Goal: Task Accomplishment & Management: Manage account settings

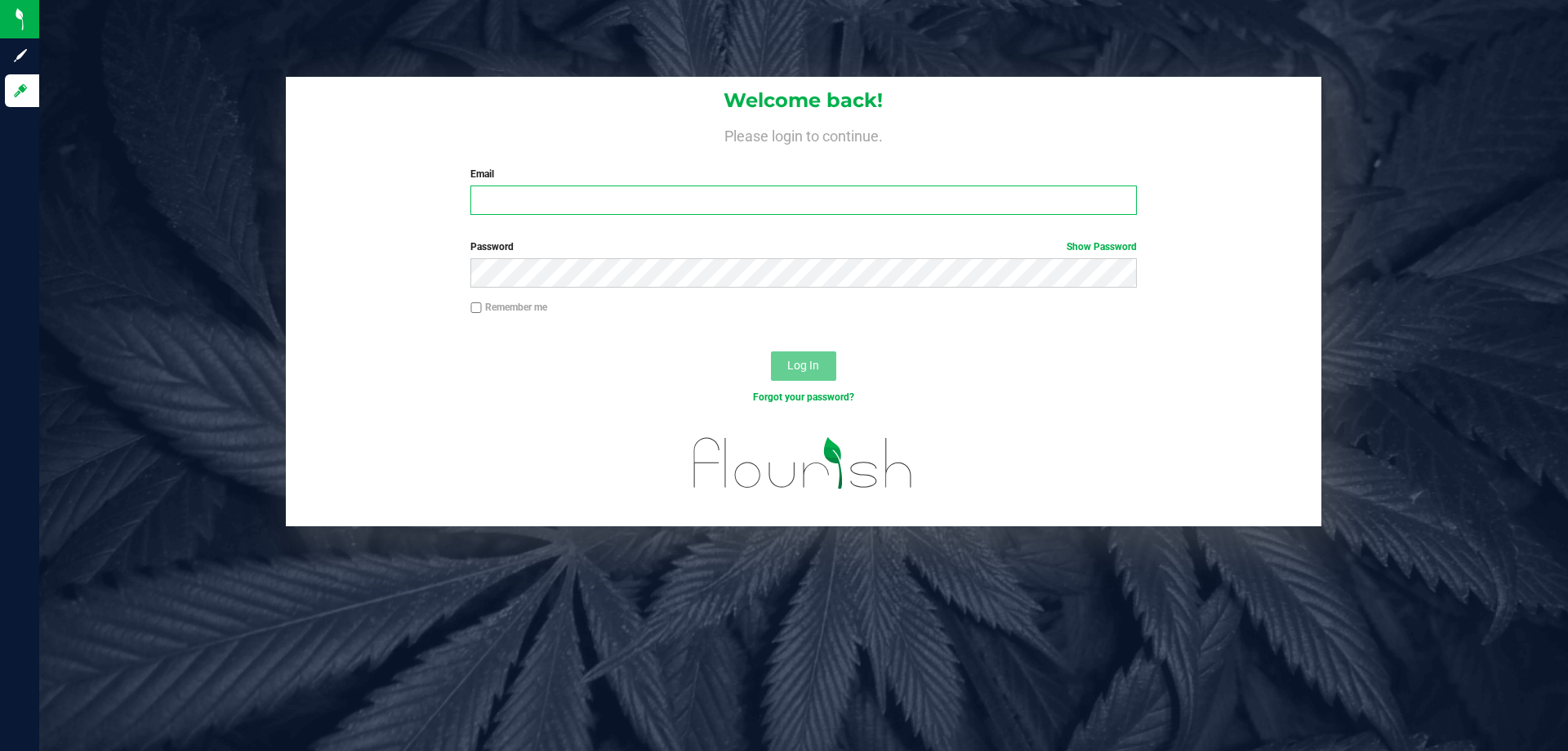
click at [551, 212] on input "Email" at bounding box center [803, 200] width 665 height 29
type input "[EMAIL_ADDRESS][DOMAIN_NAME]"
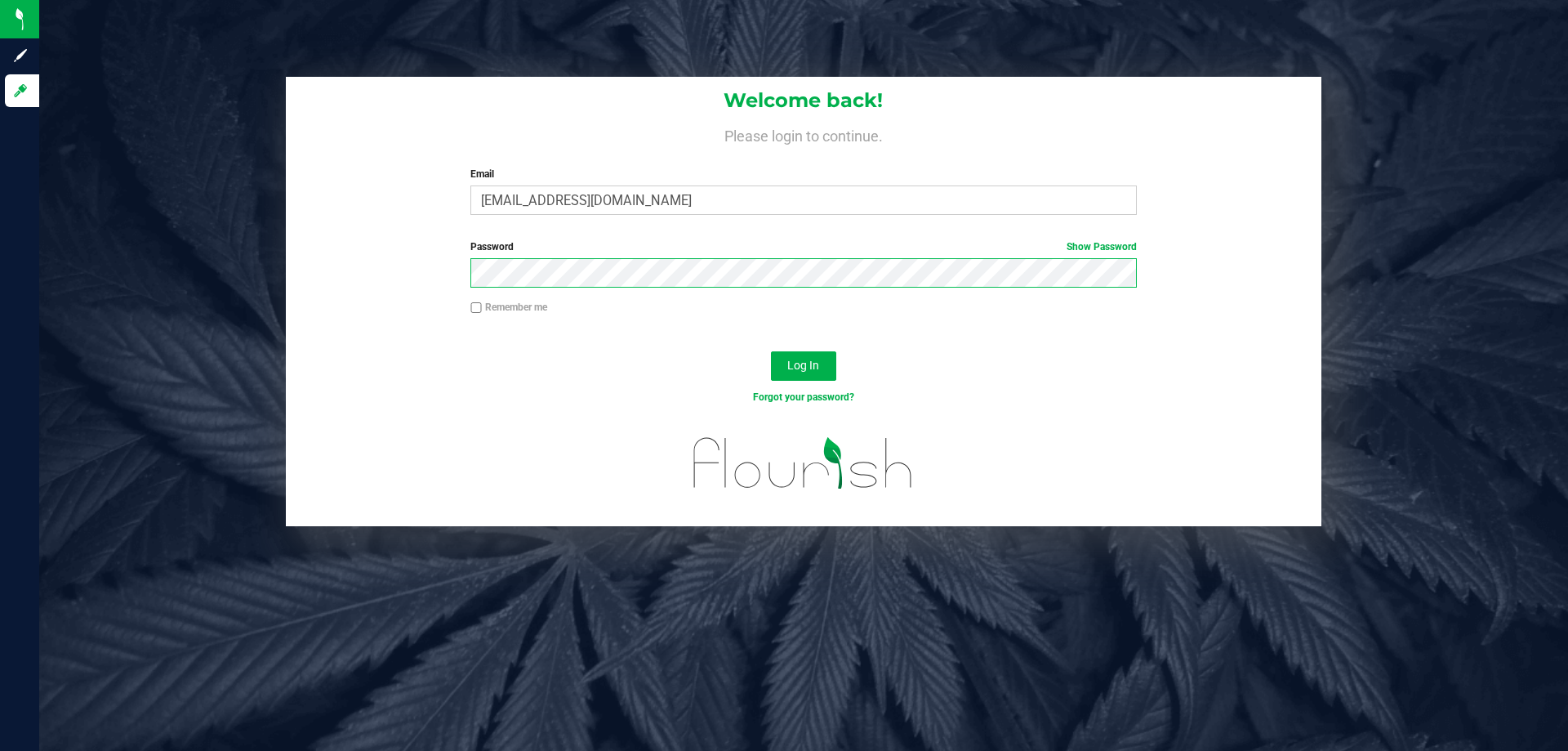
click at [771, 352] on button "Log In" at bounding box center [803, 366] width 66 height 29
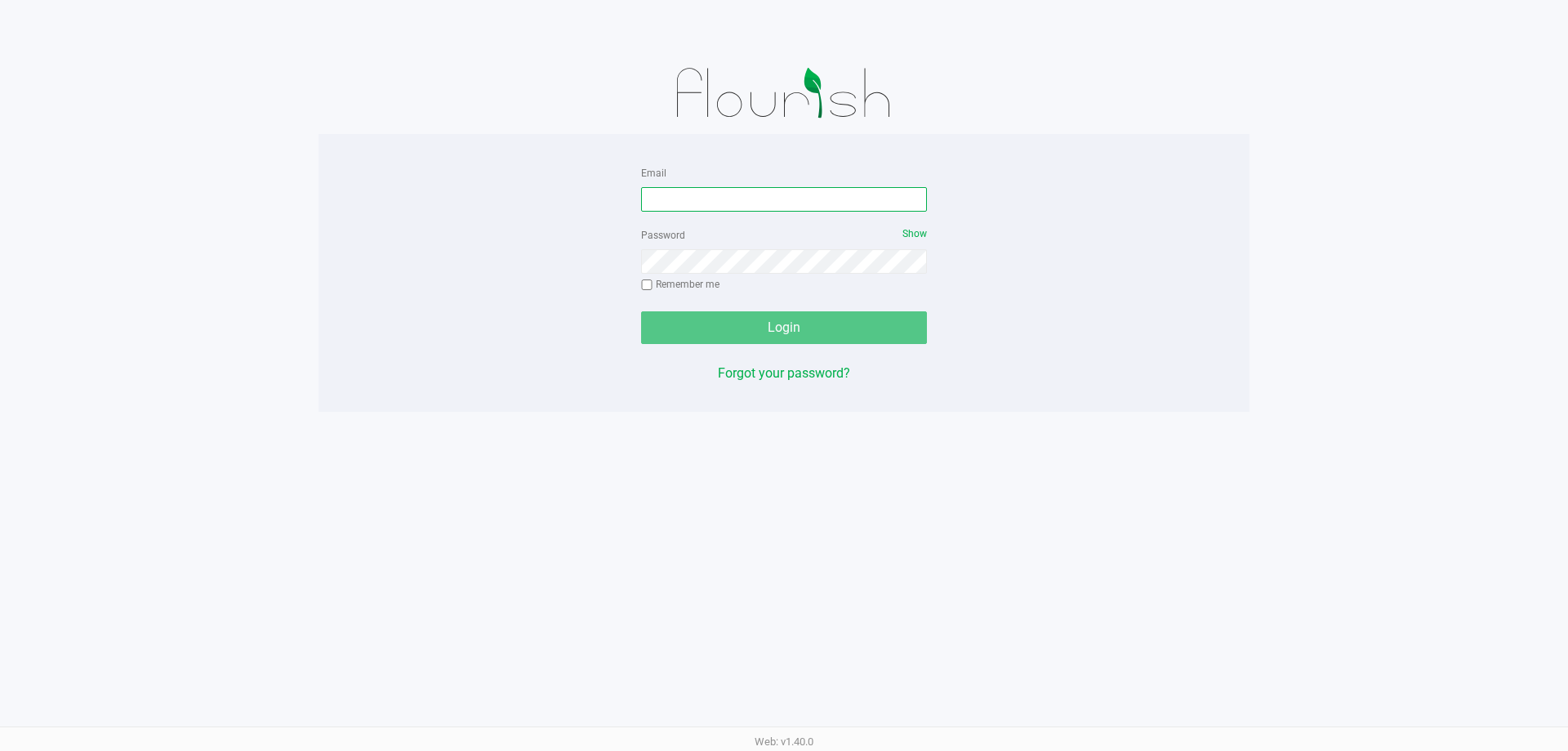
click at [854, 205] on input "Email" at bounding box center [784, 200] width 286 height 25
type input ","
type input "[EMAIL_ADDRESS][DOMAIN_NAME]"
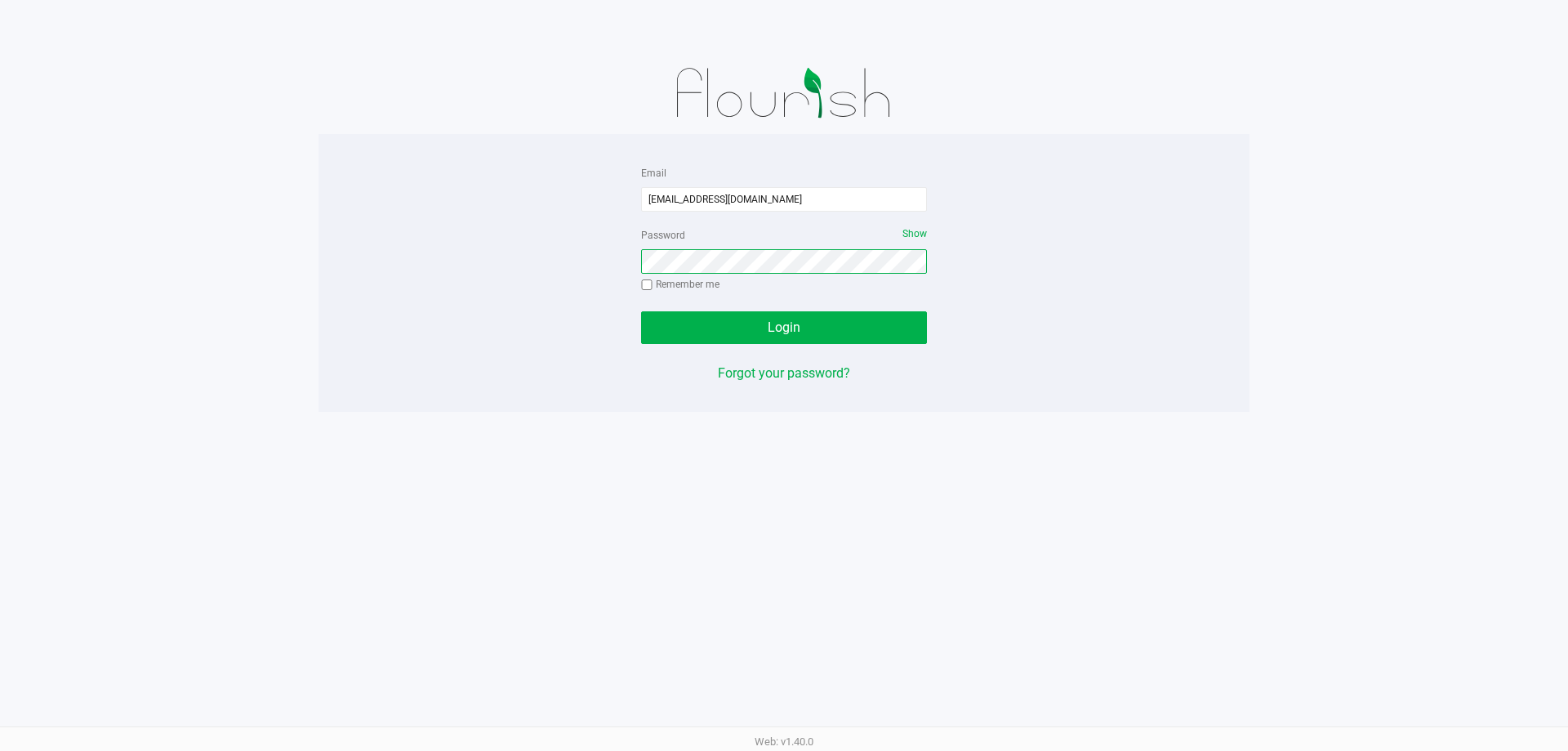
click at [641, 311] on button "Login" at bounding box center [784, 327] width 286 height 32
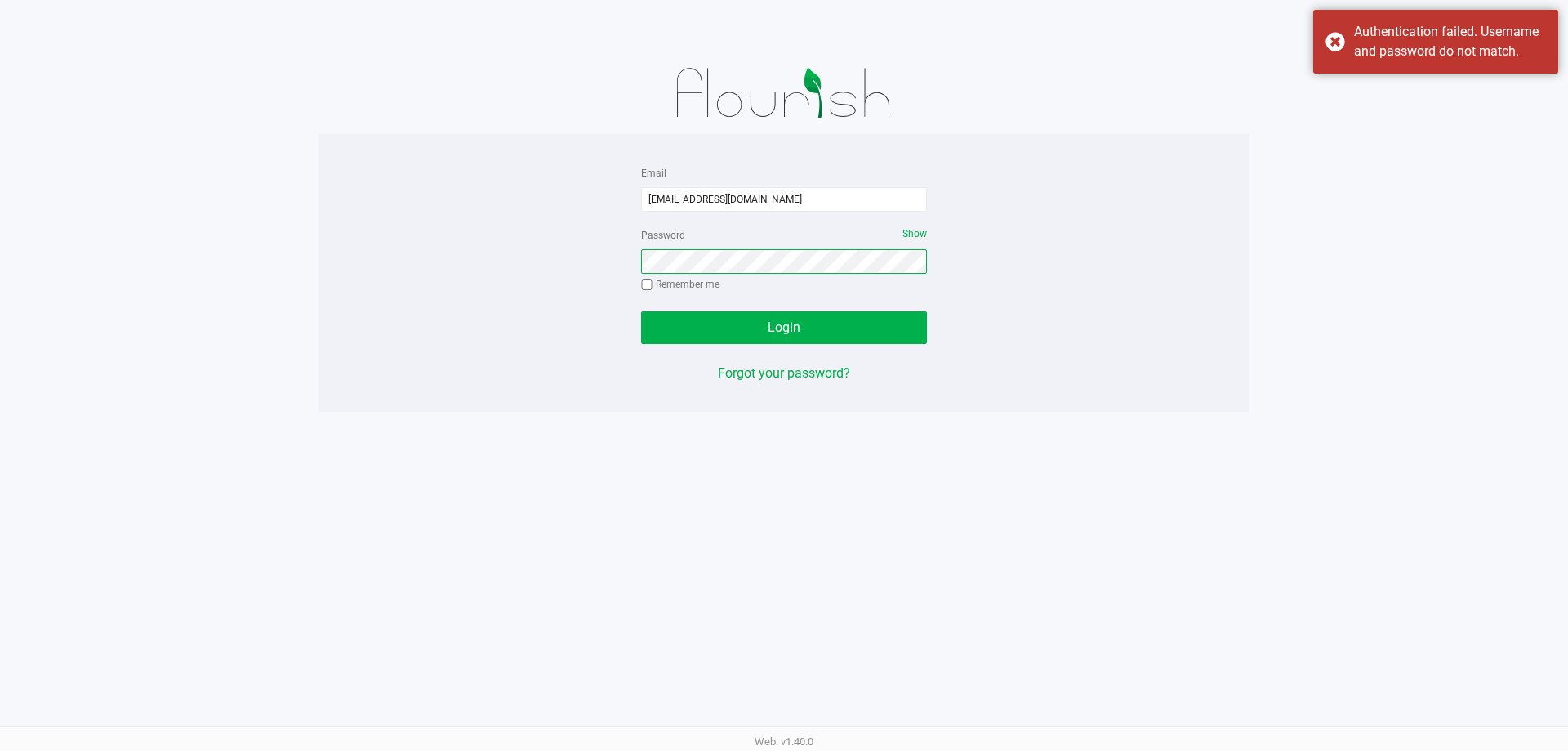
click at [641, 311] on button "Login" at bounding box center [784, 327] width 286 height 32
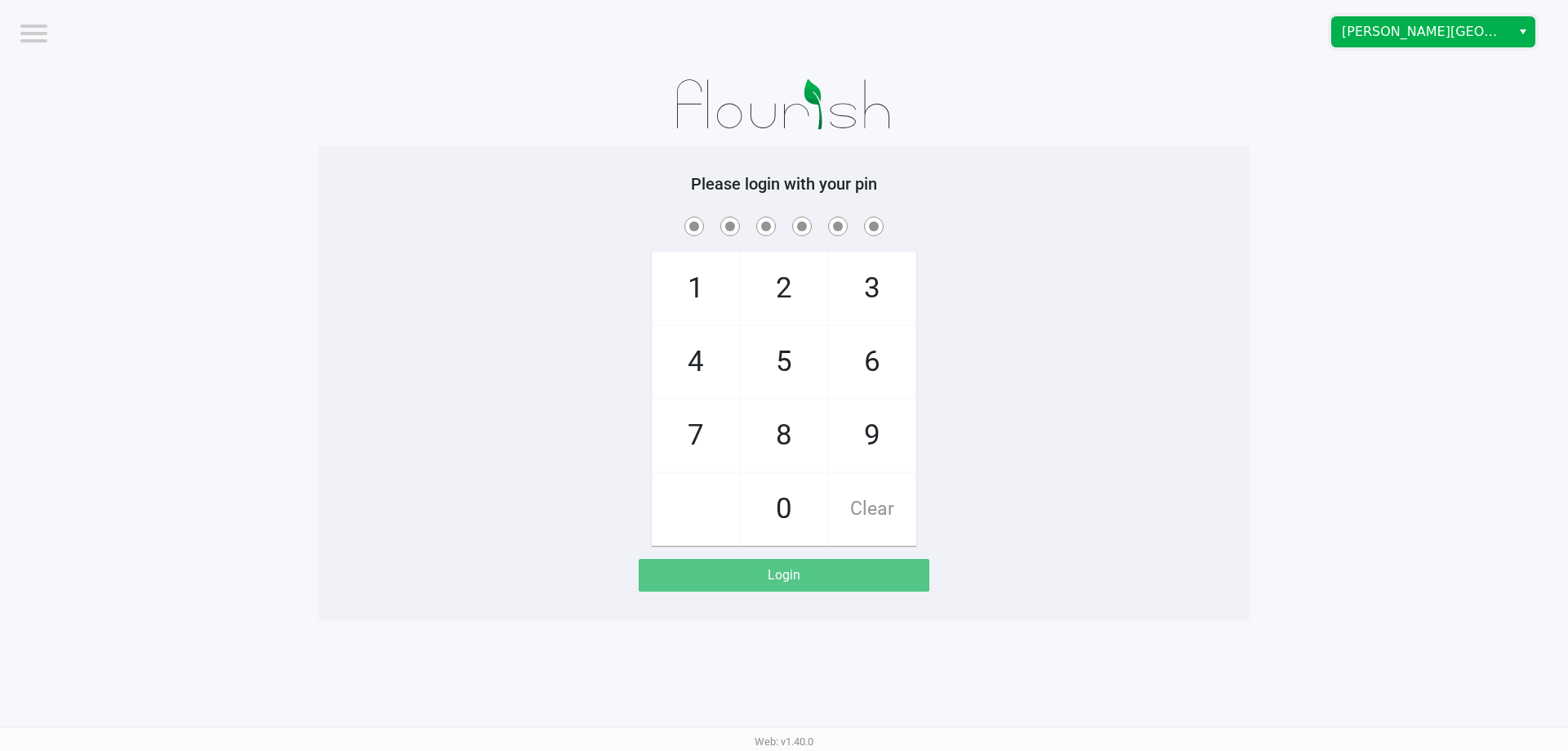
click at [1385, 20] on span "[PERSON_NAME][GEOGRAPHIC_DATA]" at bounding box center [1422, 31] width 179 height 29
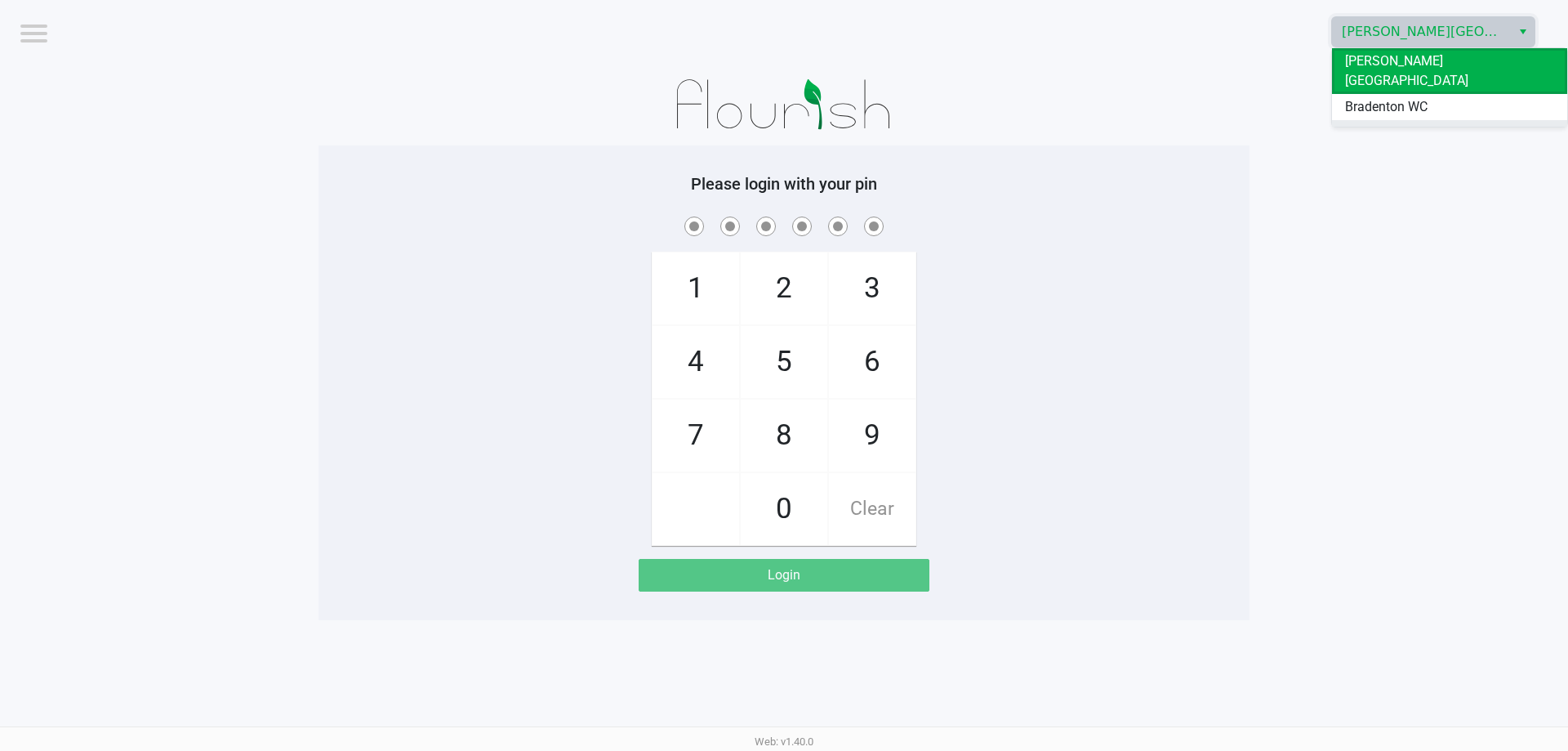
click at [1373, 124] on span "Ft. Myers WC" at bounding box center [1383, 133] width 76 height 20
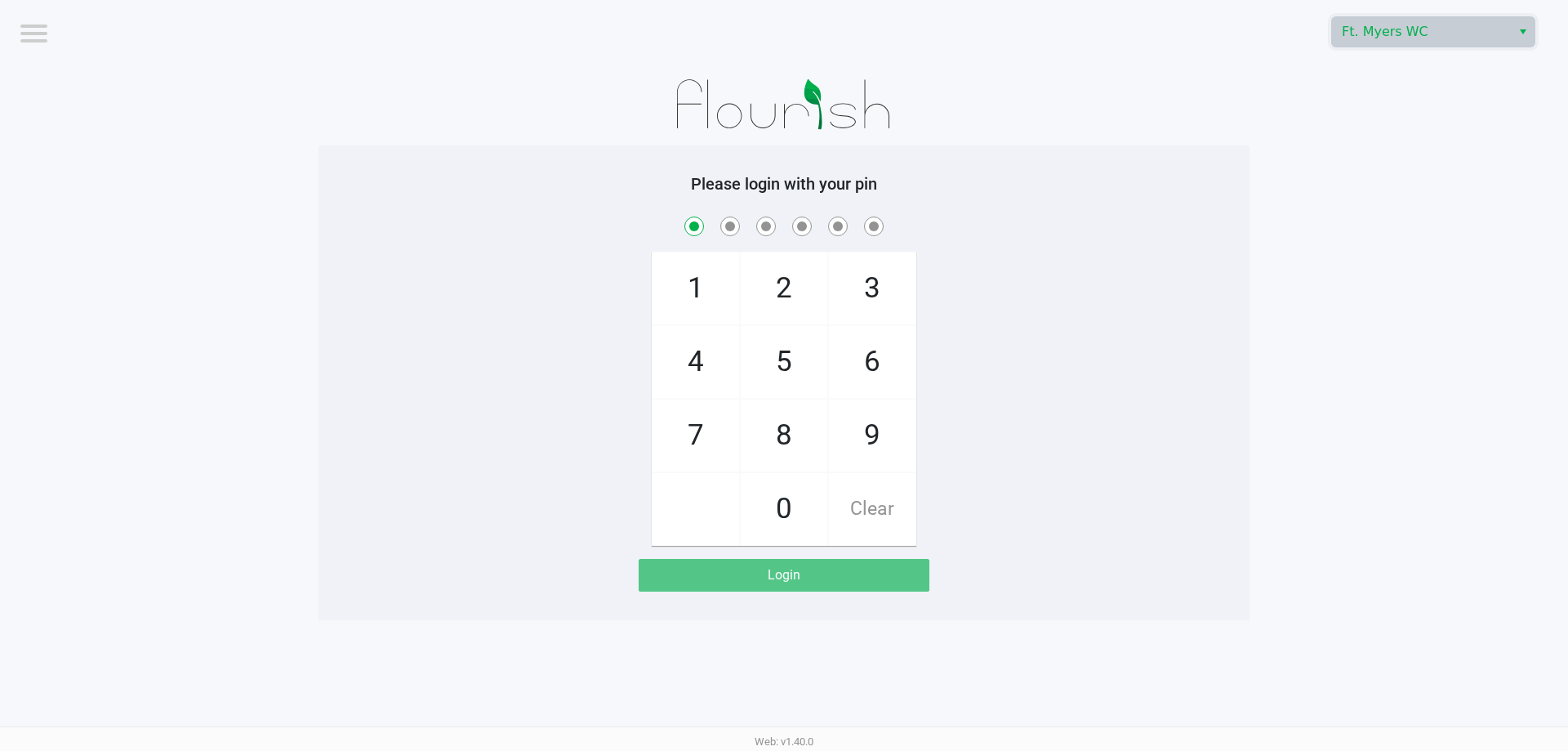
checkbox input "true"
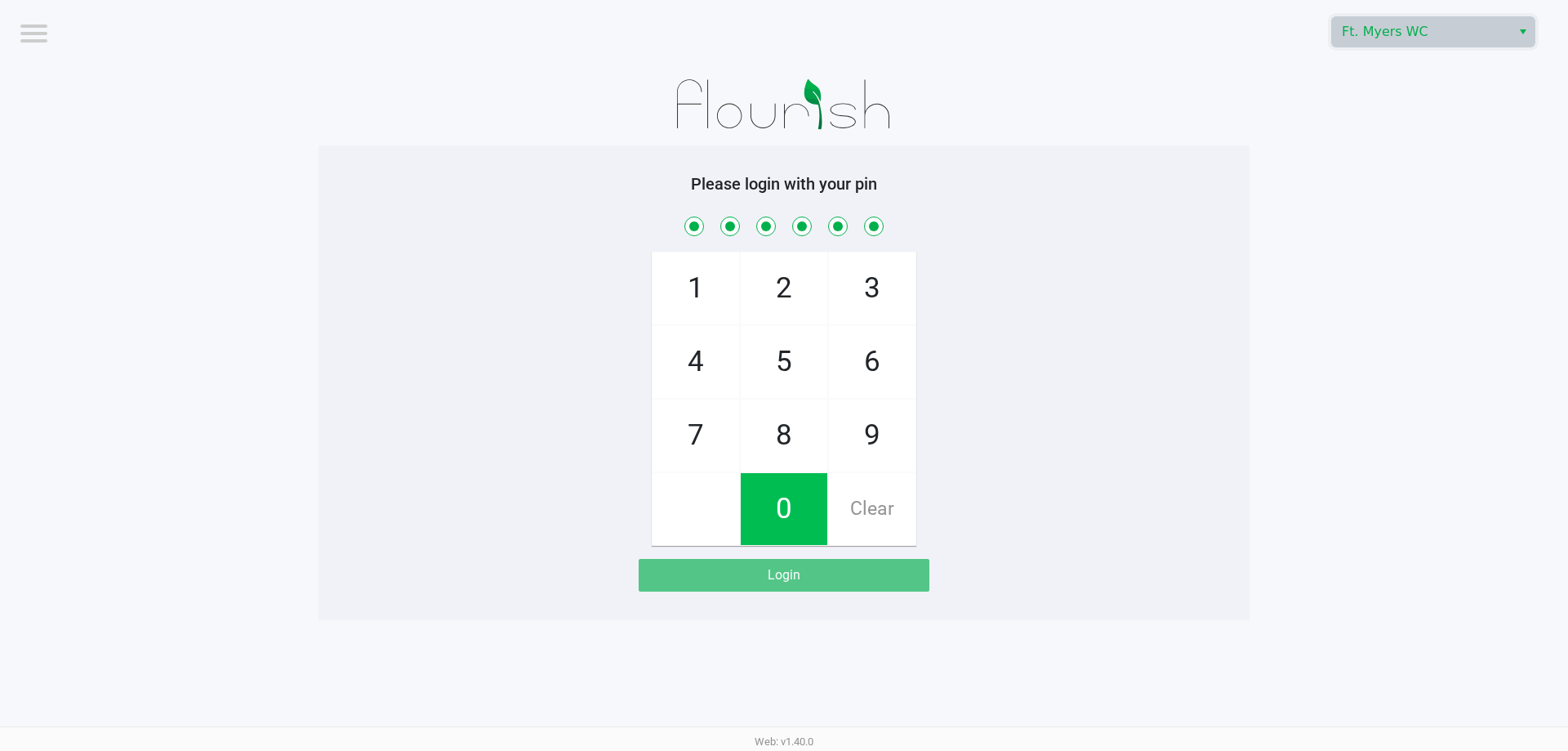
checkbox input "true"
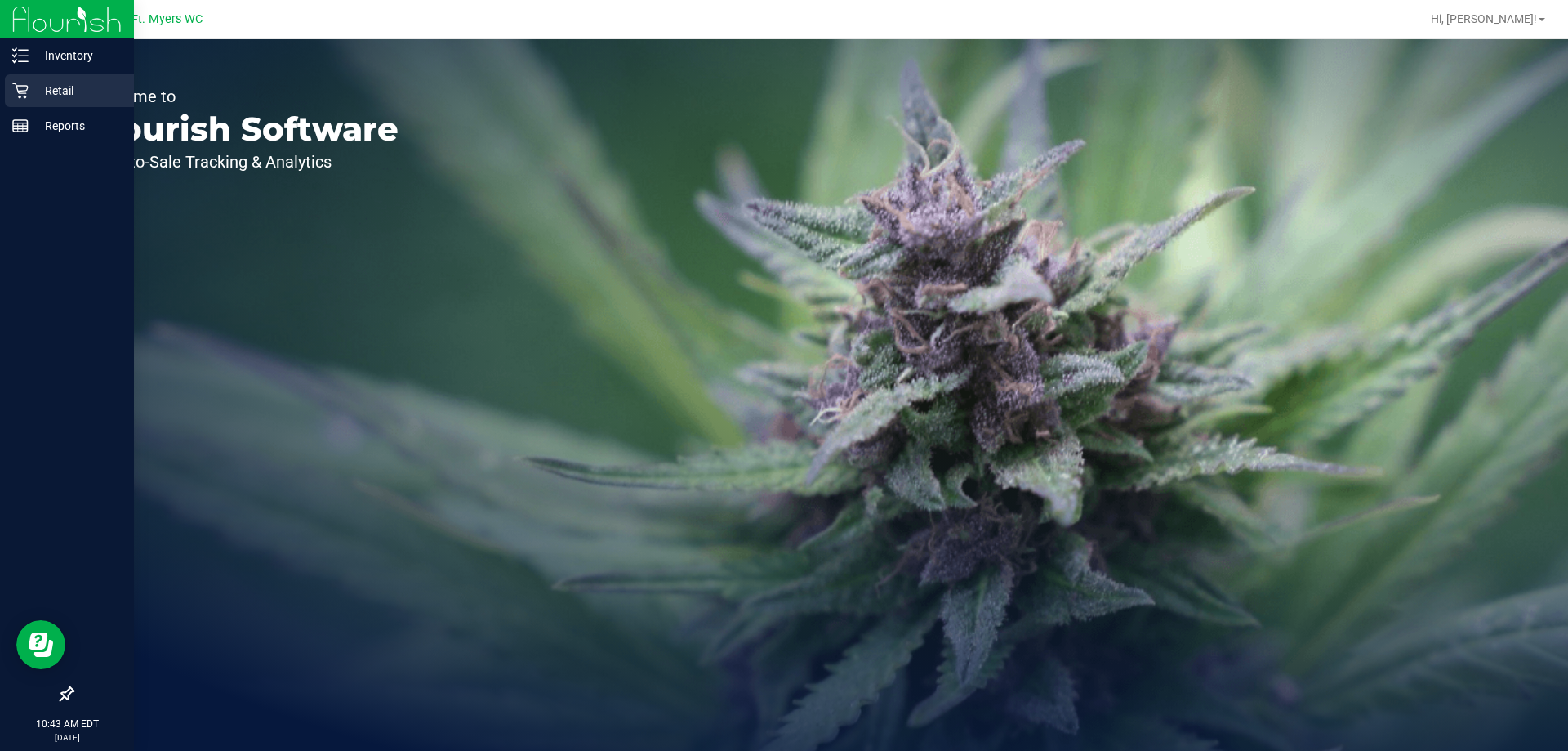
click at [67, 94] on p "Retail" at bounding box center [77, 90] width 98 height 20
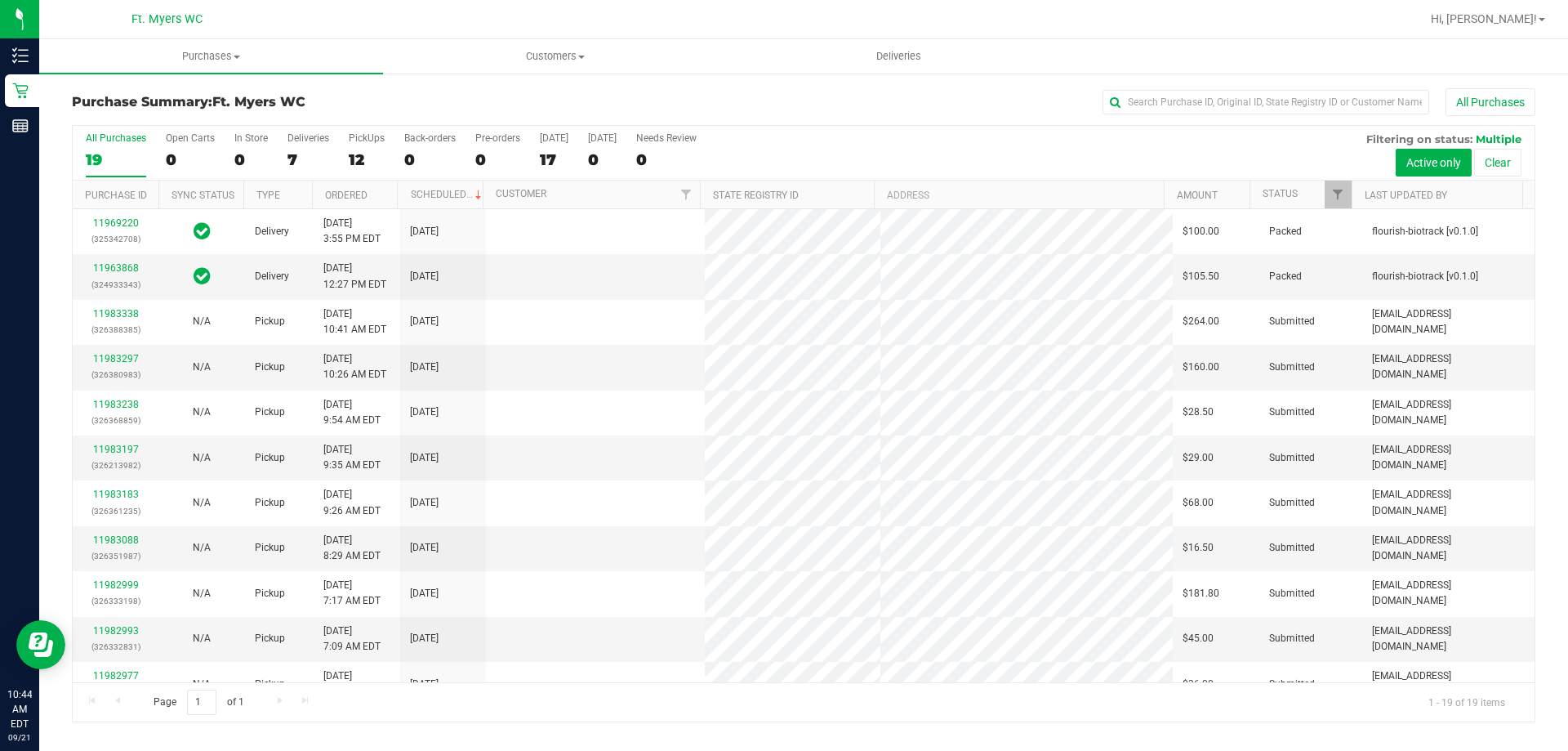
click at [231, 78] on div "Purchase Summary: Ft. Myers WC All Purchases All Purchases 19 Open Carts 0 In S…" at bounding box center [803, 405] width 1529 height 666
click at [223, 47] on uib-tab-heading "Purchases Summary of purchases Fulfillment All purchases" at bounding box center [211, 56] width 344 height 34
click at [204, 117] on li "Fulfillment" at bounding box center [211, 118] width 344 height 20
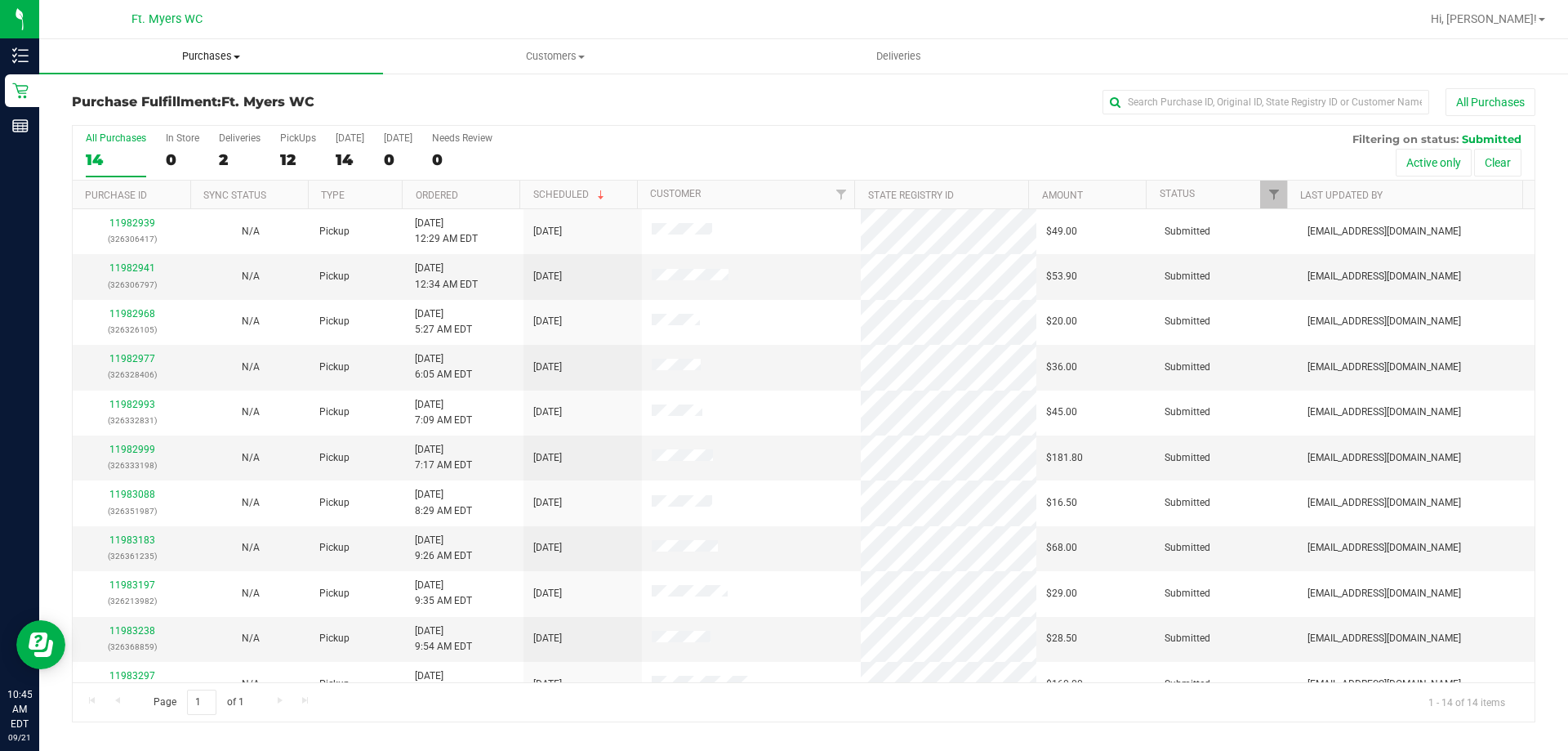
click at [203, 62] on span "Purchases" at bounding box center [211, 56] width 344 height 14
click at [165, 123] on li "Fulfillment" at bounding box center [211, 118] width 344 height 20
click at [255, 151] on div "2" at bounding box center [239, 160] width 42 height 19
click at [0, 0] on input "Deliveries 2" at bounding box center [0, 0] width 0 height 0
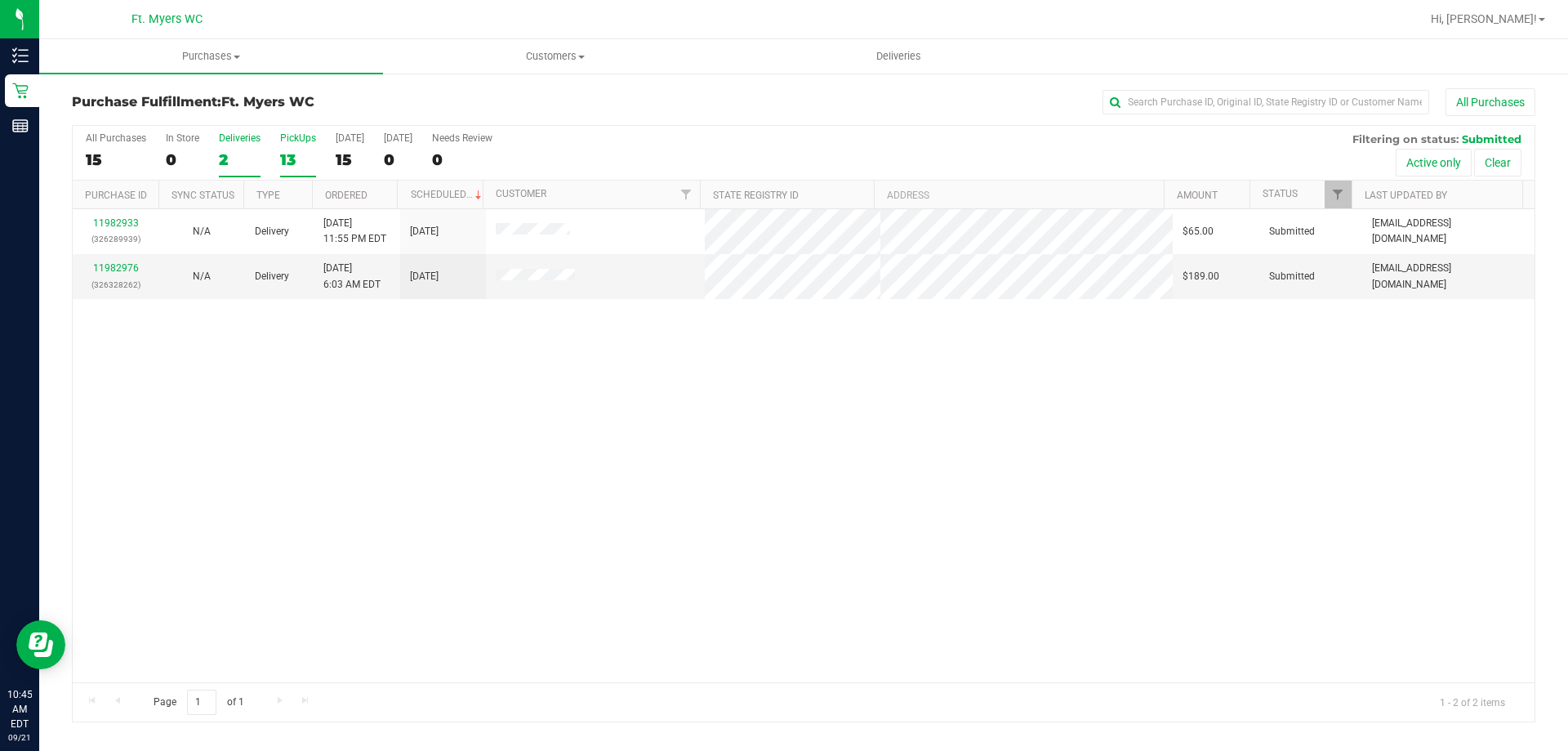
click at [291, 161] on div "13" at bounding box center [298, 160] width 36 height 19
click at [0, 0] on input "PickUps 13" at bounding box center [0, 0] width 0 height 0
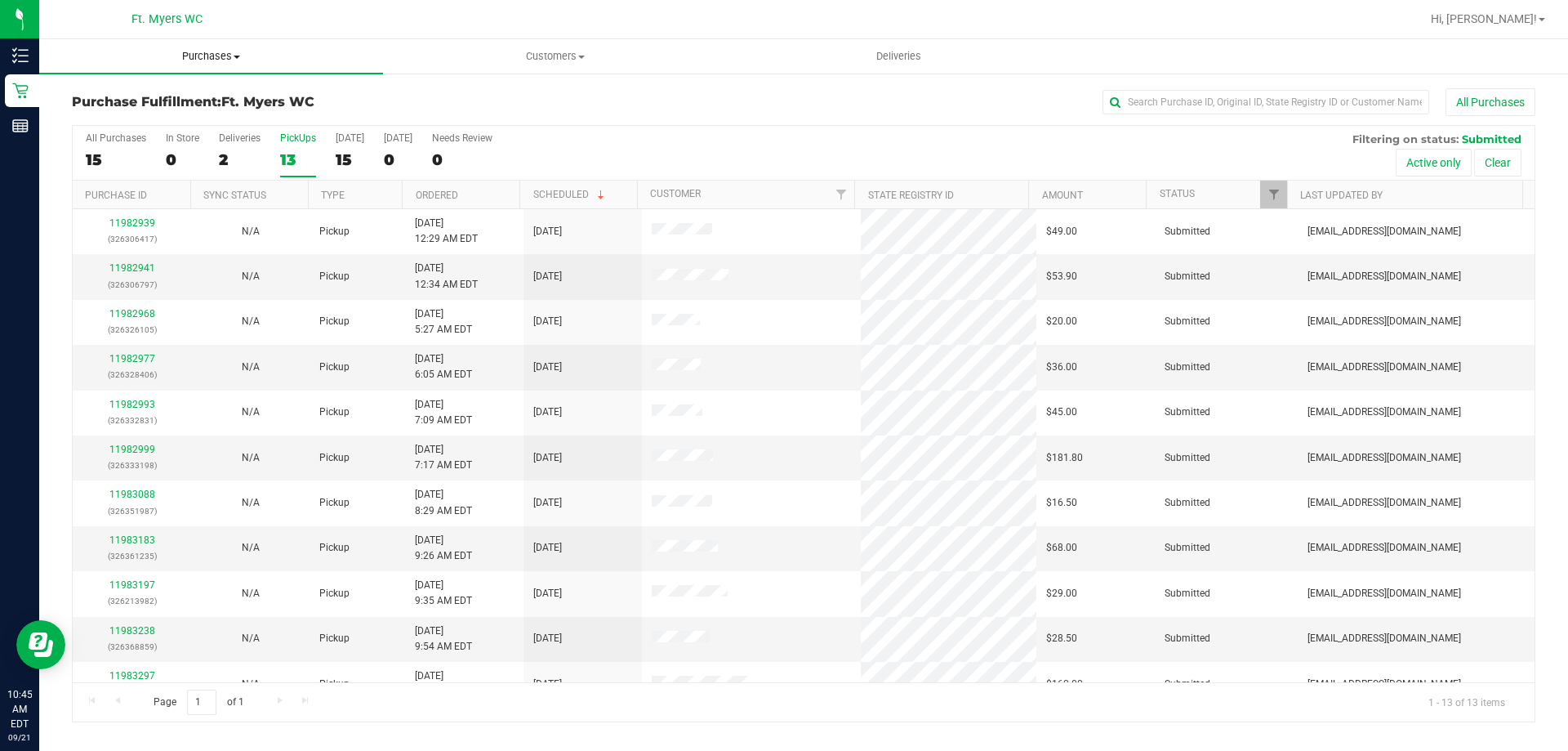
click at [229, 58] on span "Purchases" at bounding box center [211, 56] width 344 height 14
click at [160, 113] on li "Fulfillment" at bounding box center [211, 118] width 344 height 20
click at [145, 263] on link "11982941" at bounding box center [132, 268] width 46 height 11
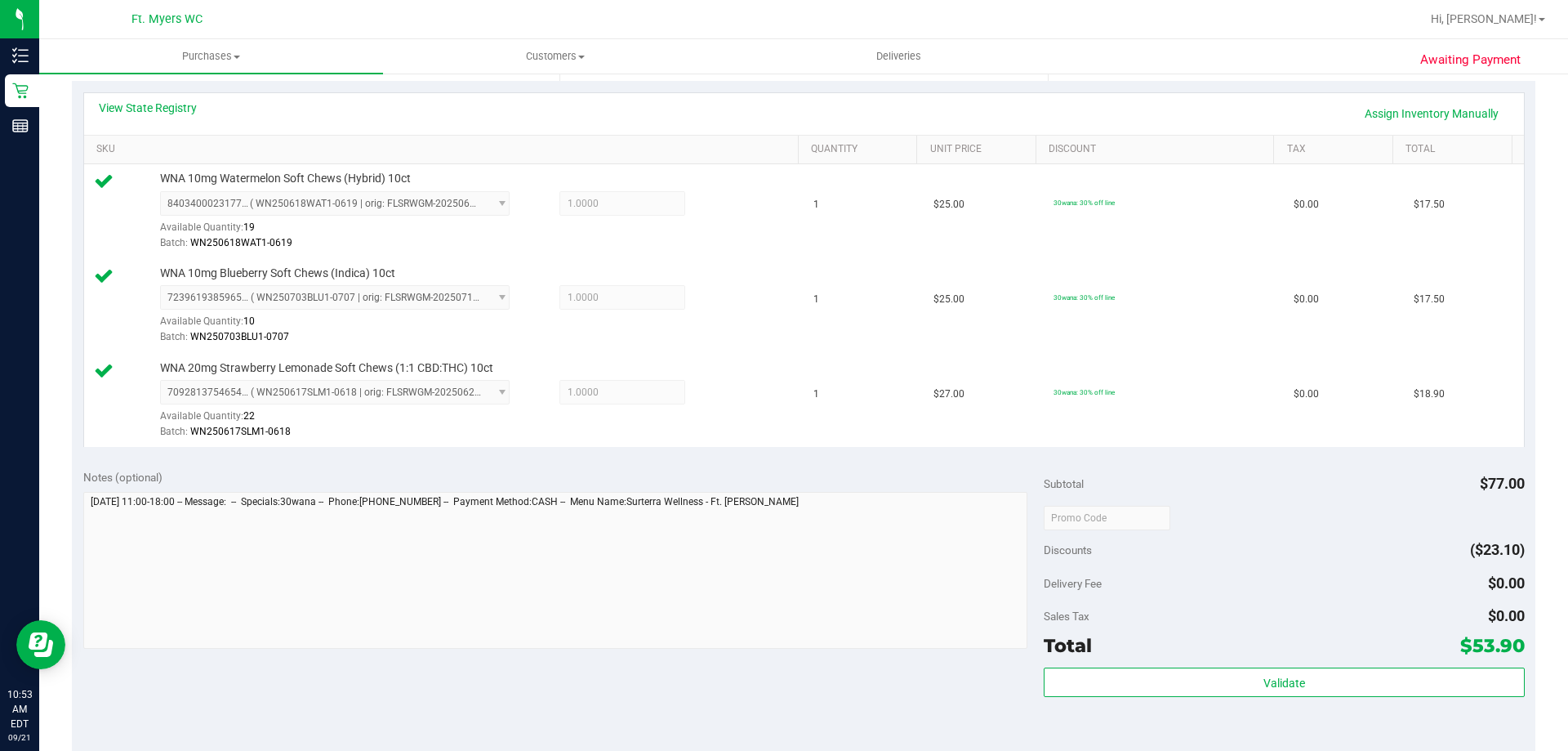
scroll to position [409, 0]
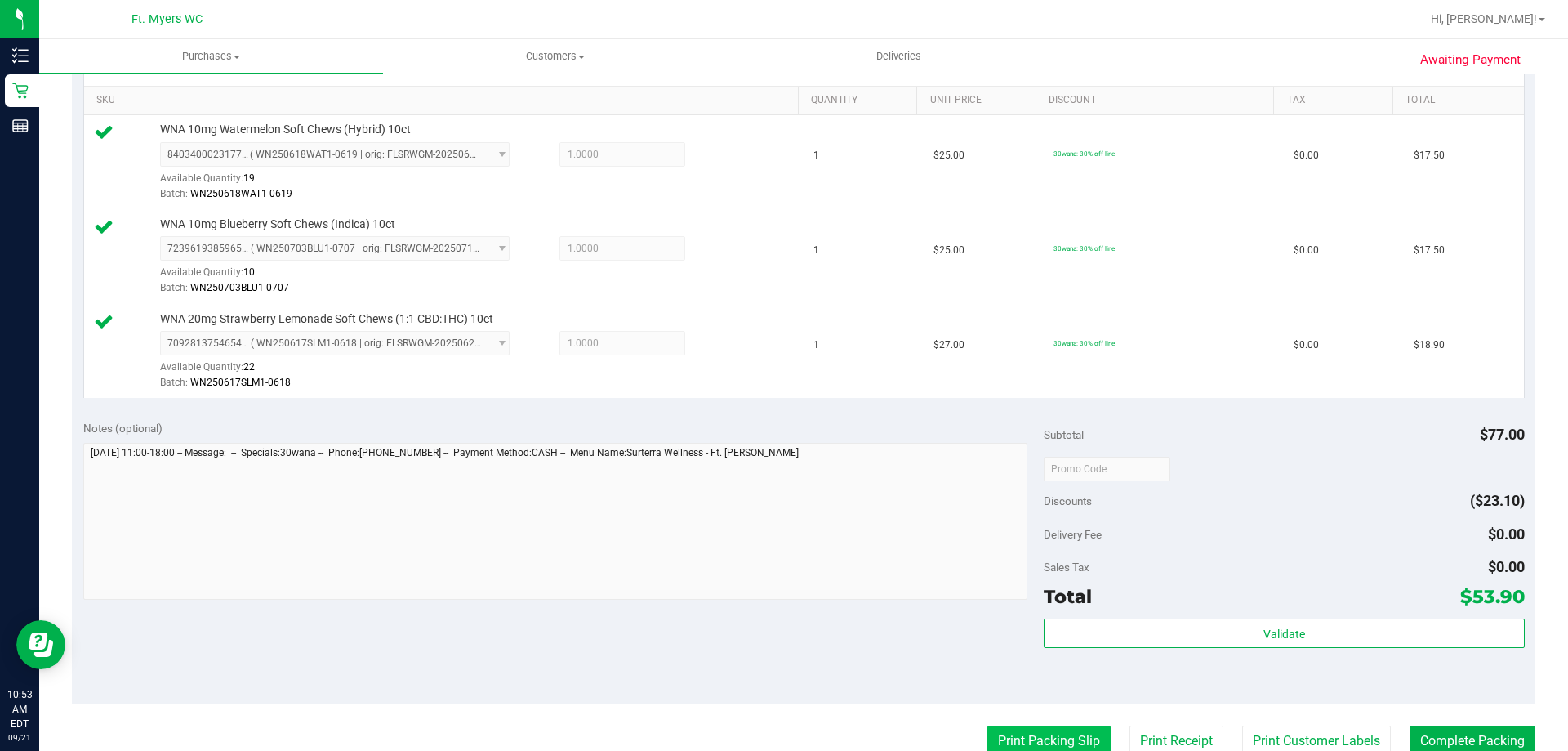
click at [1084, 735] on button "Print Packing Slip" at bounding box center [1049, 741] width 124 height 31
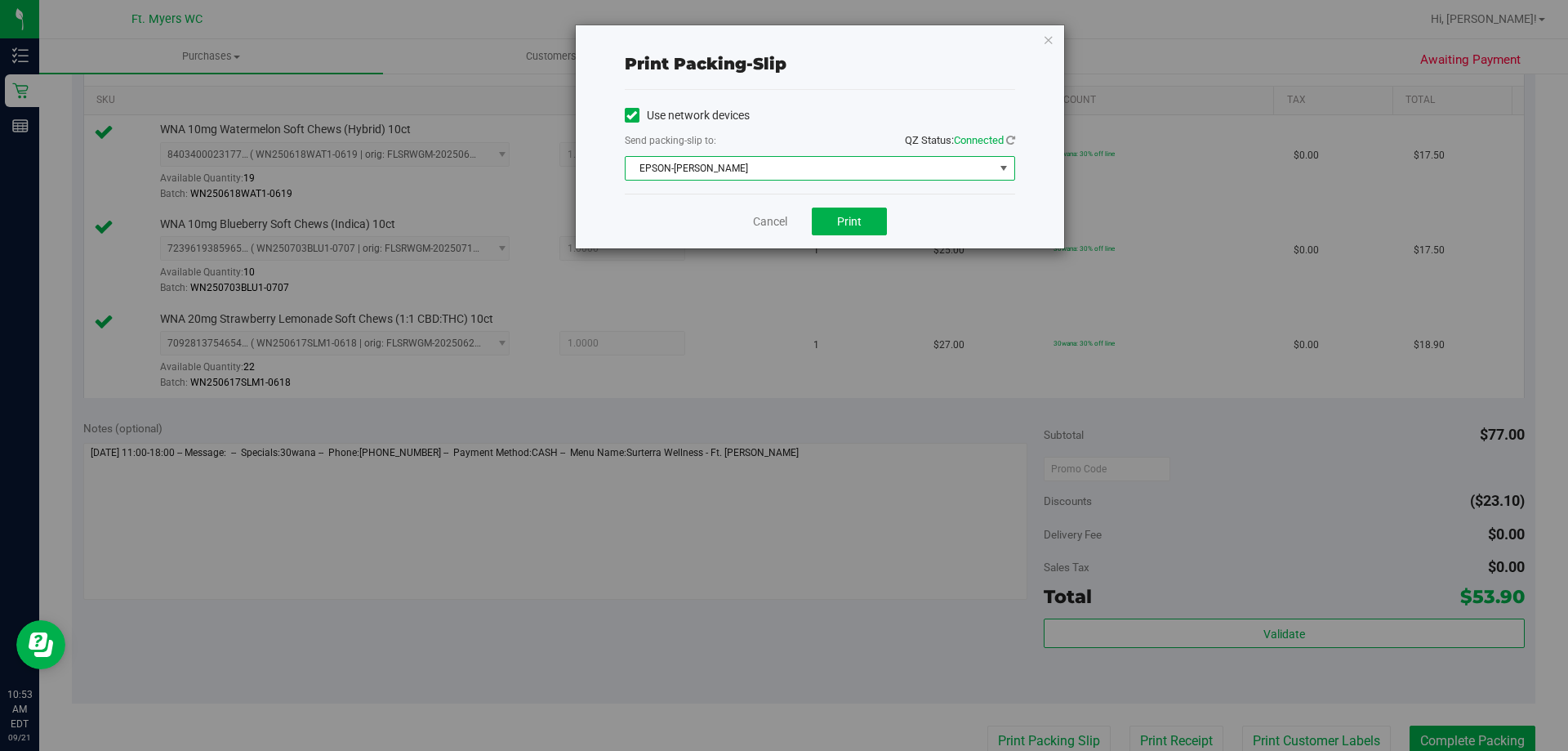
click at [895, 171] on span "EPSON-BEN-KING" at bounding box center [810, 168] width 369 height 23
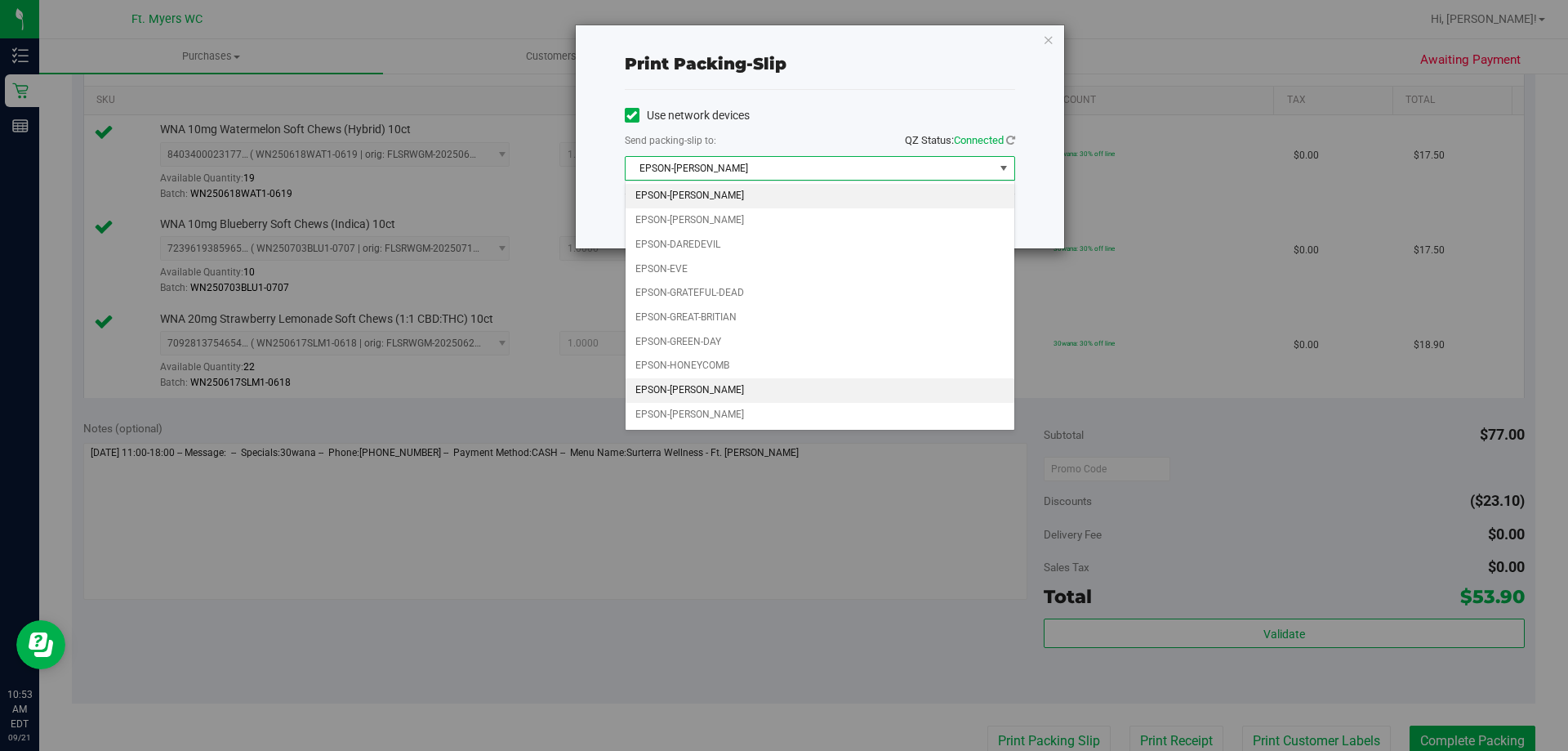
click at [747, 398] on li "EPSON-KATE-RYAN" at bounding box center [819, 391] width 389 height 25
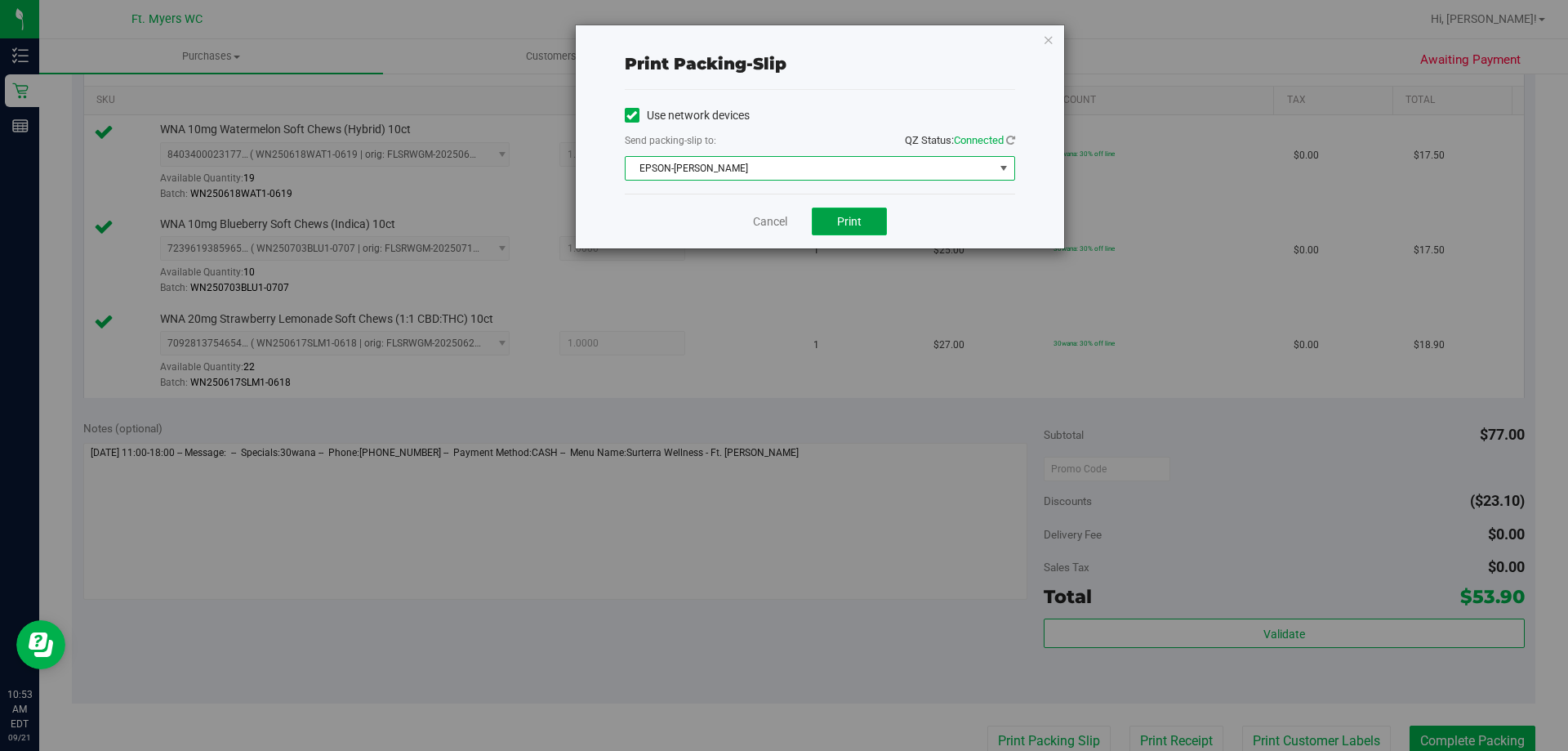
click at [832, 216] on button "Print" at bounding box center [849, 221] width 75 height 28
click at [1050, 25] on div "Print packing-slip Use network devices Send packing-slip to: QZ Status: Connect…" at bounding box center [820, 137] width 490 height 224
click at [1046, 34] on icon "button" at bounding box center [1048, 39] width 11 height 20
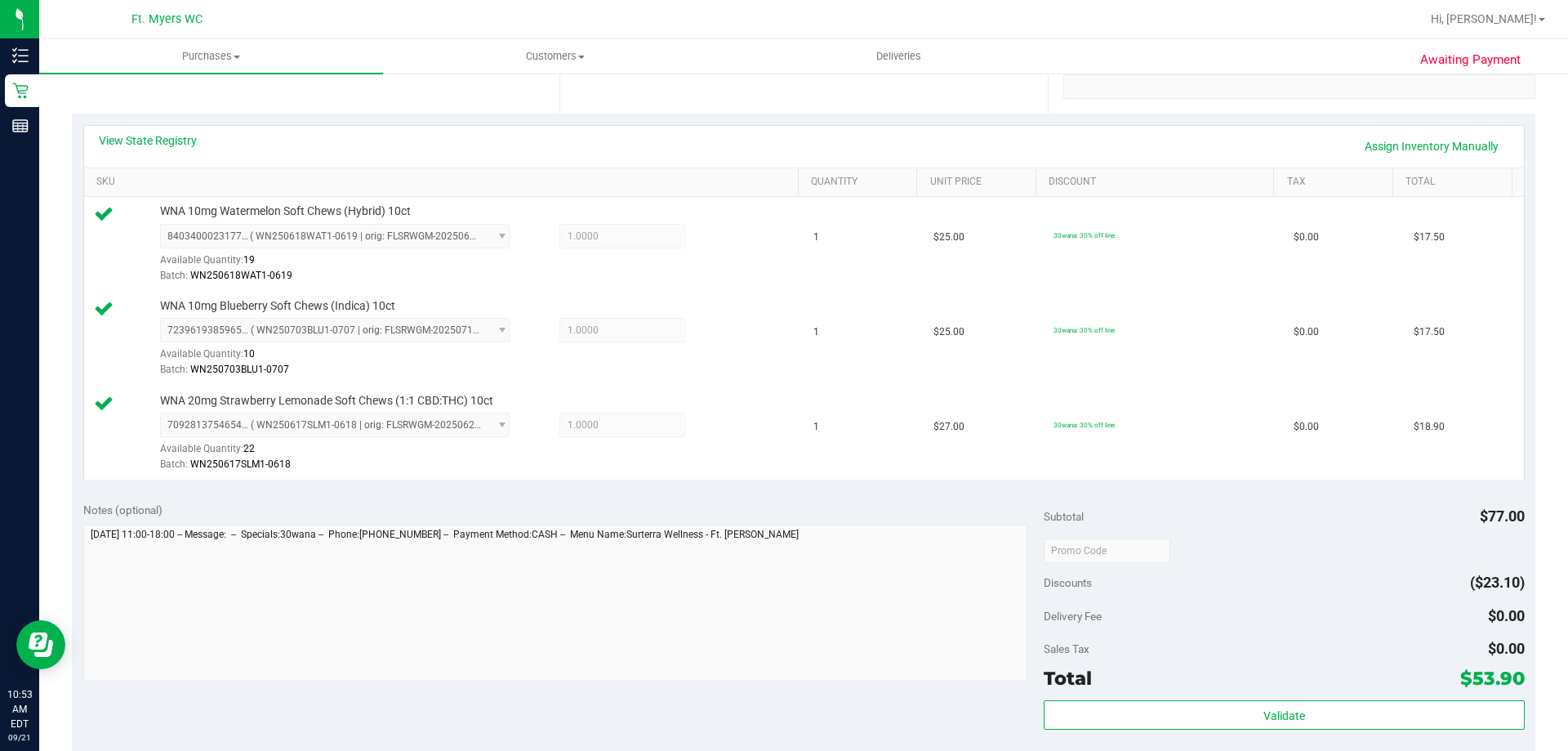
scroll to position [735, 0]
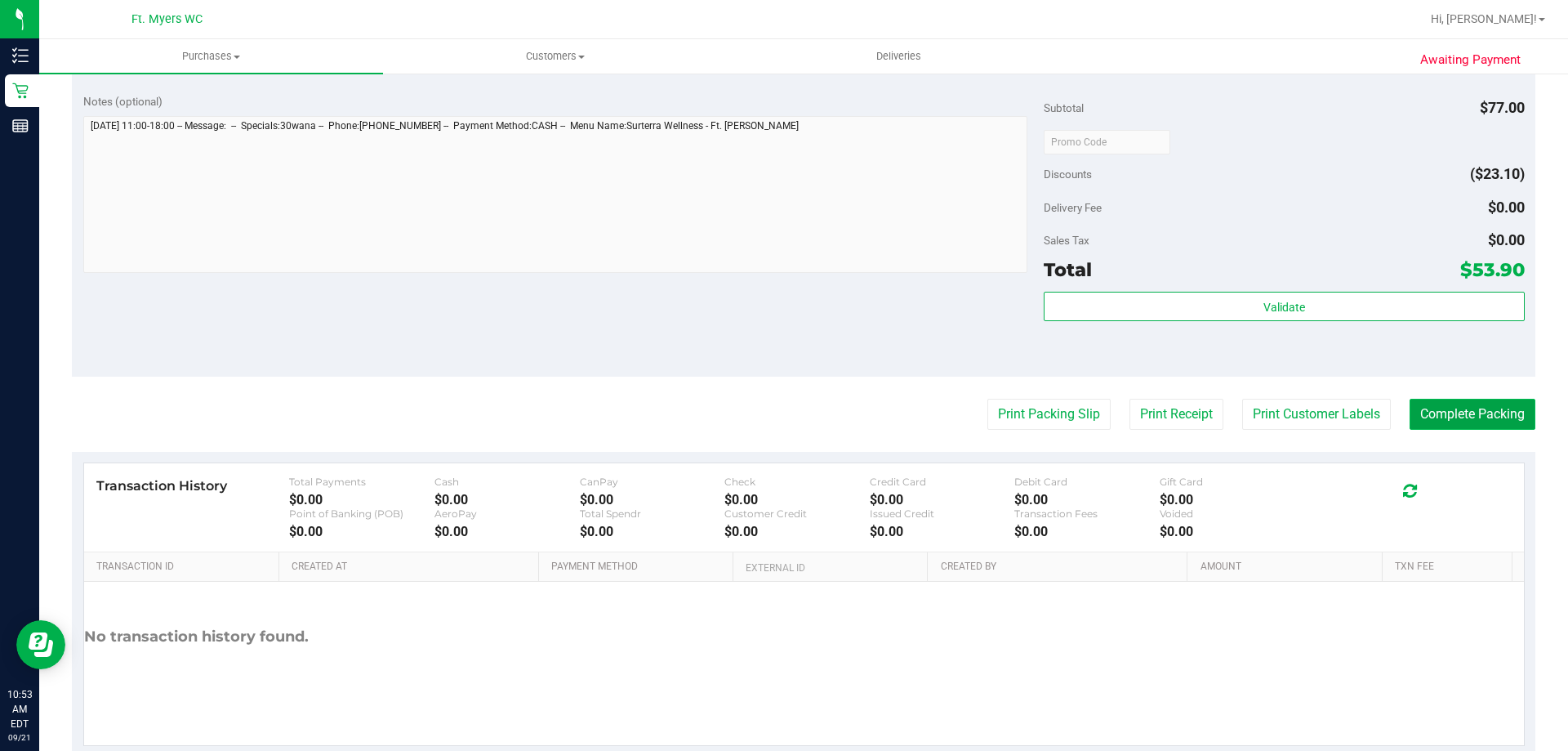
click at [1445, 427] on button "Complete Packing" at bounding box center [1472, 414] width 125 height 31
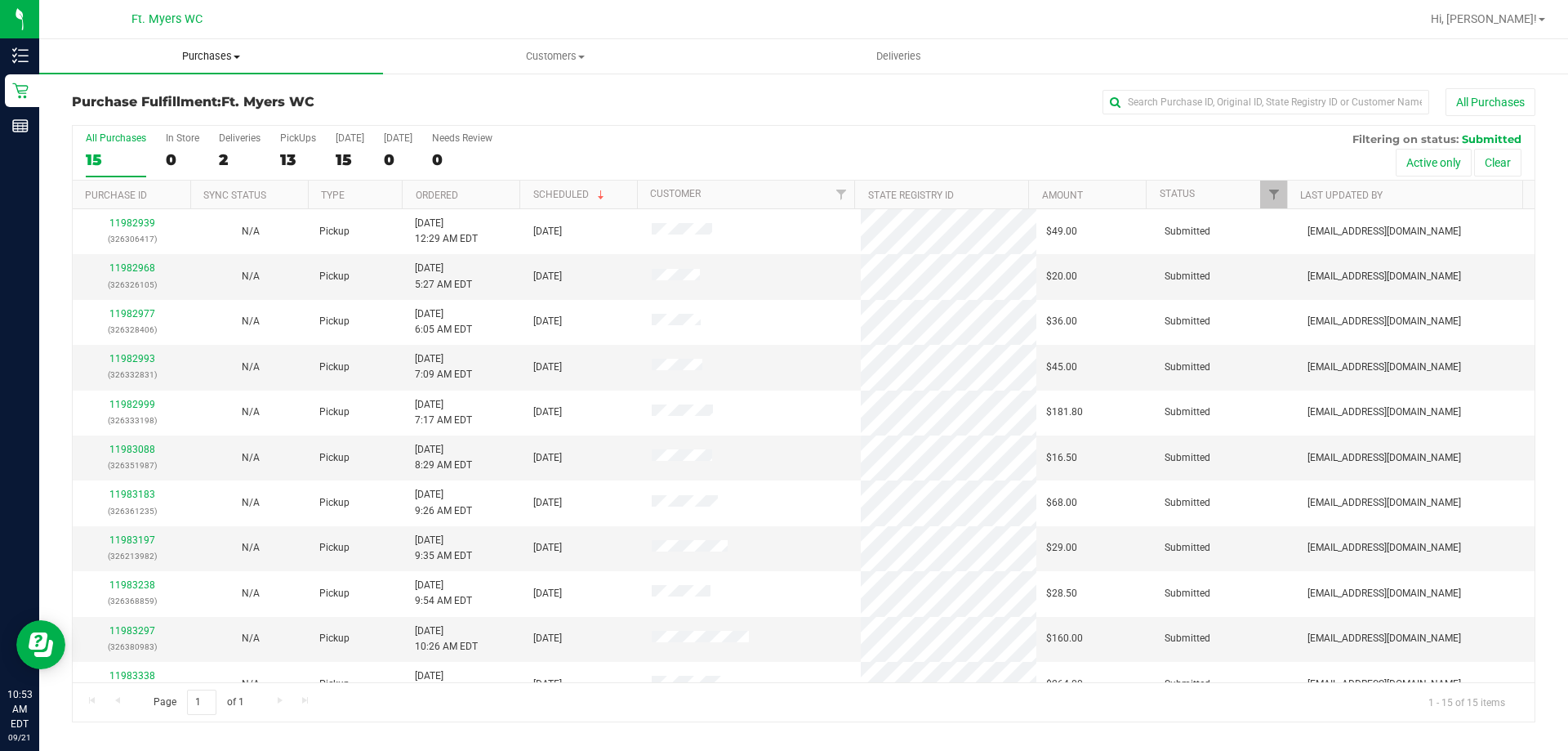
click at [239, 61] on span "Purchases" at bounding box center [211, 56] width 344 height 14
click at [175, 119] on li "Fulfillment" at bounding box center [211, 118] width 344 height 20
click at [296, 154] on div "0" at bounding box center [298, 160] width 36 height 19
click at [0, 0] on input "PickUps 0" at bounding box center [0, 0] width 0 height 0
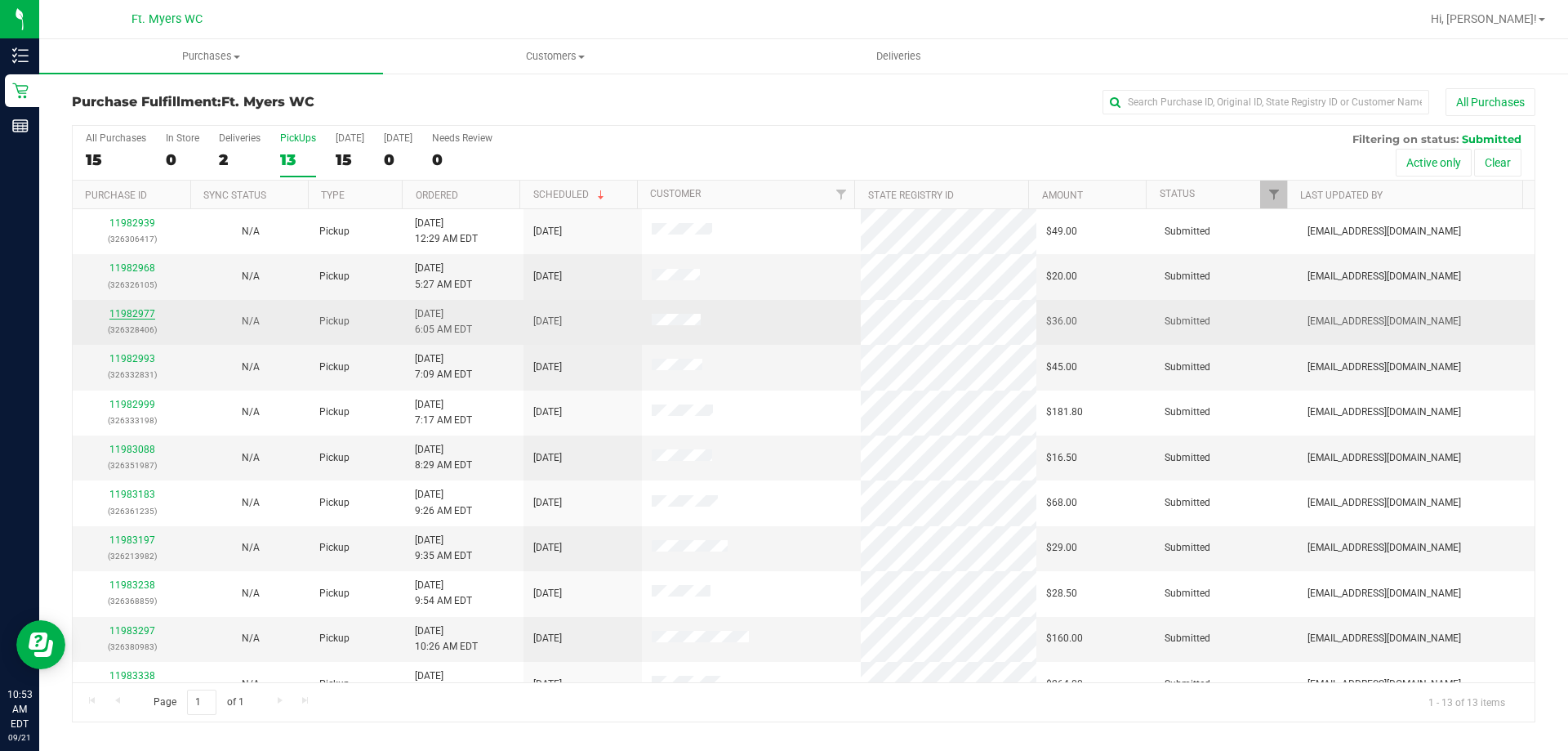
click at [133, 309] on link "11982977" at bounding box center [132, 314] width 46 height 11
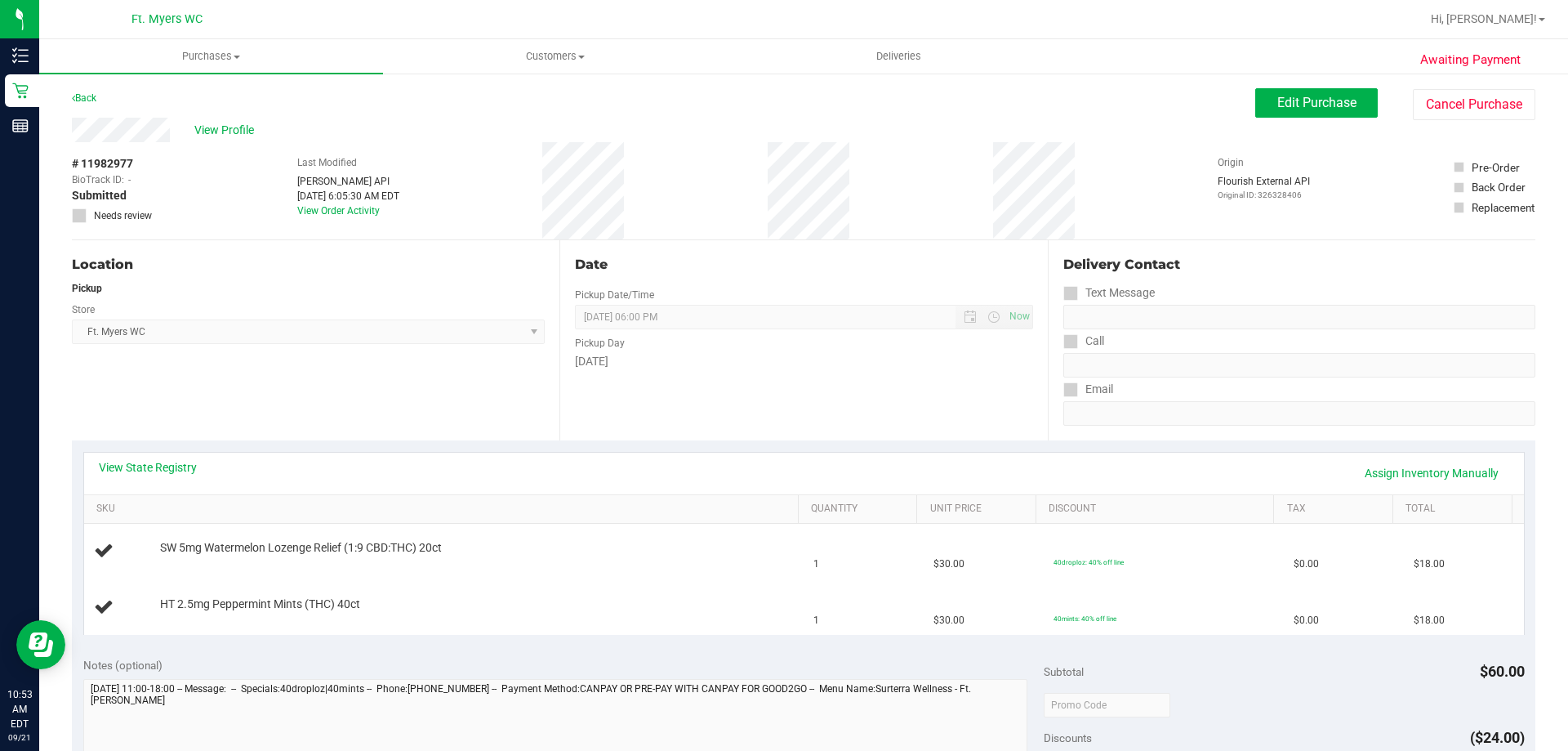
click at [337, 396] on div "Location Pickup Store Ft. Myers WC Select Store Bonita Springs WC Boynton Beach…" at bounding box center [316, 340] width 488 height 201
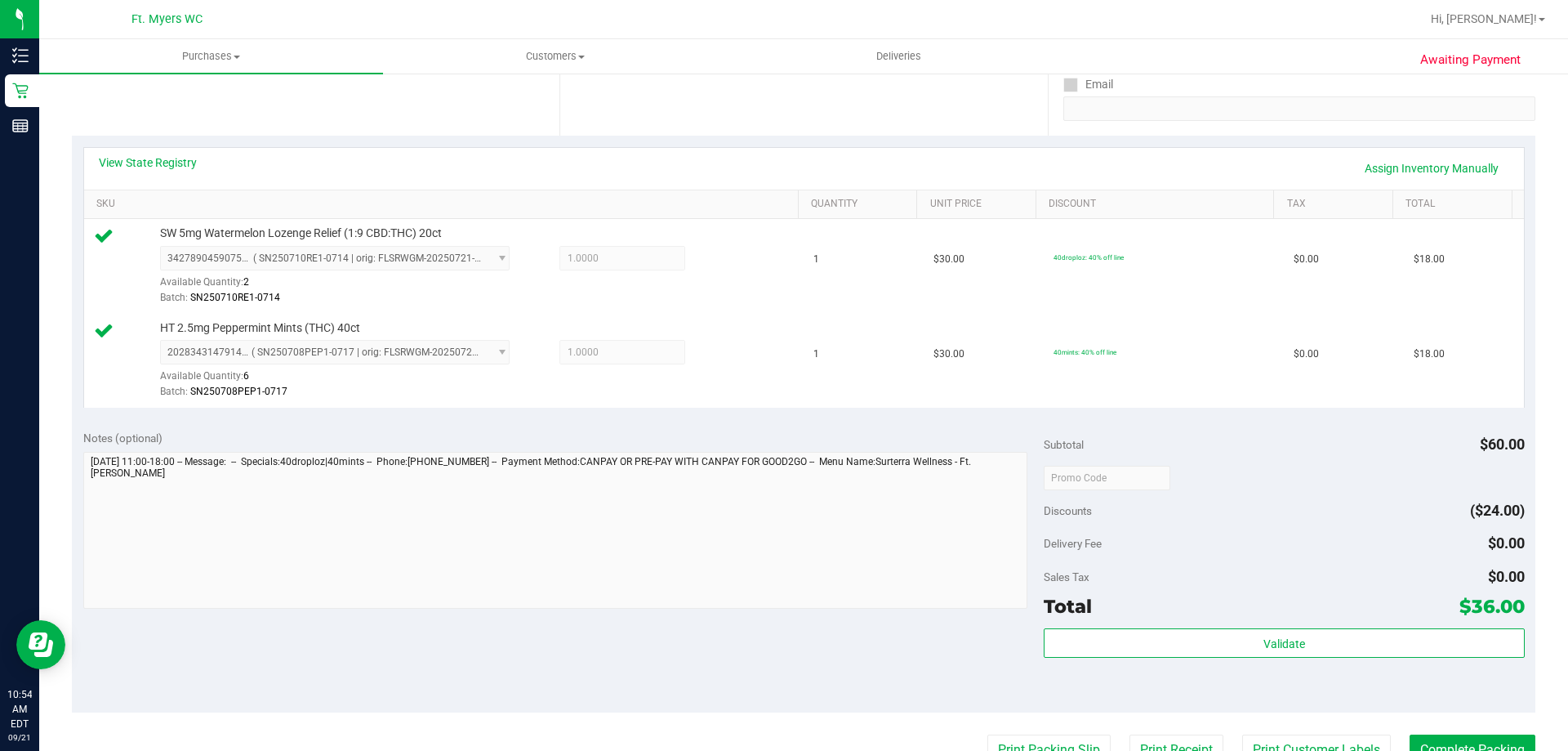
scroll to position [572, 0]
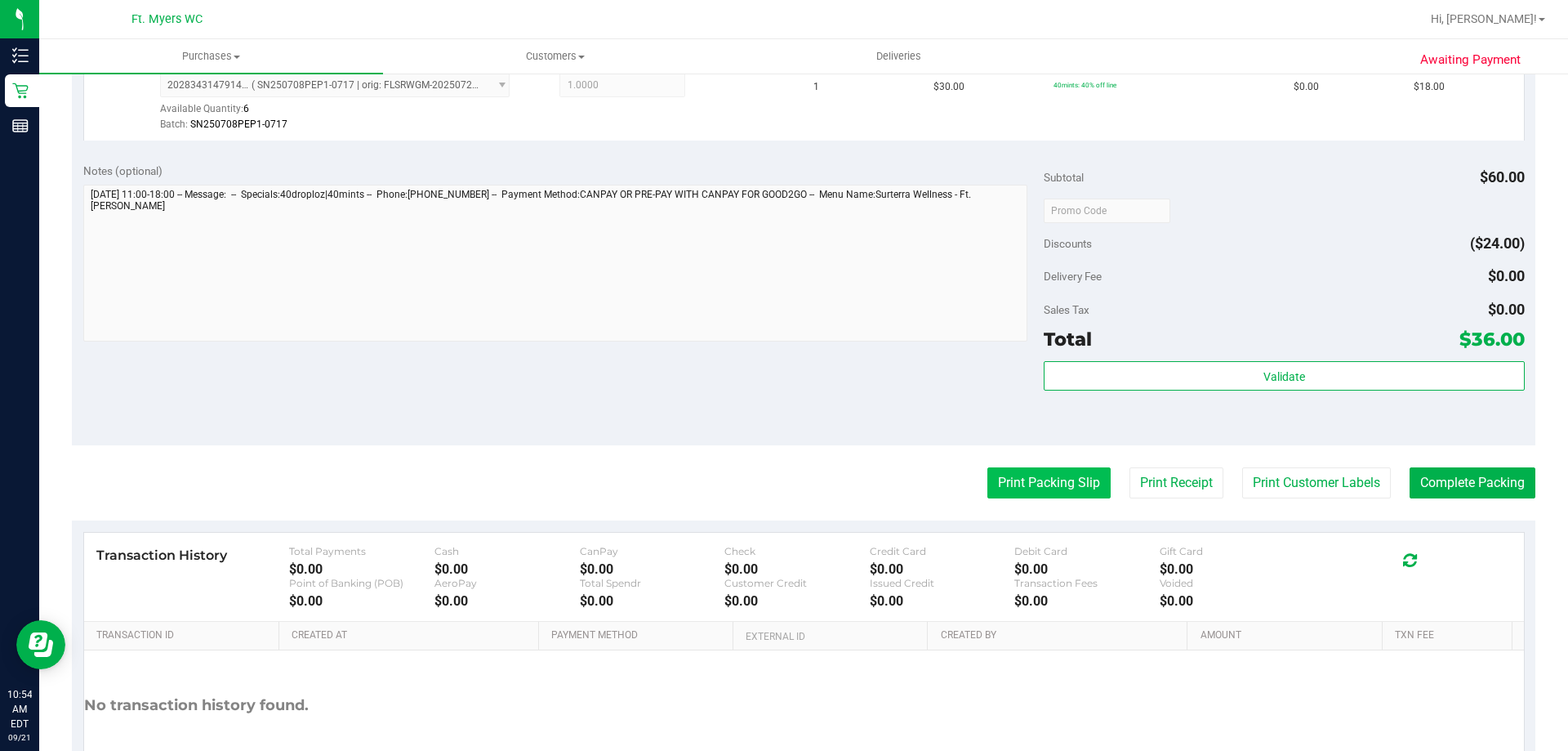
click at [1055, 496] on button "Print Packing Slip" at bounding box center [1049, 483] width 124 height 31
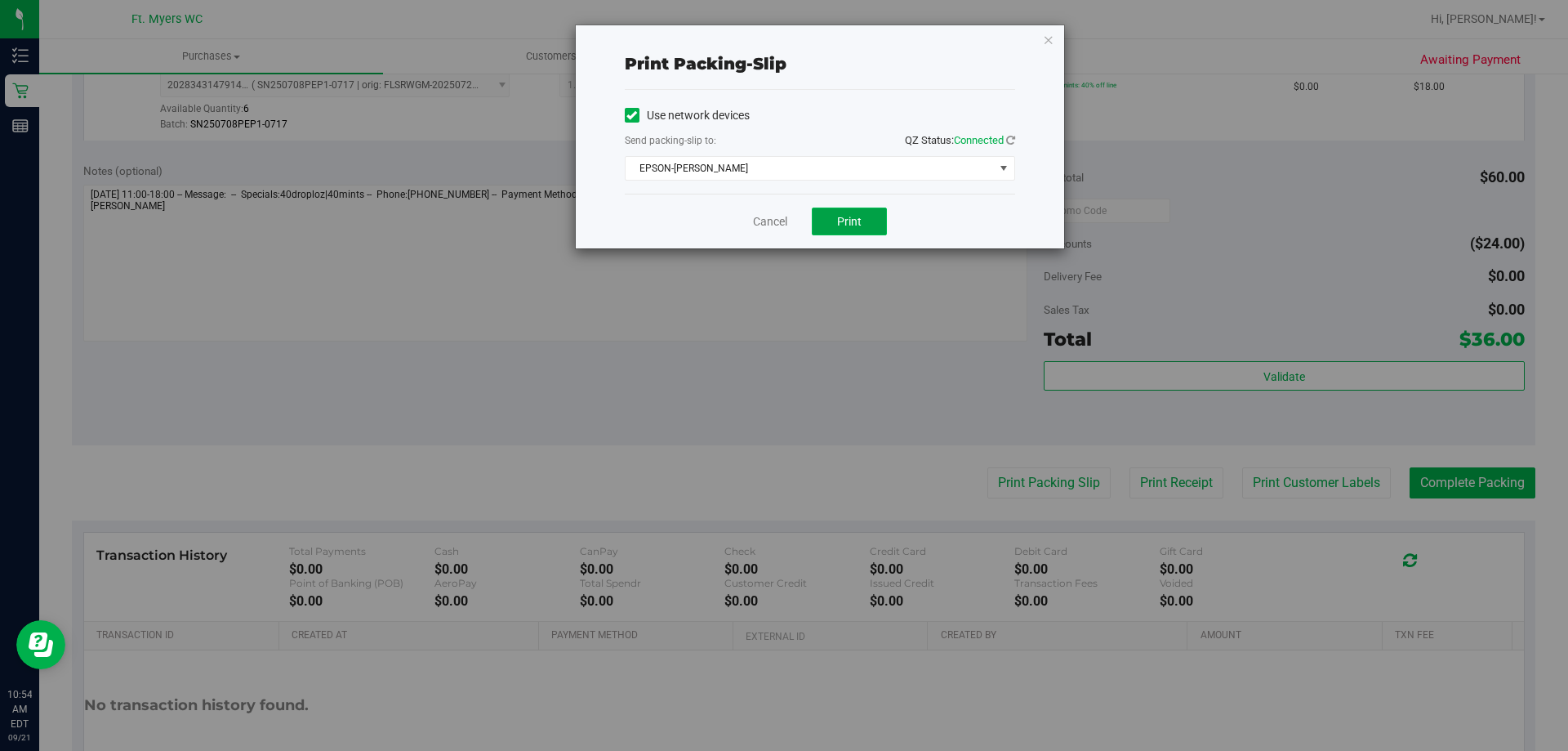
click at [886, 223] on button "Print" at bounding box center [849, 221] width 75 height 28
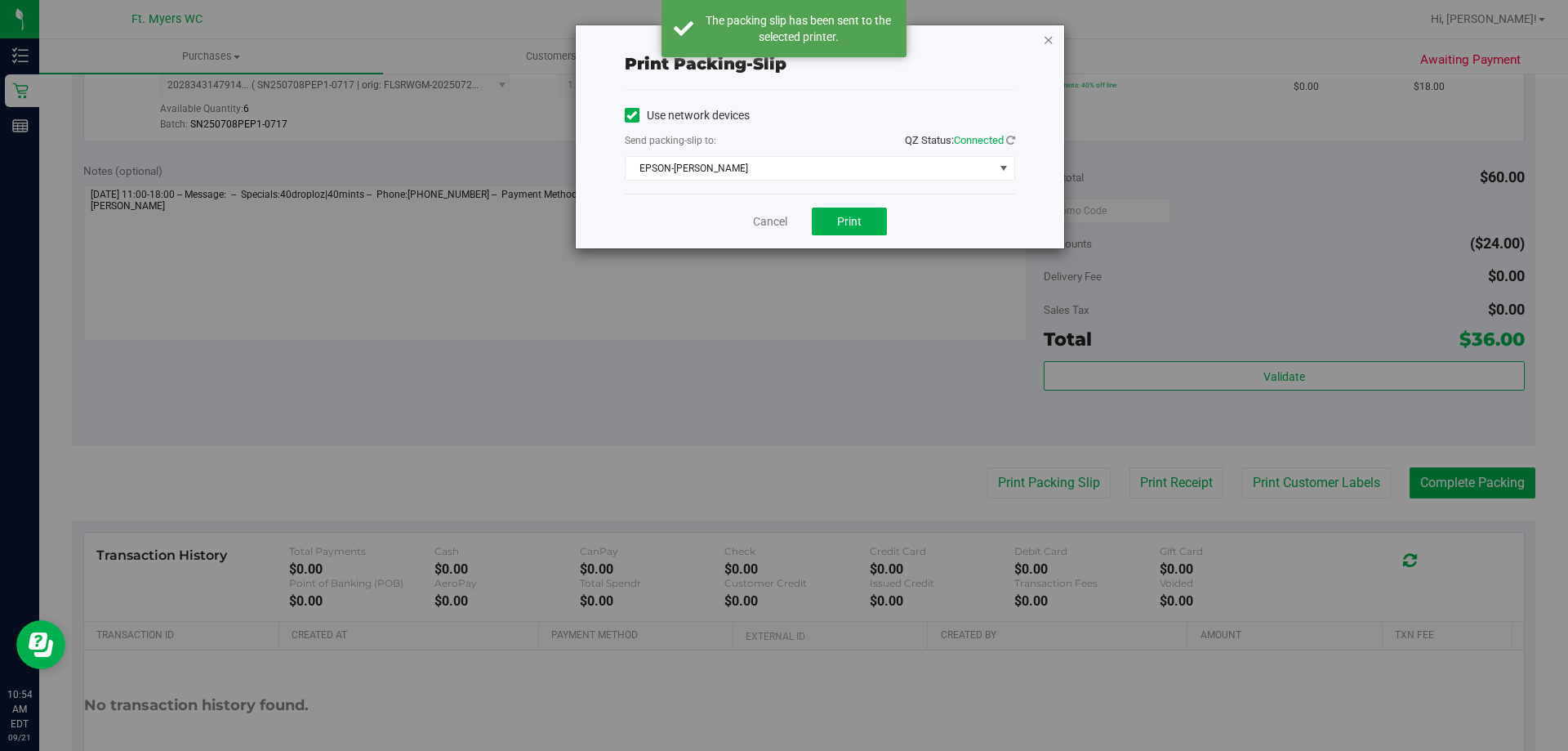
click at [1053, 43] on icon "button" at bounding box center [1048, 39] width 11 height 20
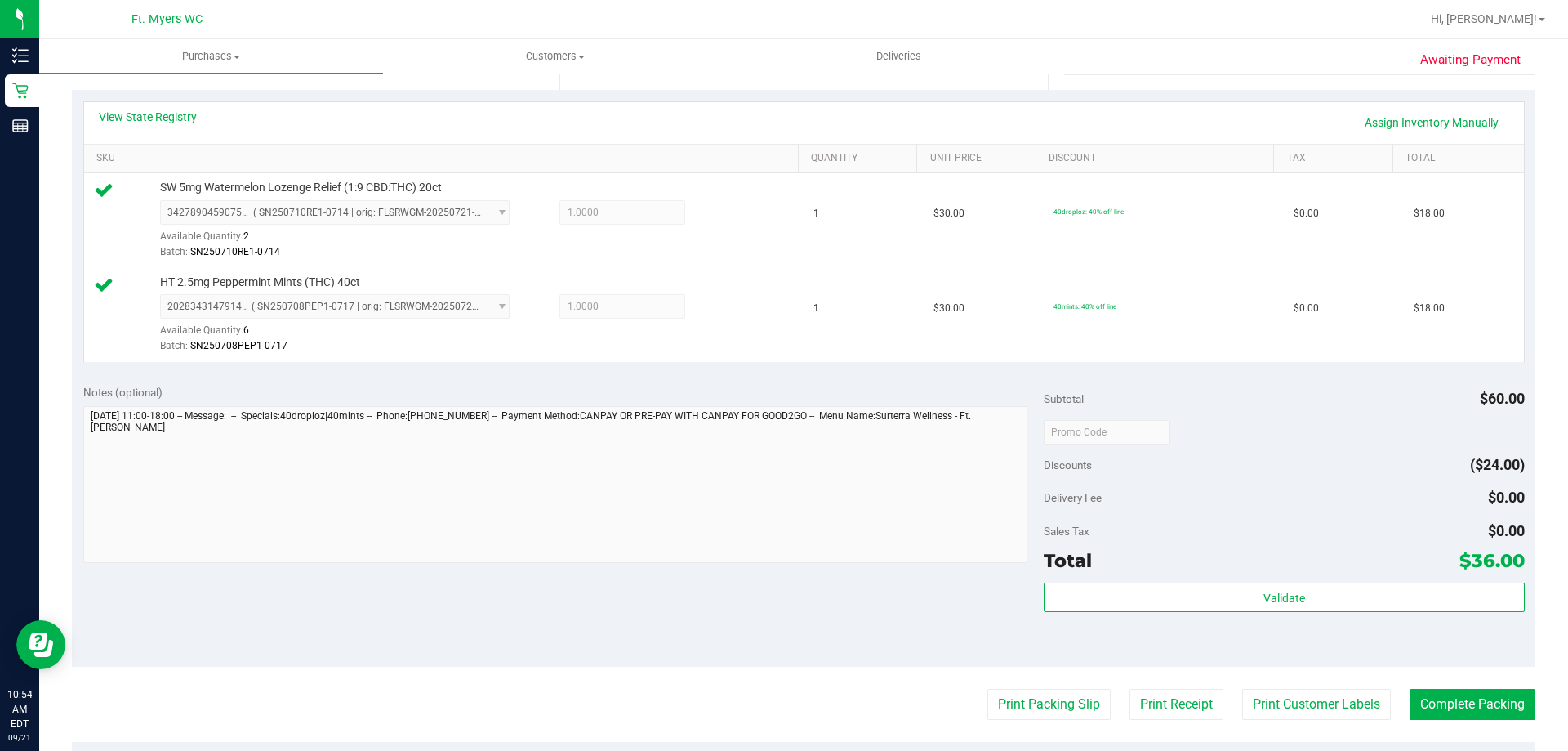
scroll to position [409, 0]
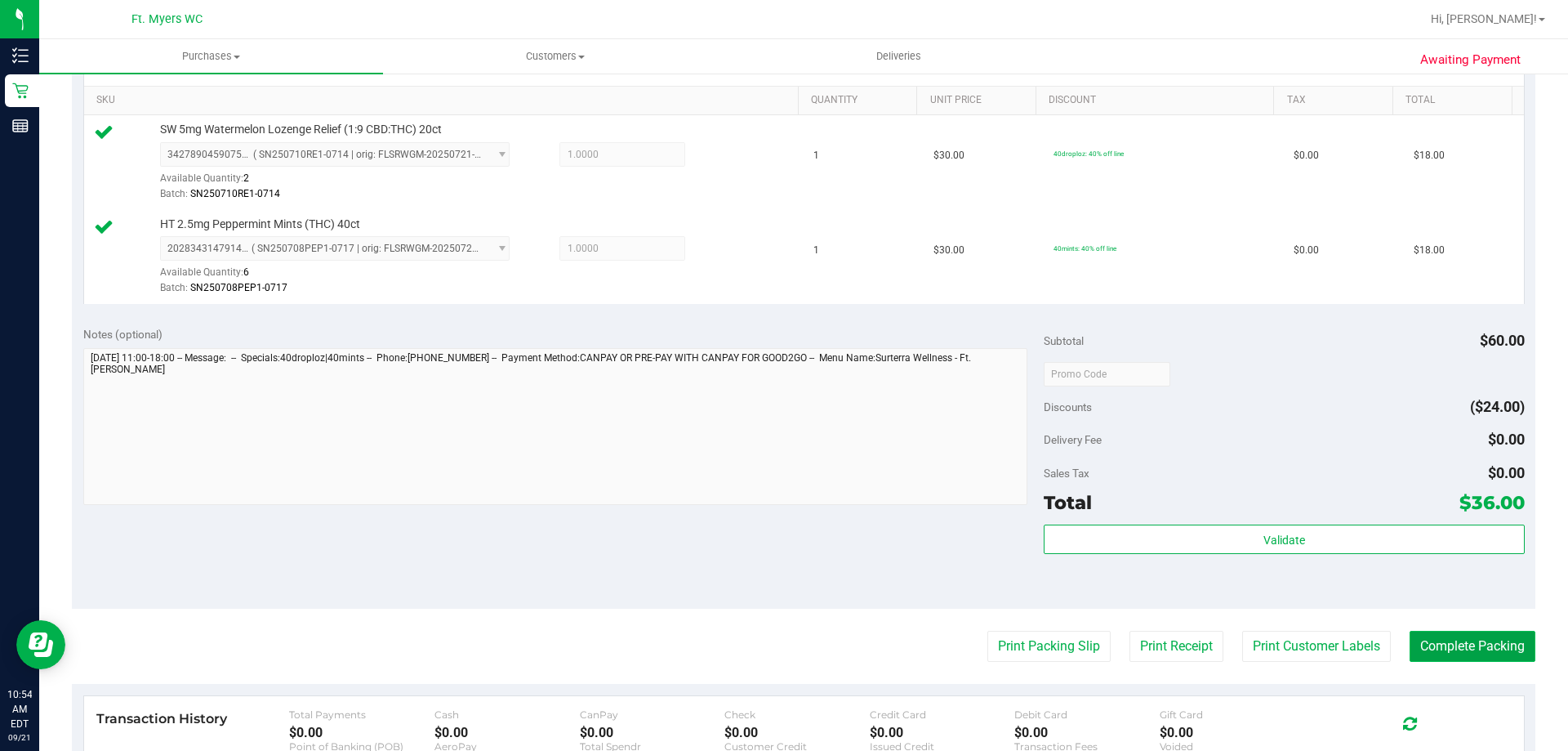
click at [1425, 654] on button "Complete Packing" at bounding box center [1472, 645] width 125 height 31
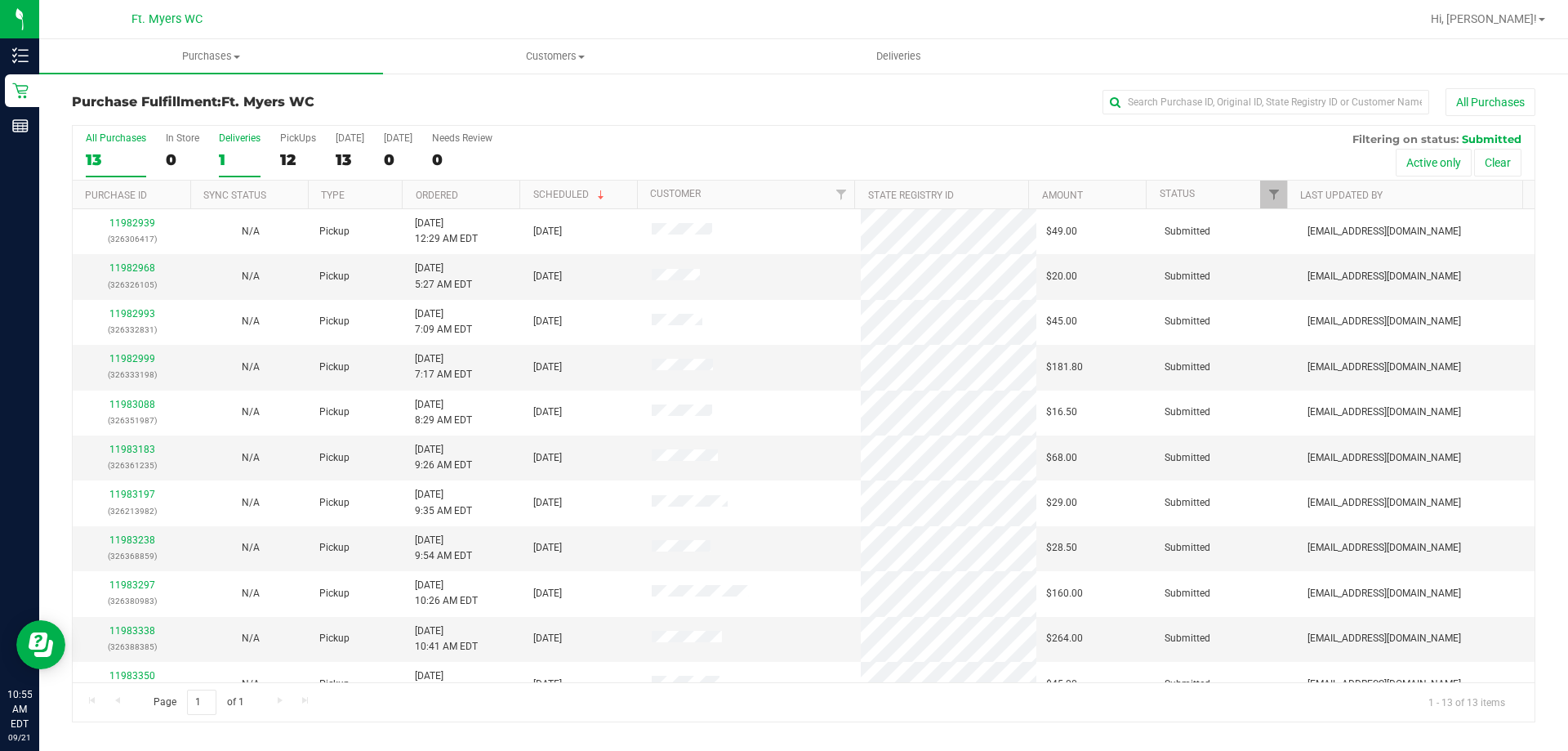
click at [249, 153] on div "1" at bounding box center [239, 160] width 42 height 19
click at [0, 0] on input "Deliveries 1" at bounding box center [0, 0] width 0 height 0
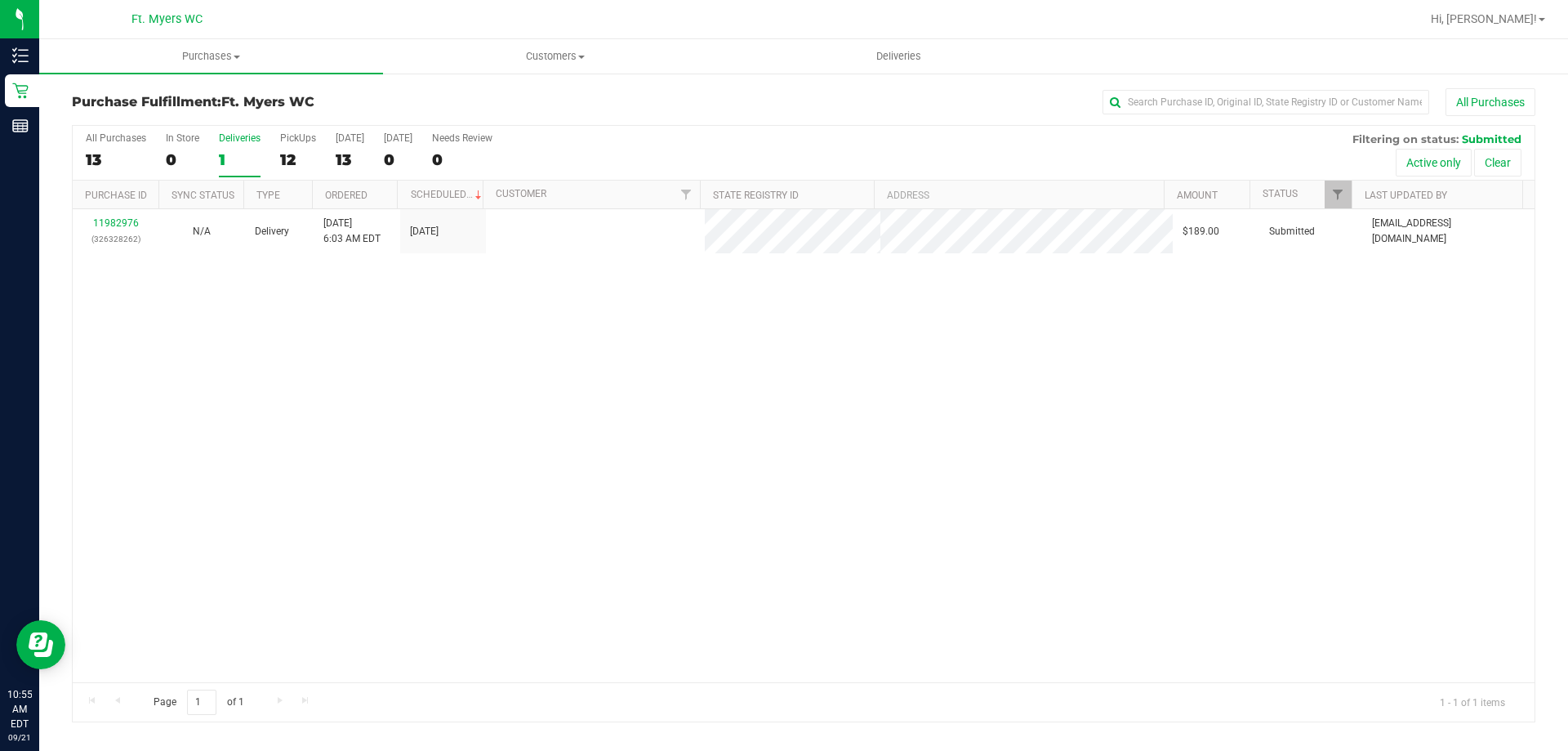
click at [276, 153] on div "All Purchases 13 In Store 0 Deliveries 1 PickUps 12 Today 13 Tomorrow 0 Needs R…" at bounding box center [803, 153] width 1462 height 55
click at [284, 153] on div "12" at bounding box center [298, 160] width 36 height 19
click at [0, 0] on input "PickUps 12" at bounding box center [0, 0] width 0 height 0
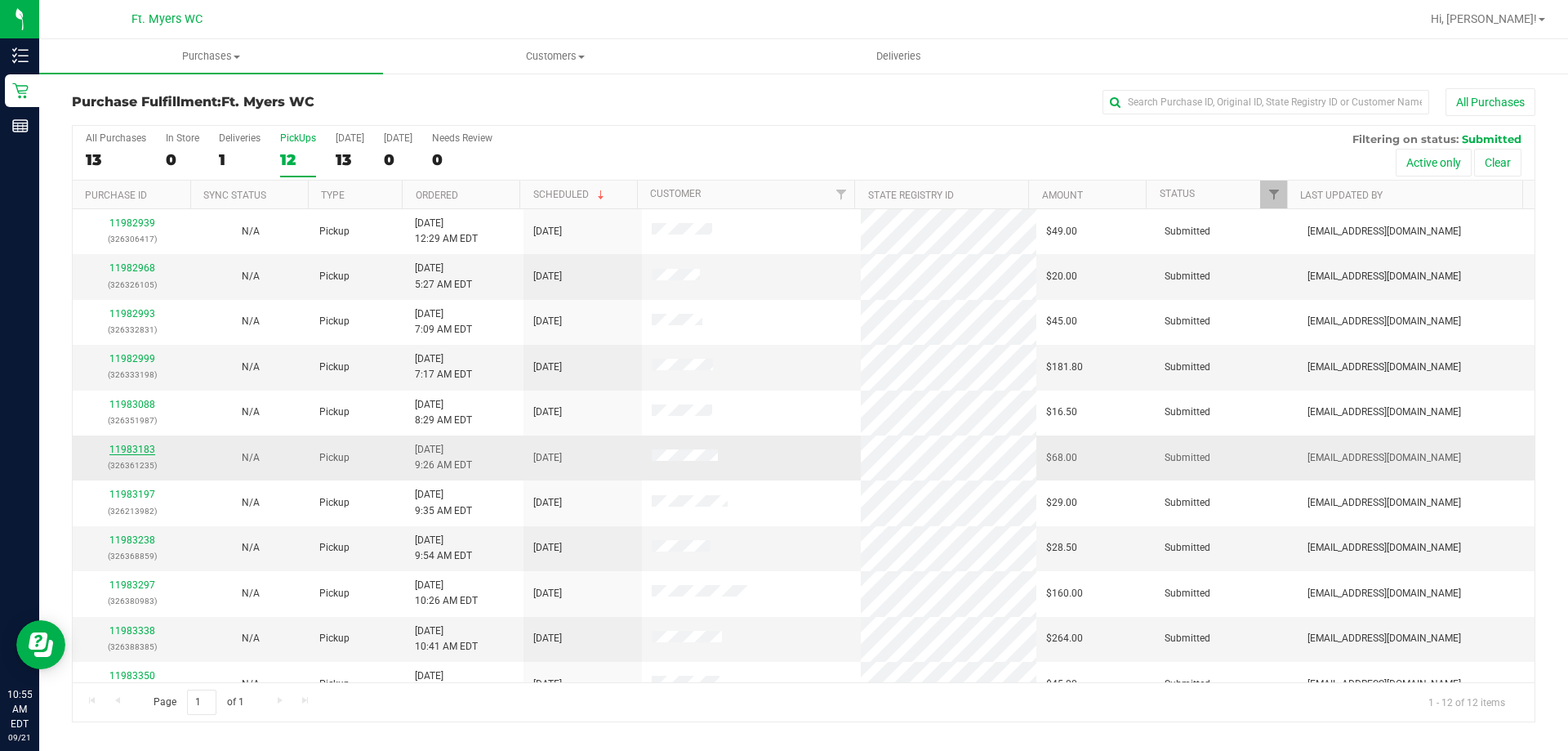
click at [128, 447] on link "11983183" at bounding box center [132, 450] width 46 height 11
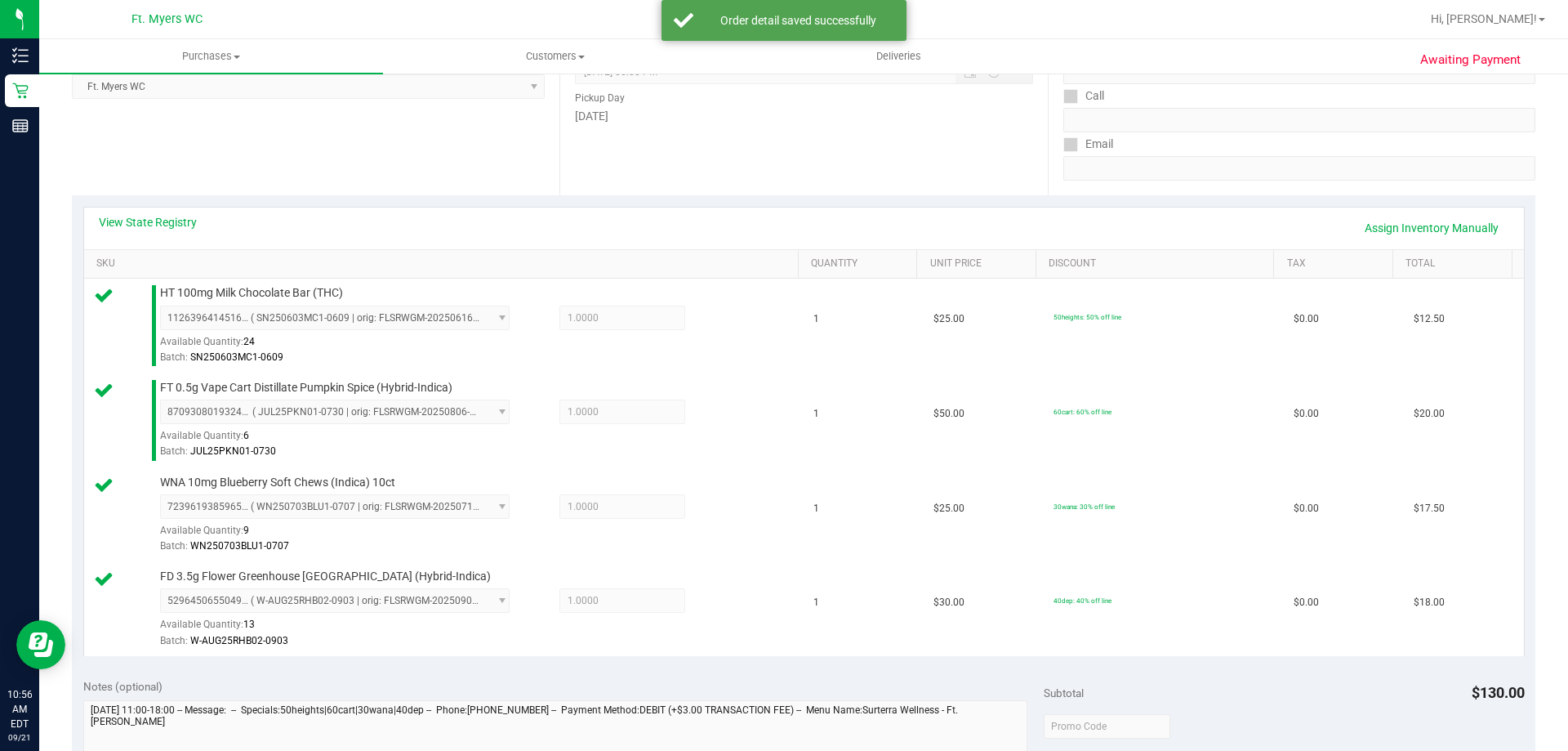
scroll to position [572, 0]
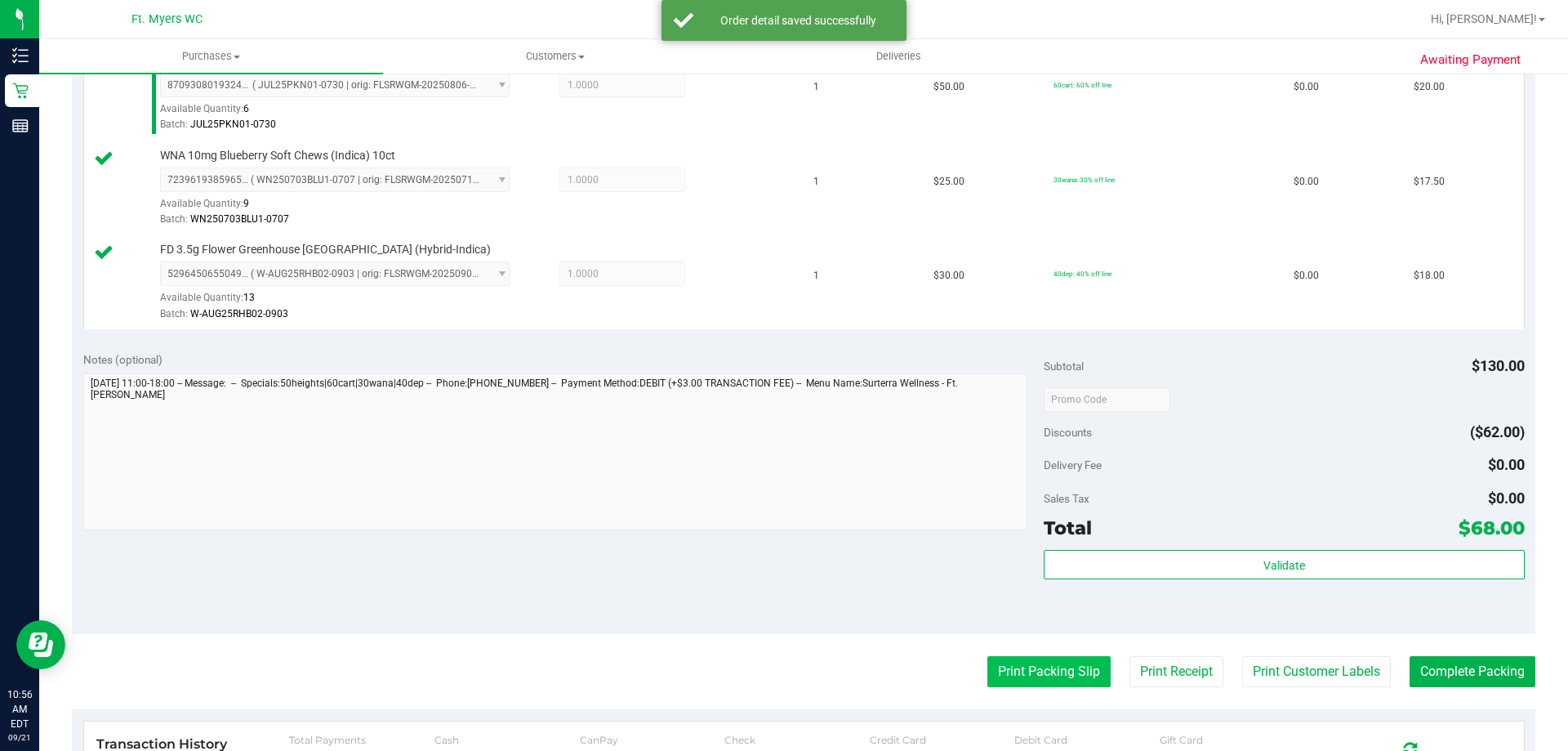
click at [1003, 683] on button "Print Packing Slip" at bounding box center [1049, 671] width 124 height 31
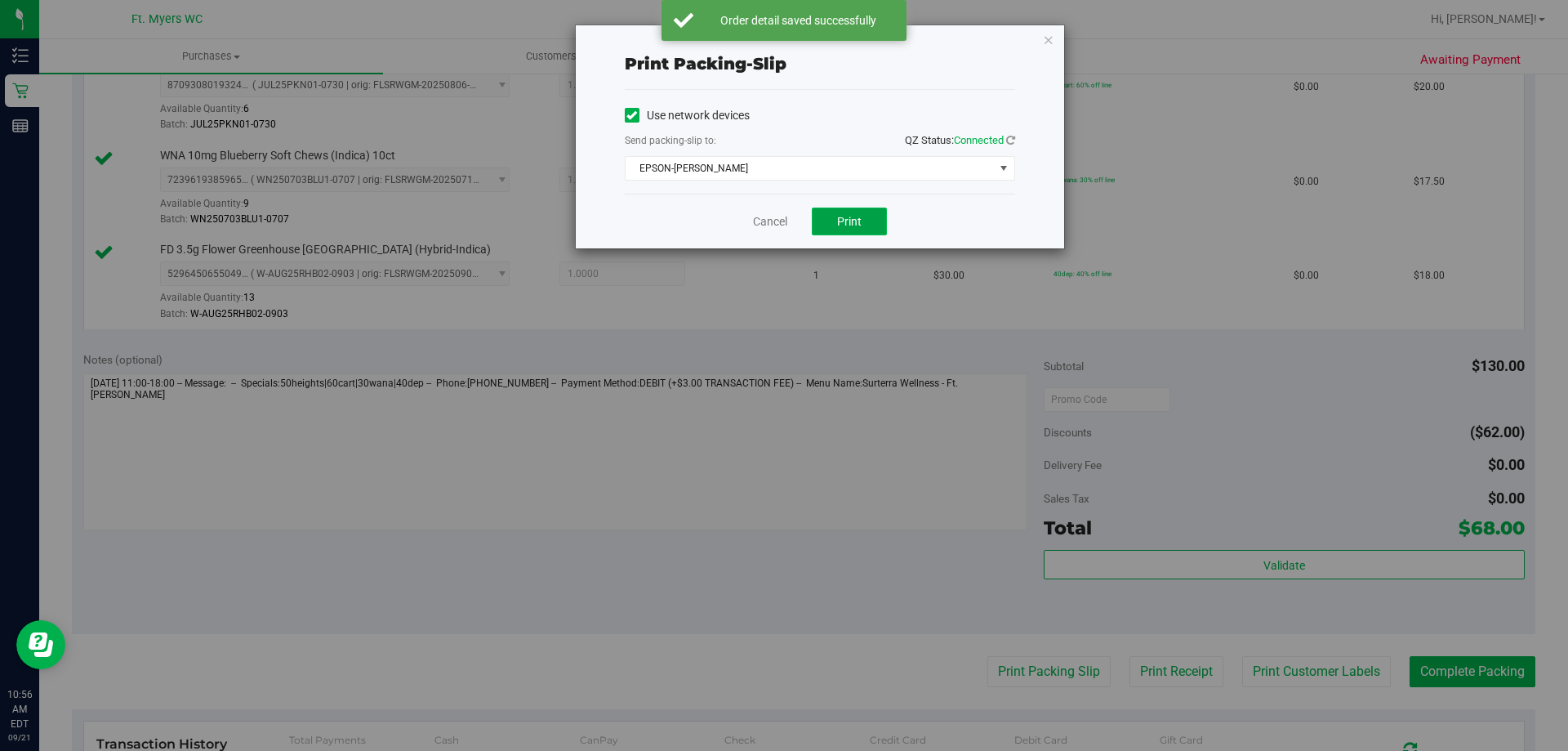
click at [833, 211] on button "Print" at bounding box center [849, 221] width 75 height 28
click at [1052, 33] on icon "button" at bounding box center [1048, 39] width 11 height 20
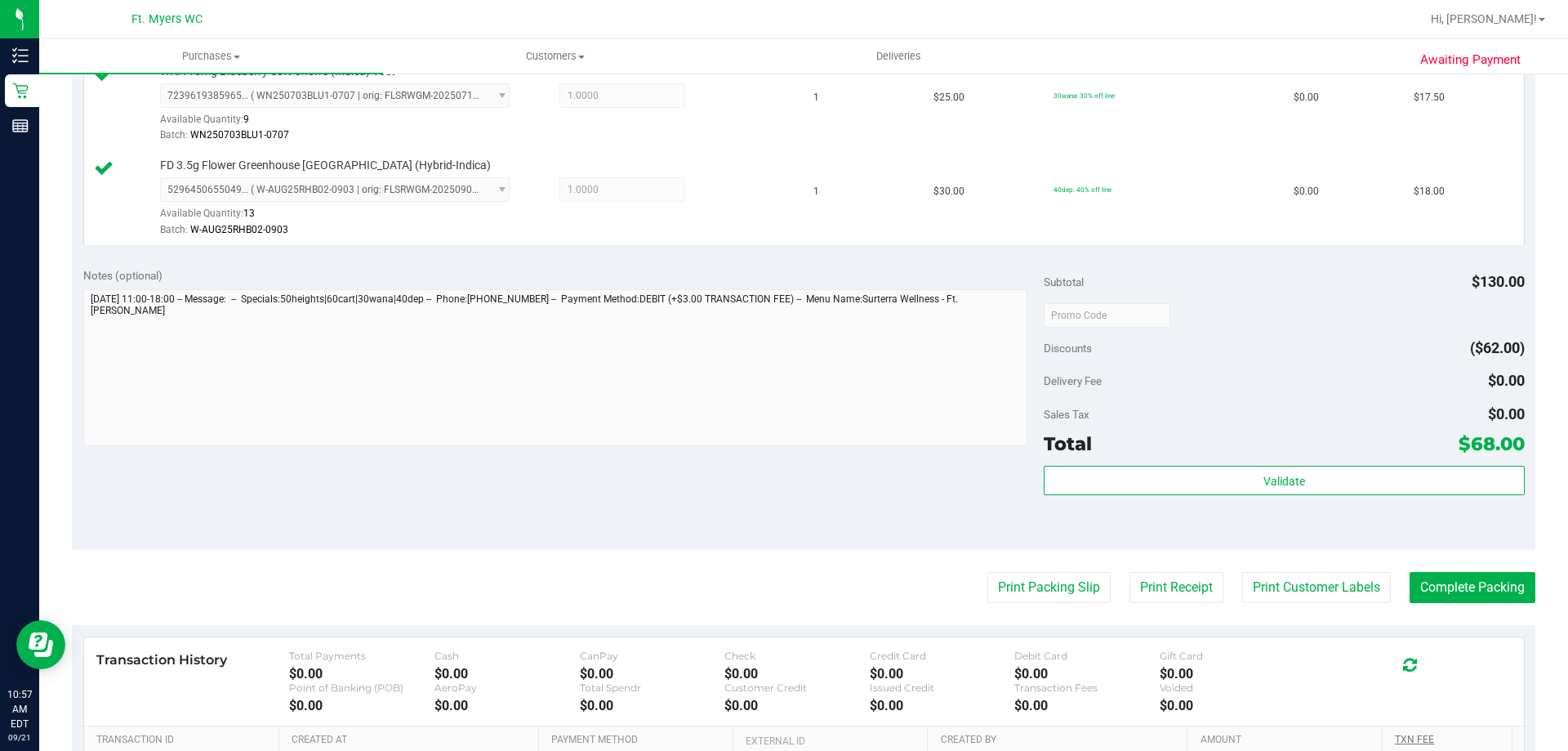
scroll to position [817, 0]
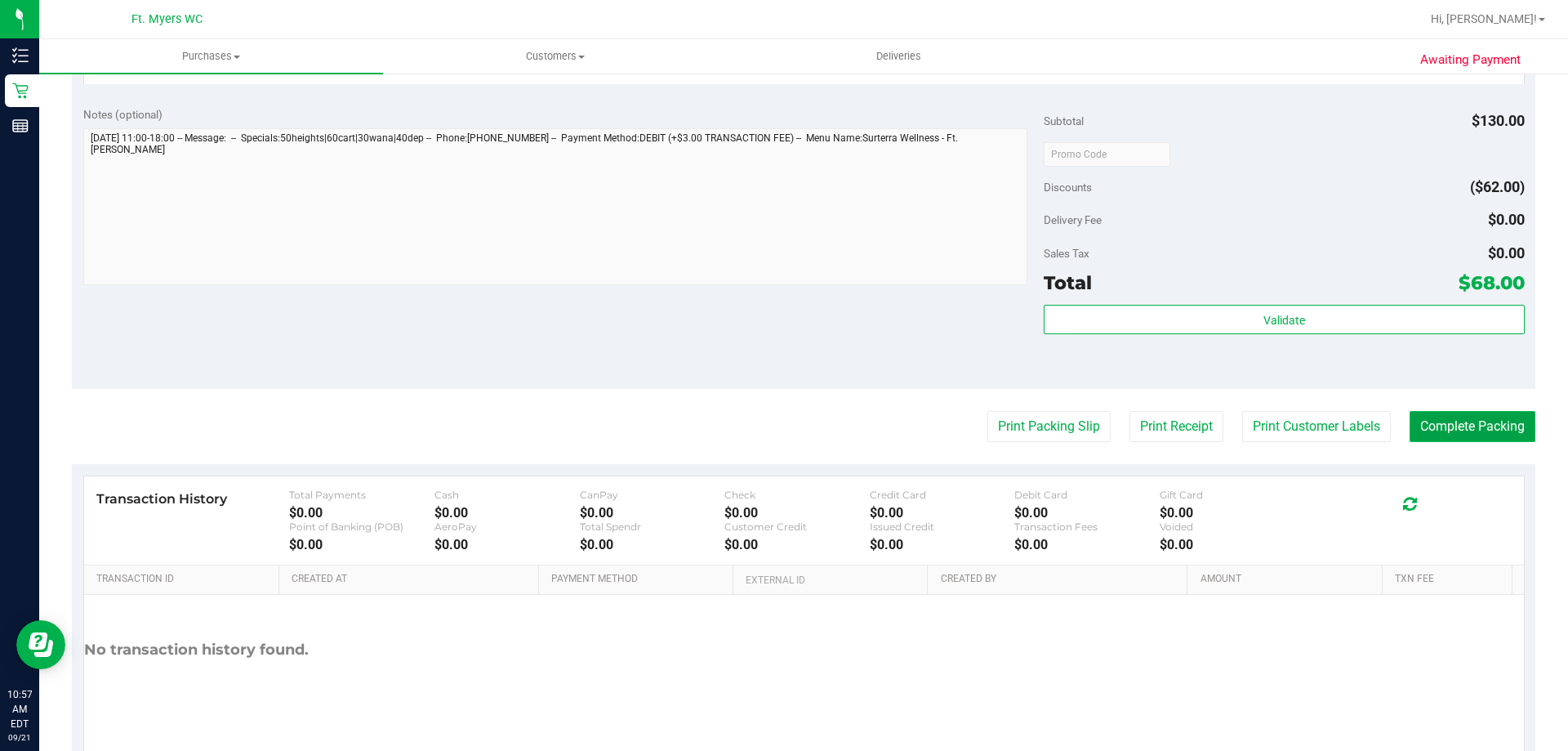
click at [1468, 417] on button "Complete Packing" at bounding box center [1472, 426] width 125 height 31
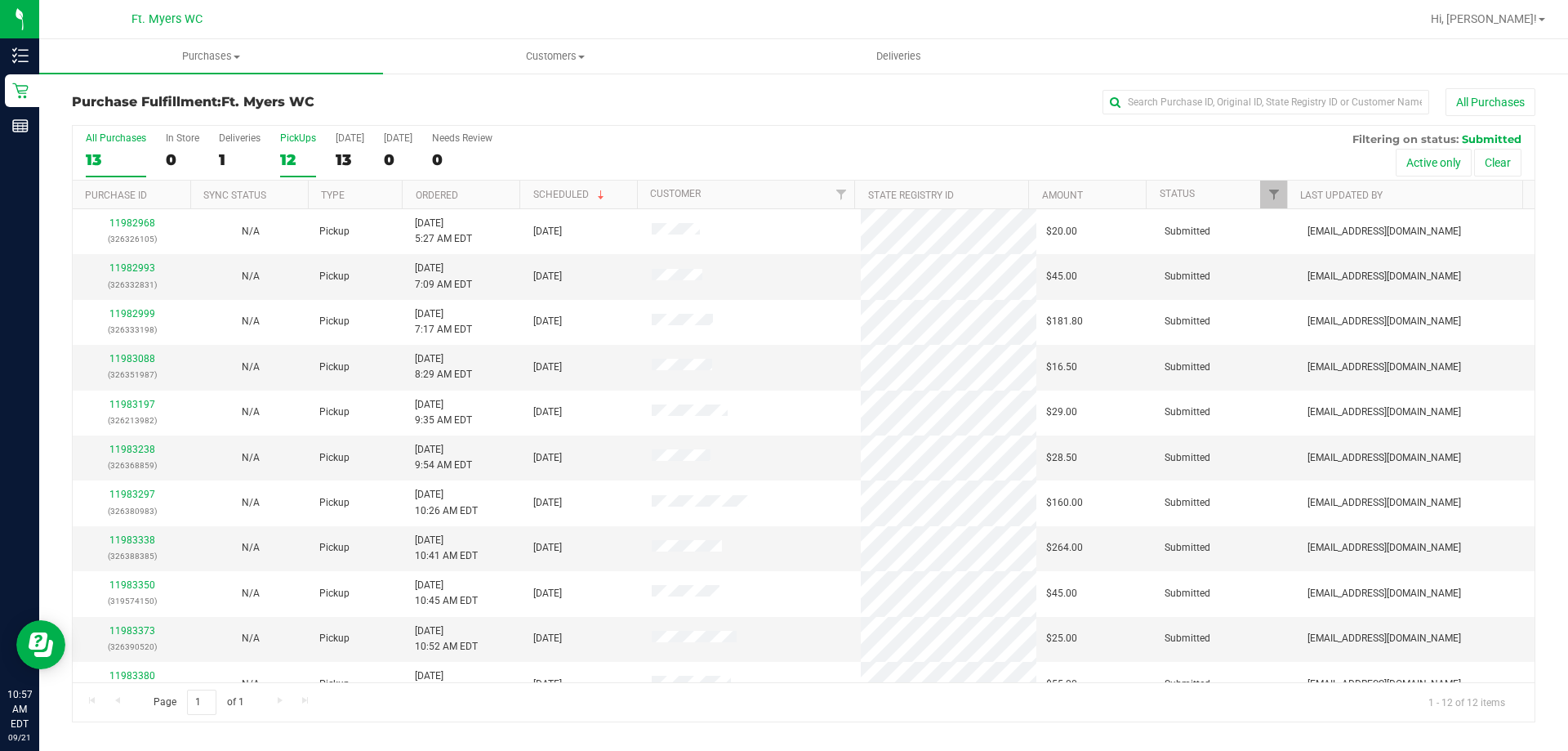
click at [296, 138] on div "PickUps" at bounding box center [298, 138] width 36 height 11
click at [0, 0] on input "PickUps 12" at bounding box center [0, 0] width 0 height 0
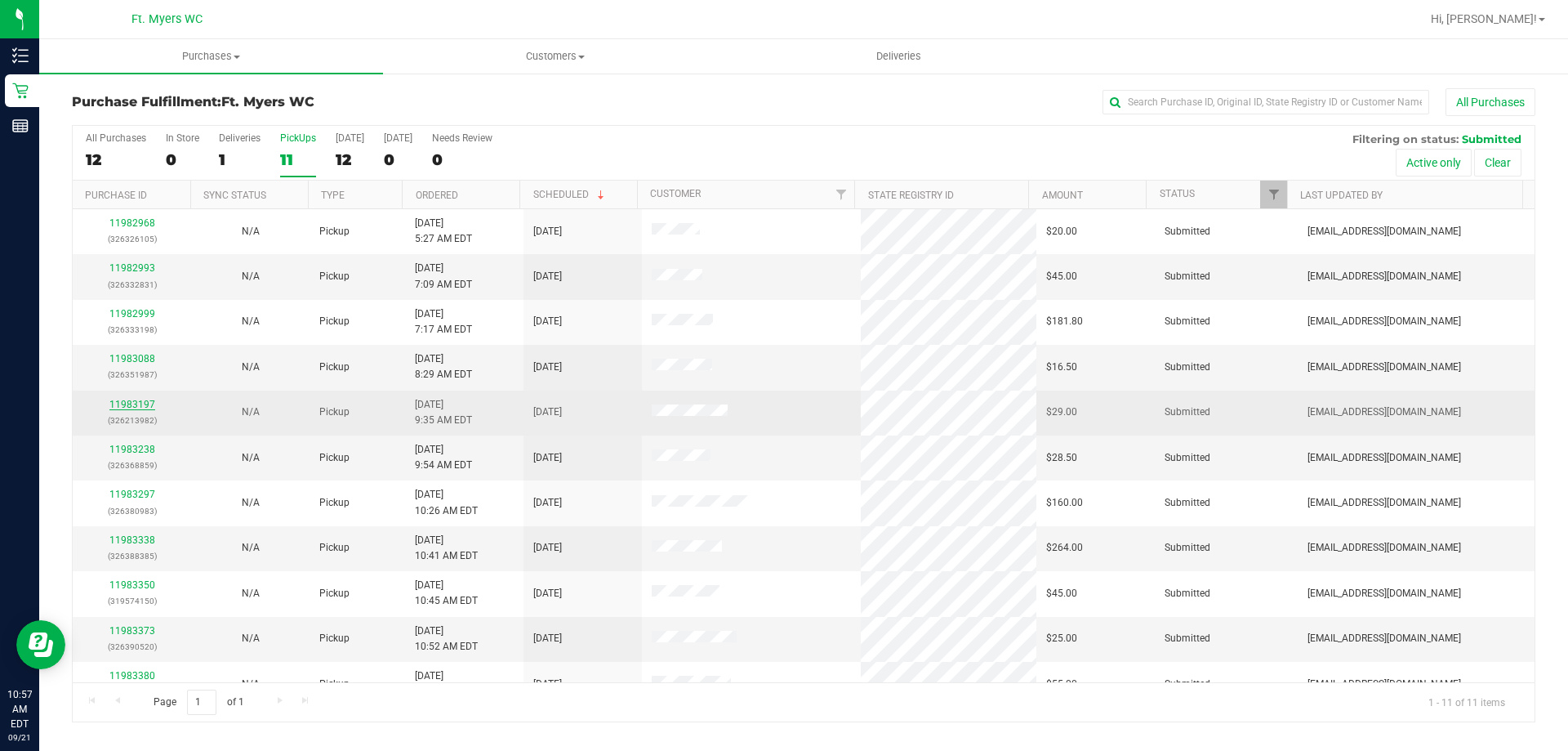
click at [140, 406] on link "11983197" at bounding box center [132, 404] width 46 height 11
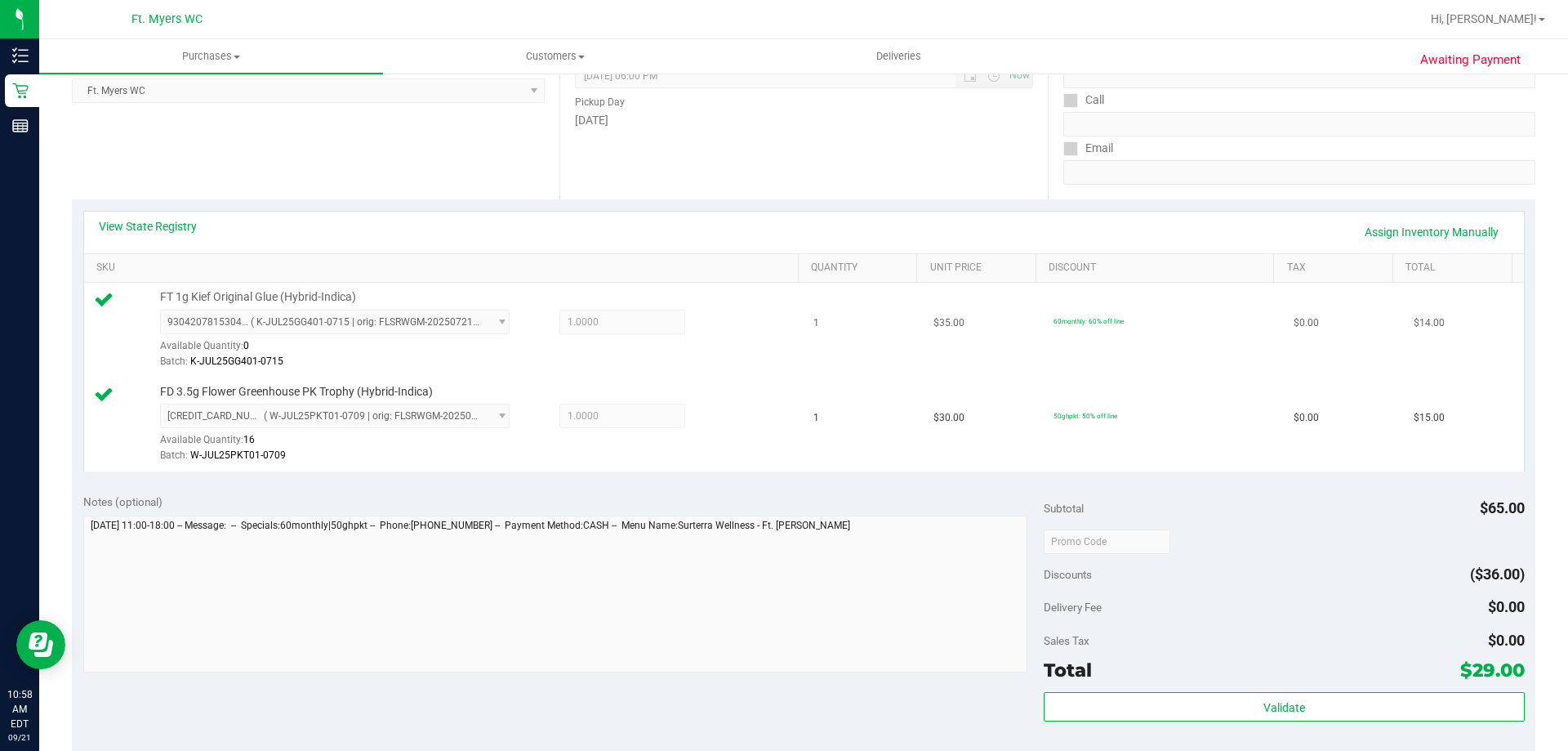
scroll to position [327, 0]
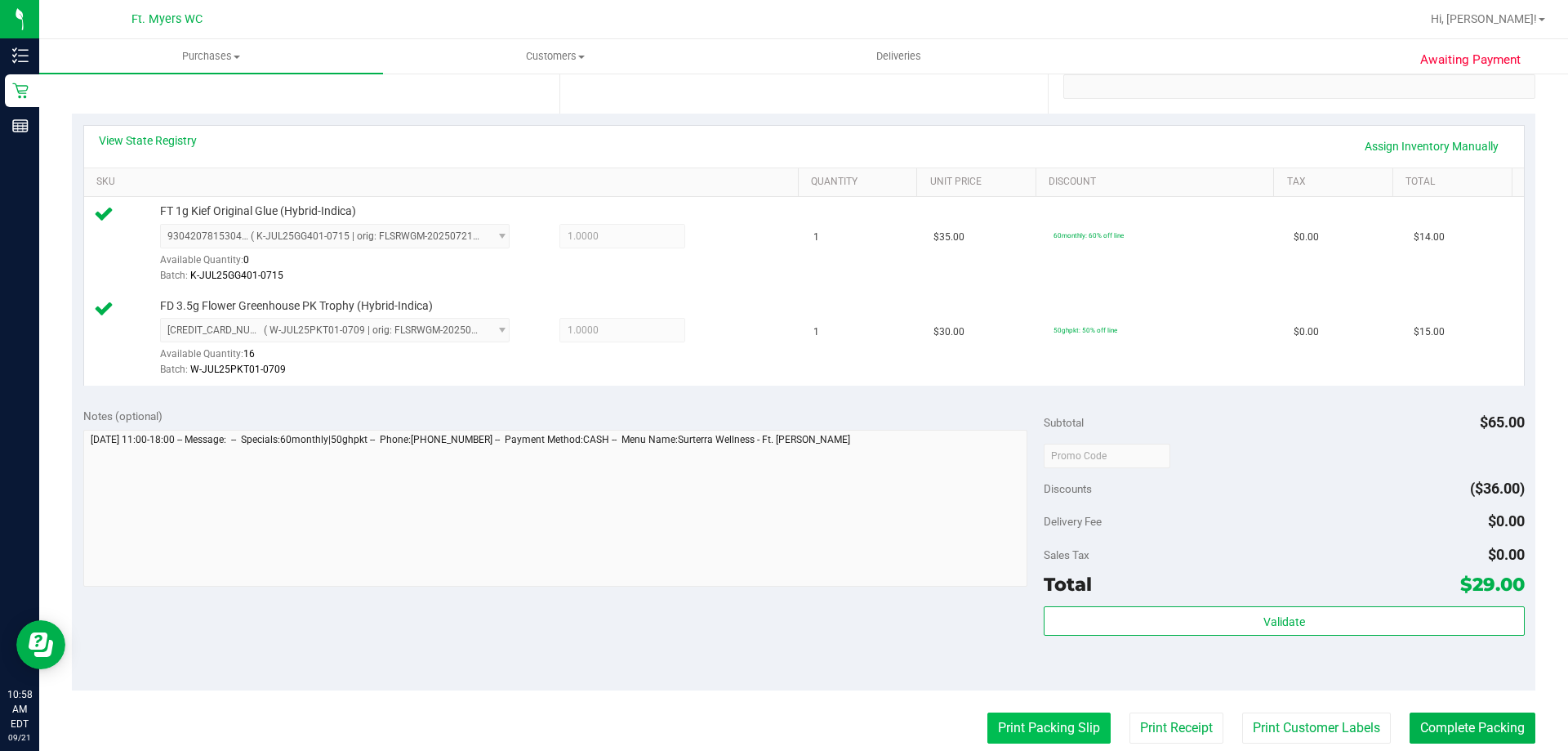
click at [1039, 734] on button "Print Packing Slip" at bounding box center [1049, 727] width 124 height 31
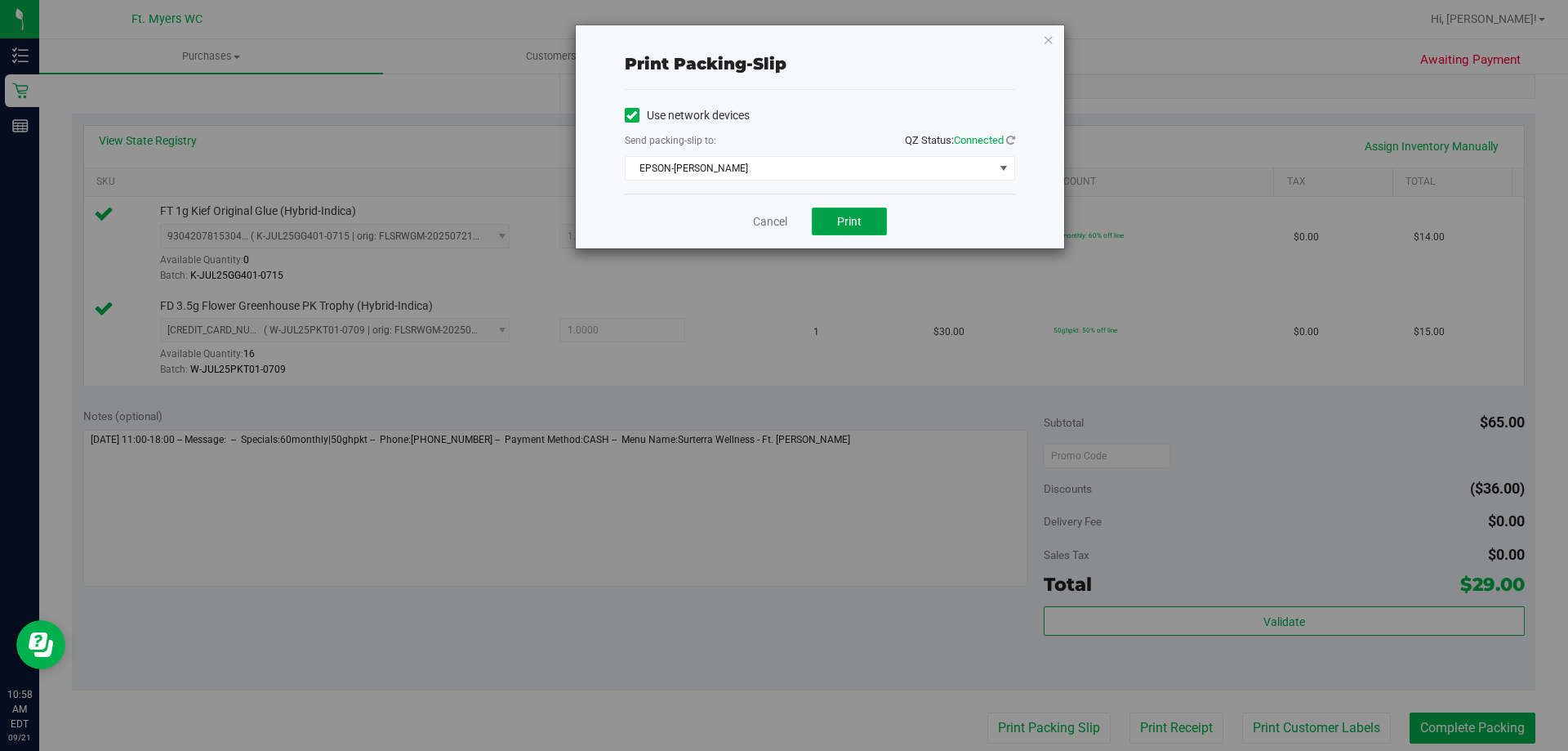
click at [839, 223] on span "Print" at bounding box center [850, 221] width 25 height 13
click at [1057, 43] on div "Print packing-slip Use network devices Send packing-slip to: QZ Status: Connect…" at bounding box center [820, 137] width 488 height 223
click at [1053, 42] on icon "button" at bounding box center [1048, 39] width 11 height 20
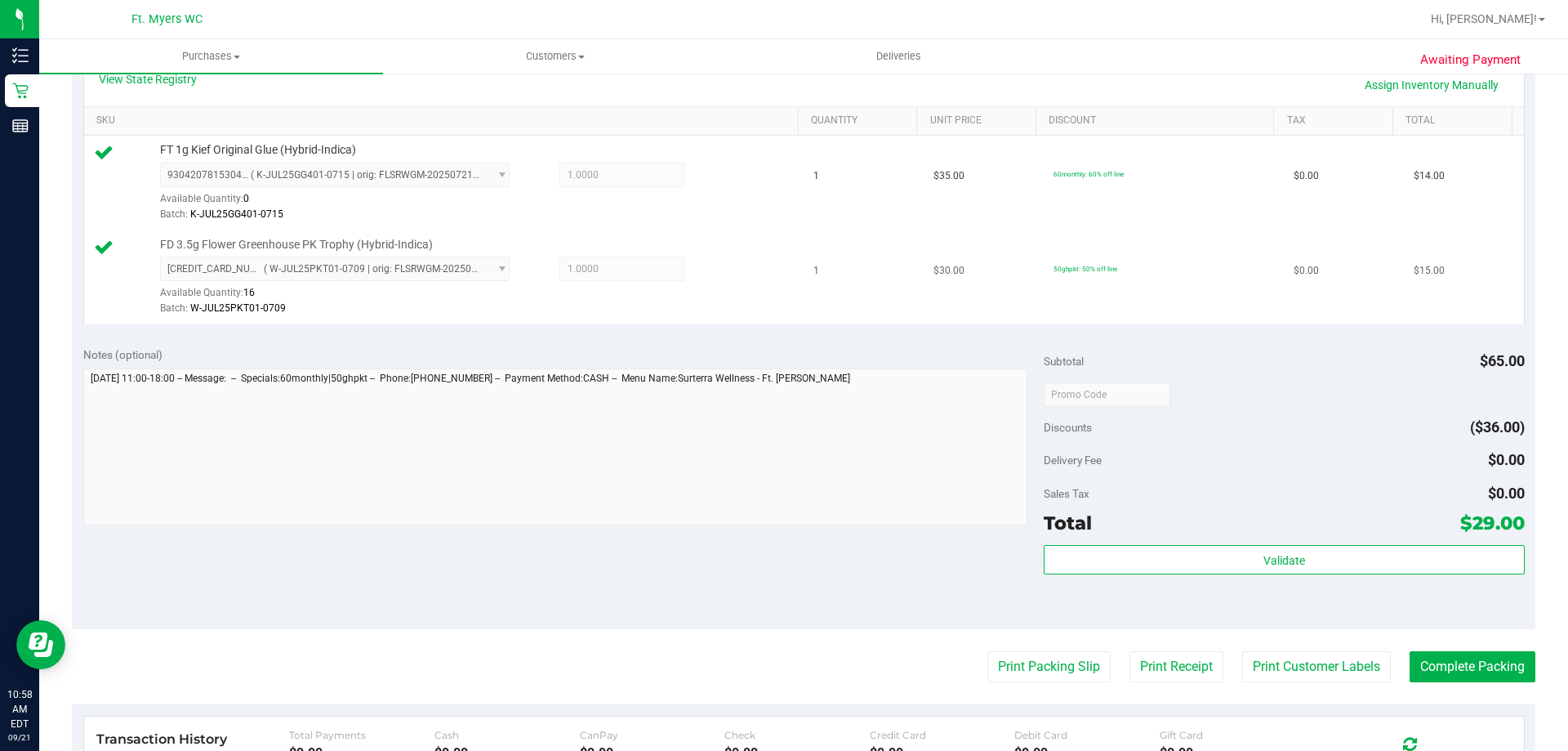
scroll to position [409, 0]
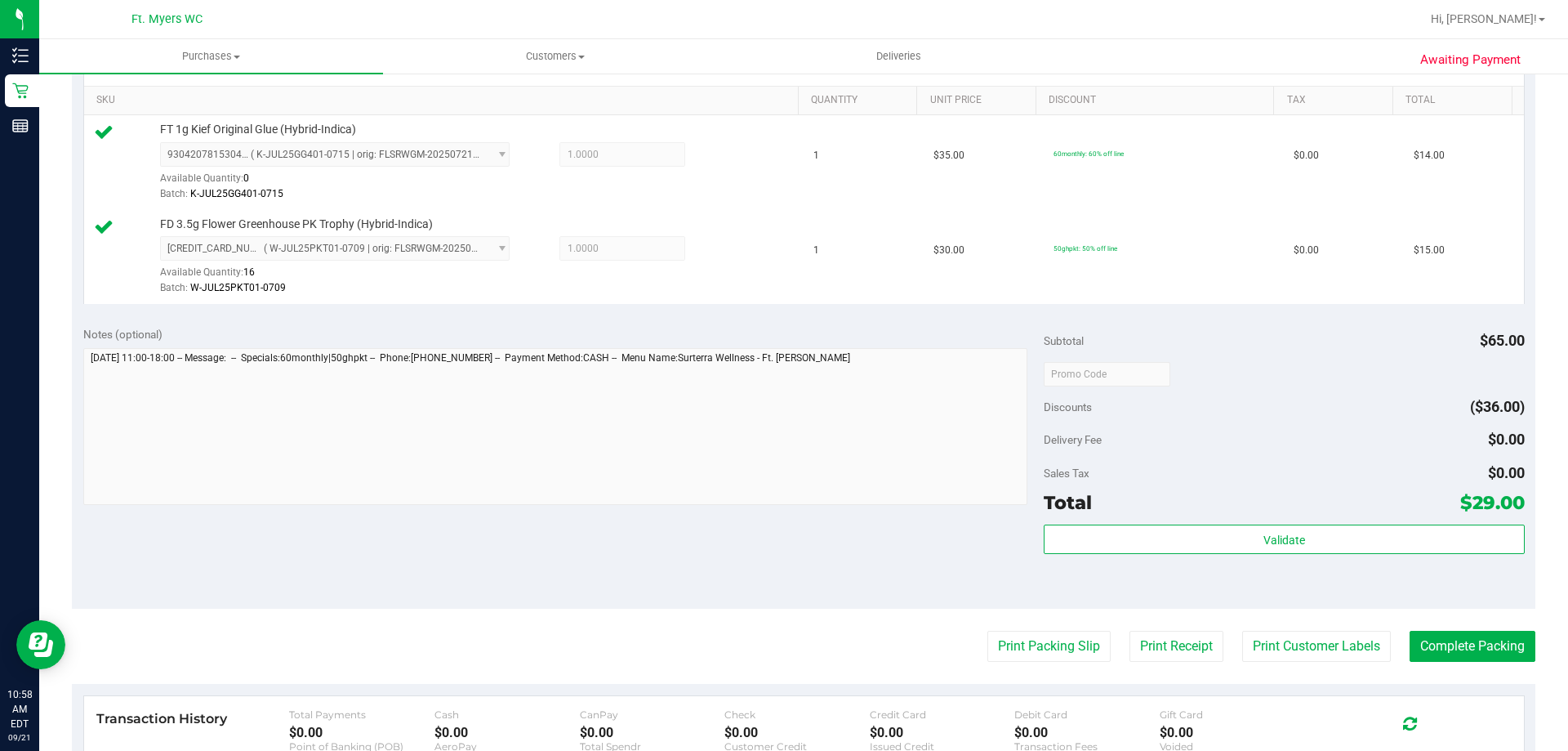
click at [1429, 628] on purchase-details "Back Edit Purchase Cancel Purchase View Profile # 11983197 BioTrack ID: - Submi…" at bounding box center [804, 335] width 1463 height 1310
click at [1433, 632] on button "Complete Packing" at bounding box center [1472, 645] width 125 height 31
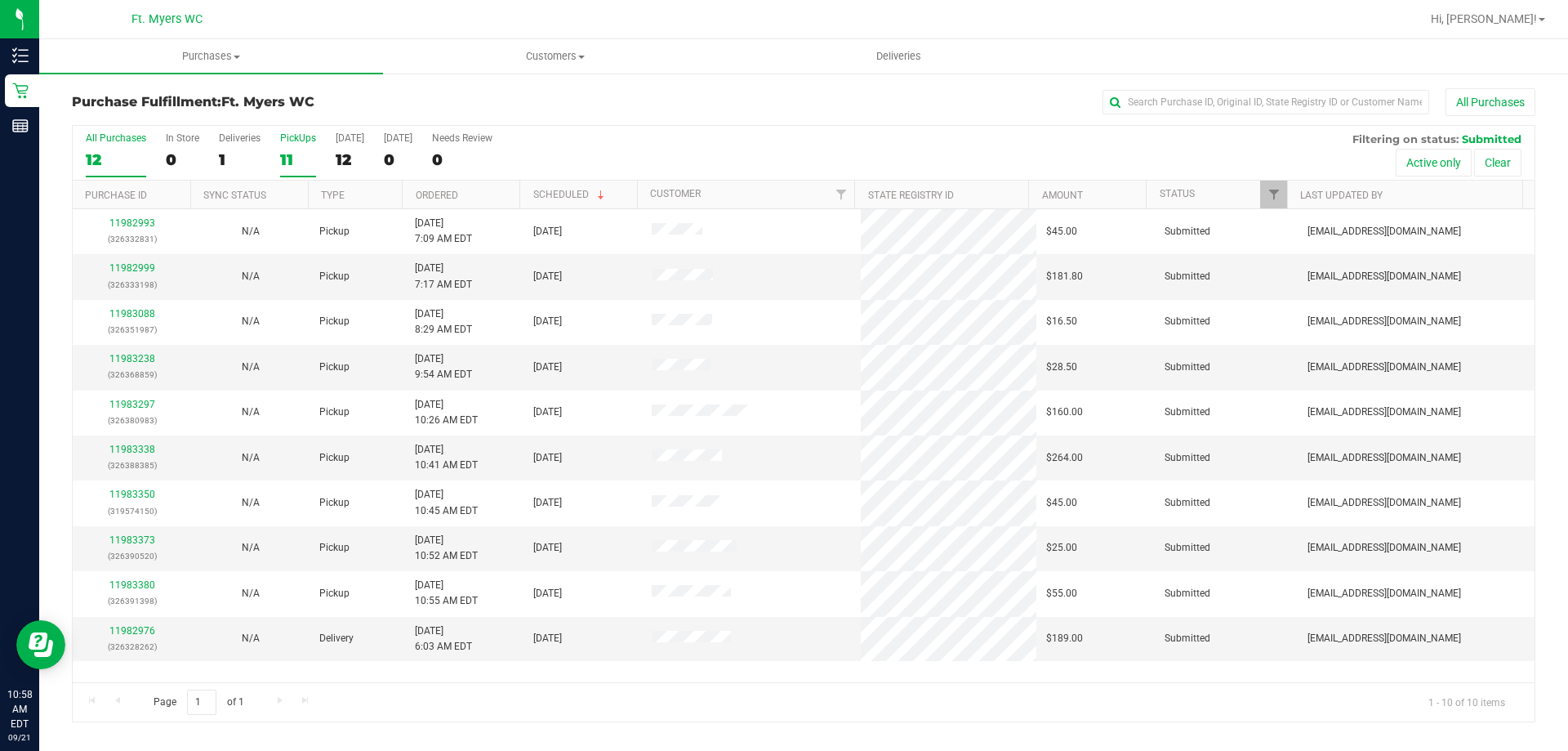
click at [310, 154] on div "11" at bounding box center [298, 160] width 36 height 19
click at [0, 0] on input "PickUps 11" at bounding box center [0, 0] width 0 height 0
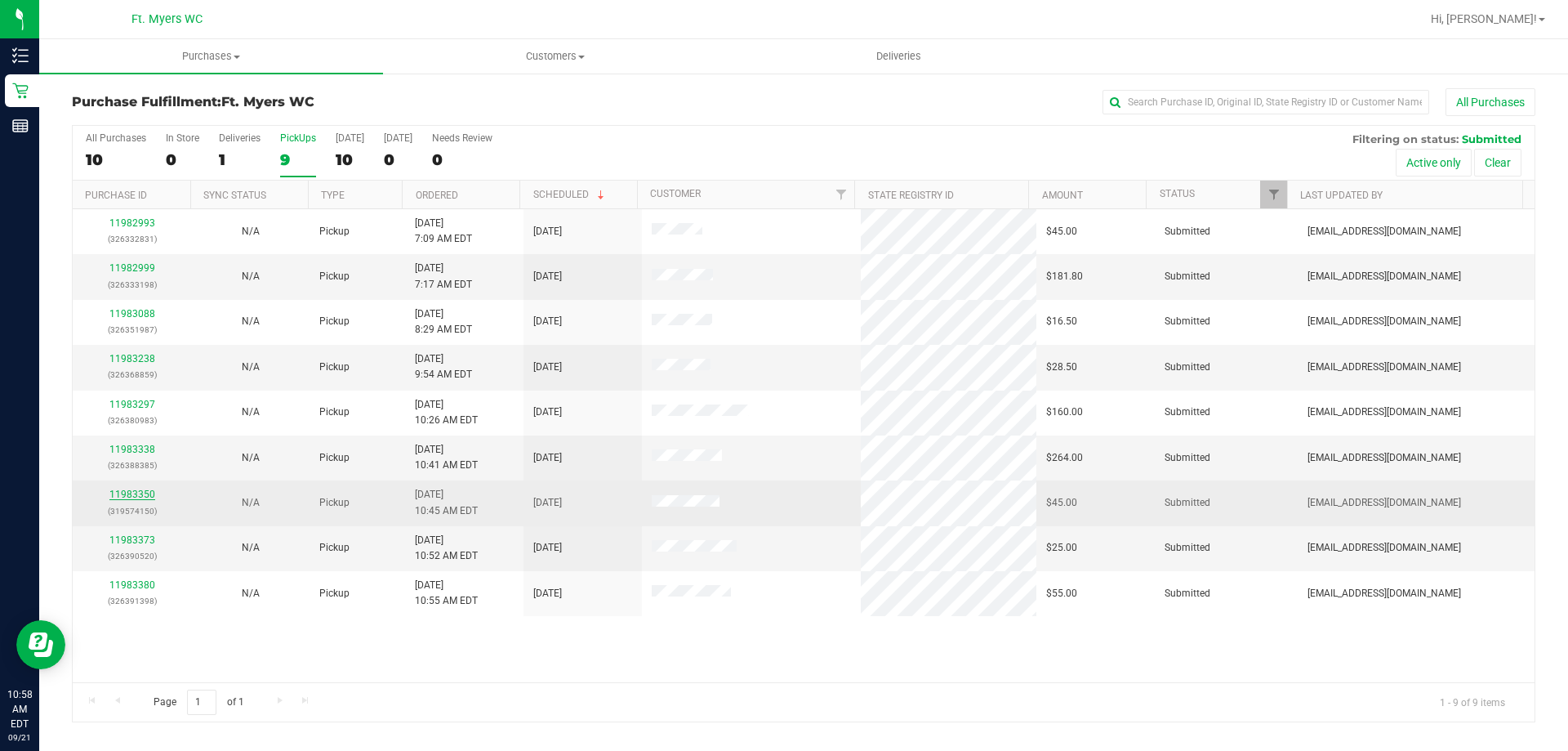
click at [148, 489] on link "11983350" at bounding box center [132, 494] width 46 height 11
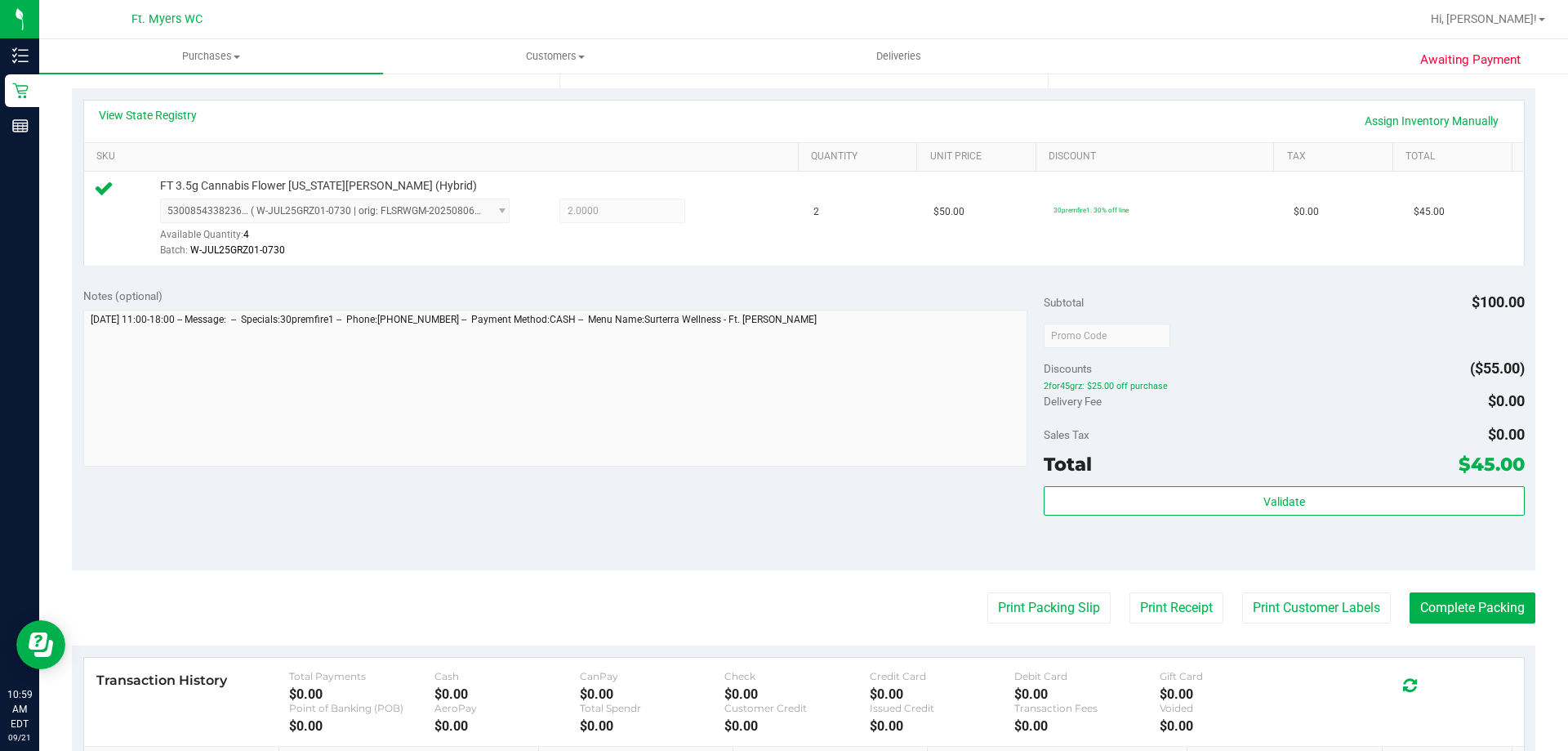
scroll to position [585, 0]
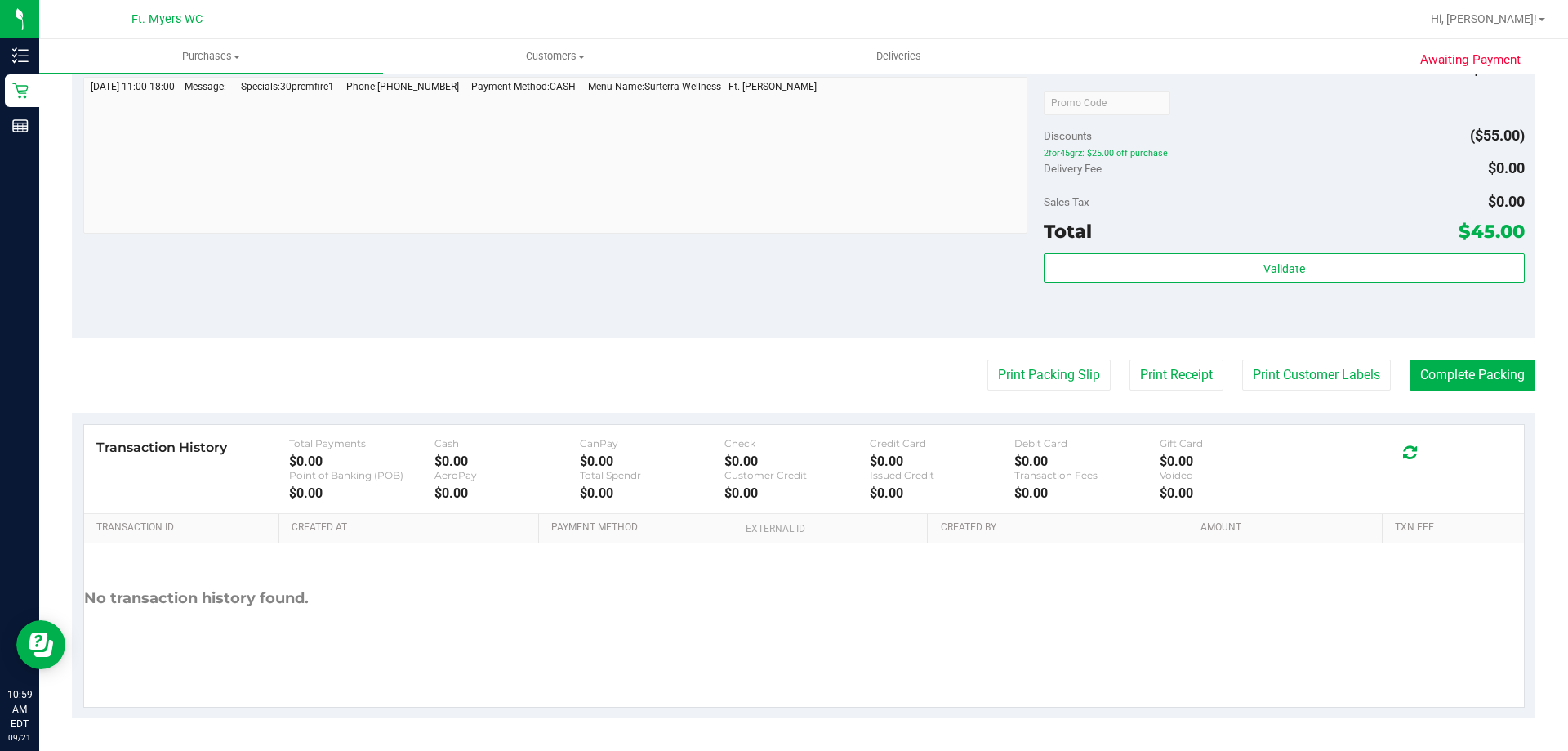
click at [1056, 392] on purchase-details "Back Edit Purchase Cancel Purchase View Profile # 11983350 BioTrack ID: - Submi…" at bounding box center [804, 110] width 1463 height 1215
click at [1055, 371] on button "Print Packing Slip" at bounding box center [1049, 375] width 124 height 31
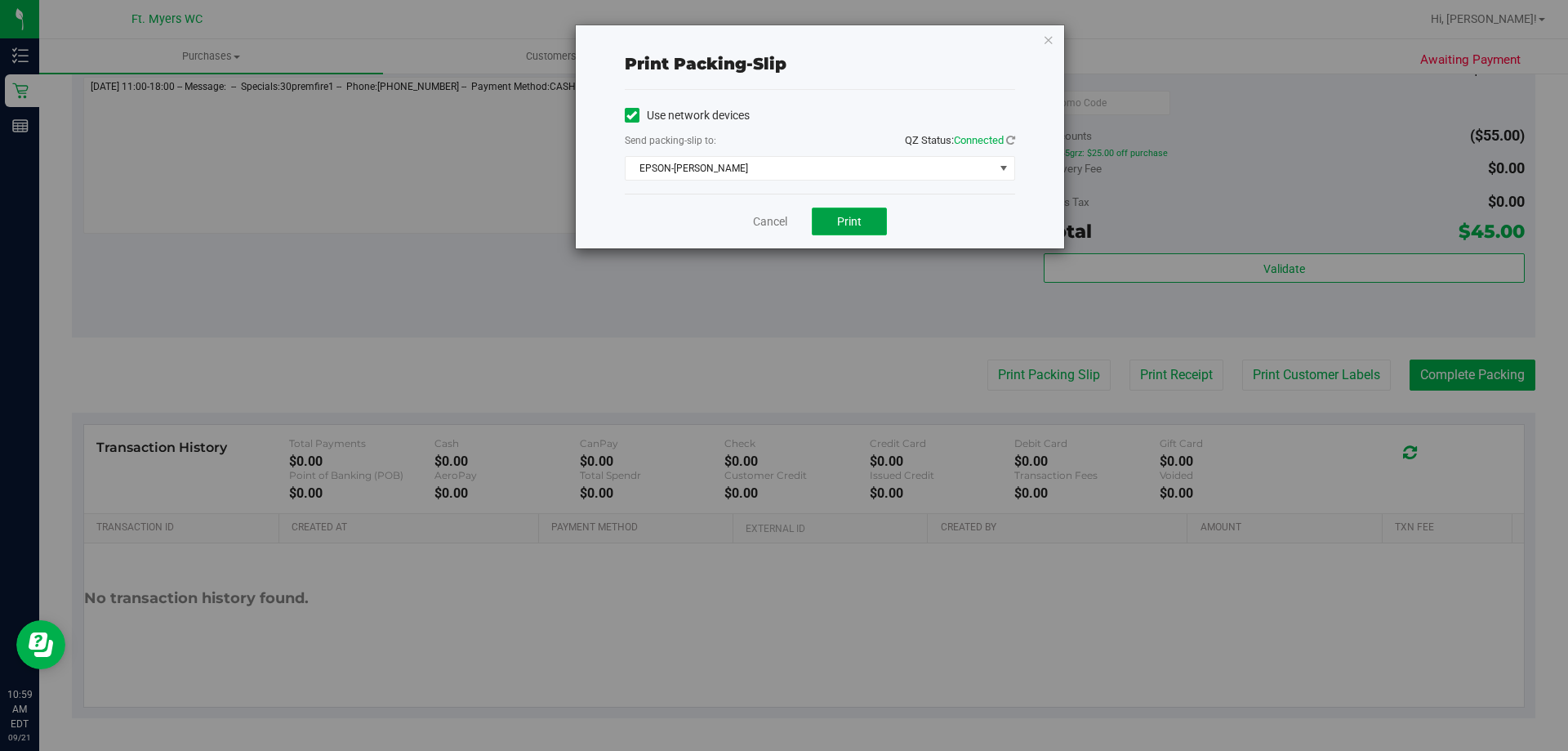
click at [878, 230] on button "Print" at bounding box center [849, 221] width 75 height 28
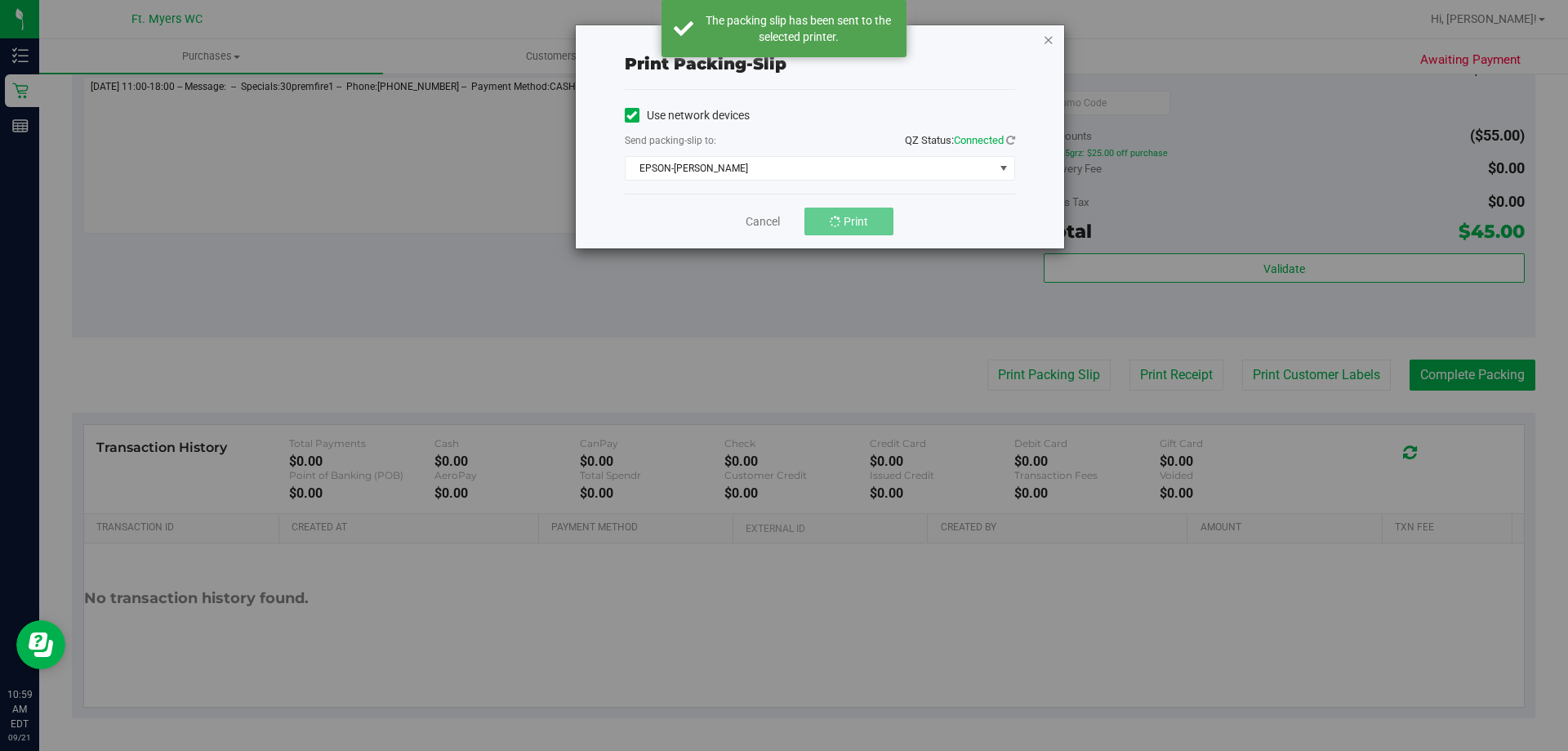
click at [1054, 31] on icon "button" at bounding box center [1048, 39] width 11 height 20
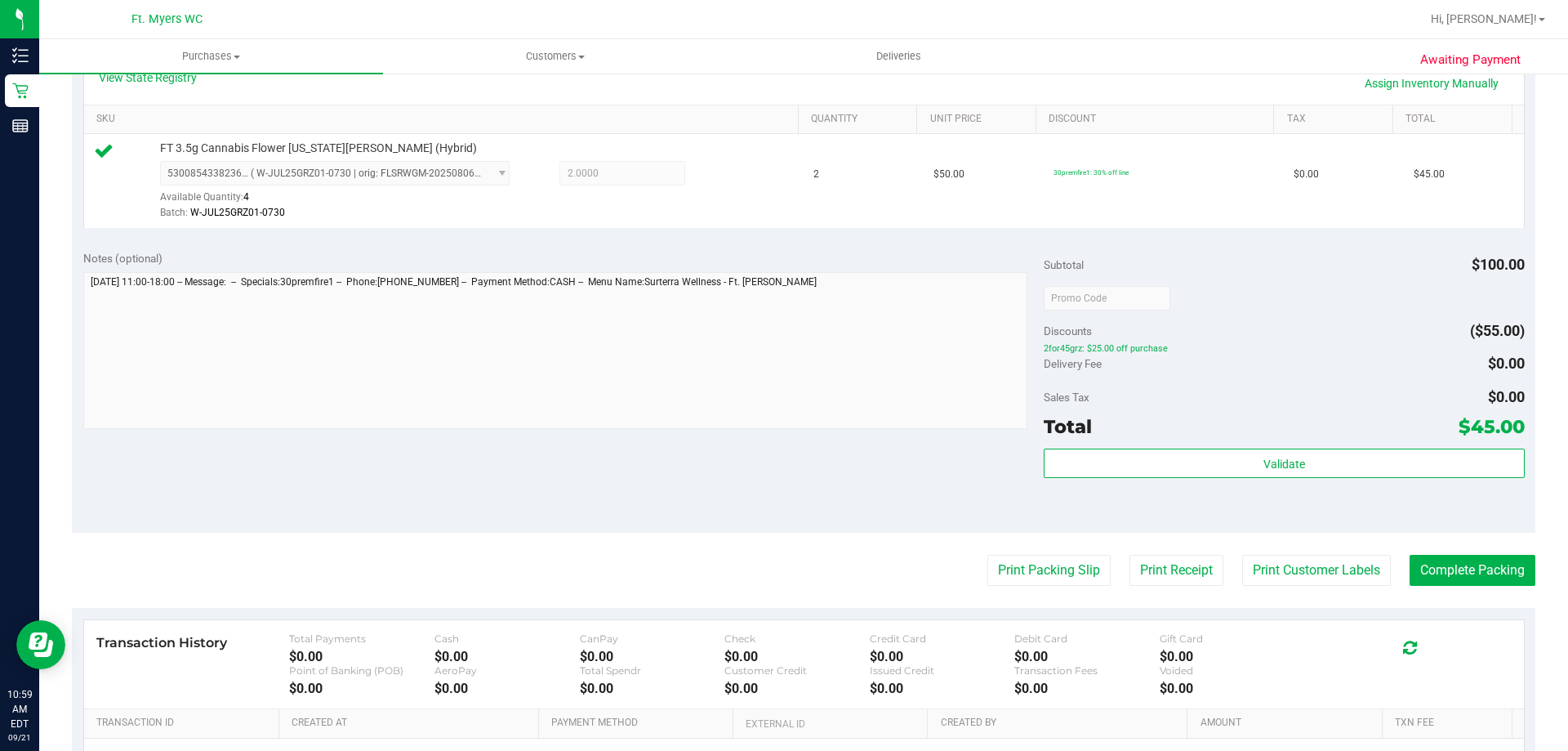
scroll to position [409, 0]
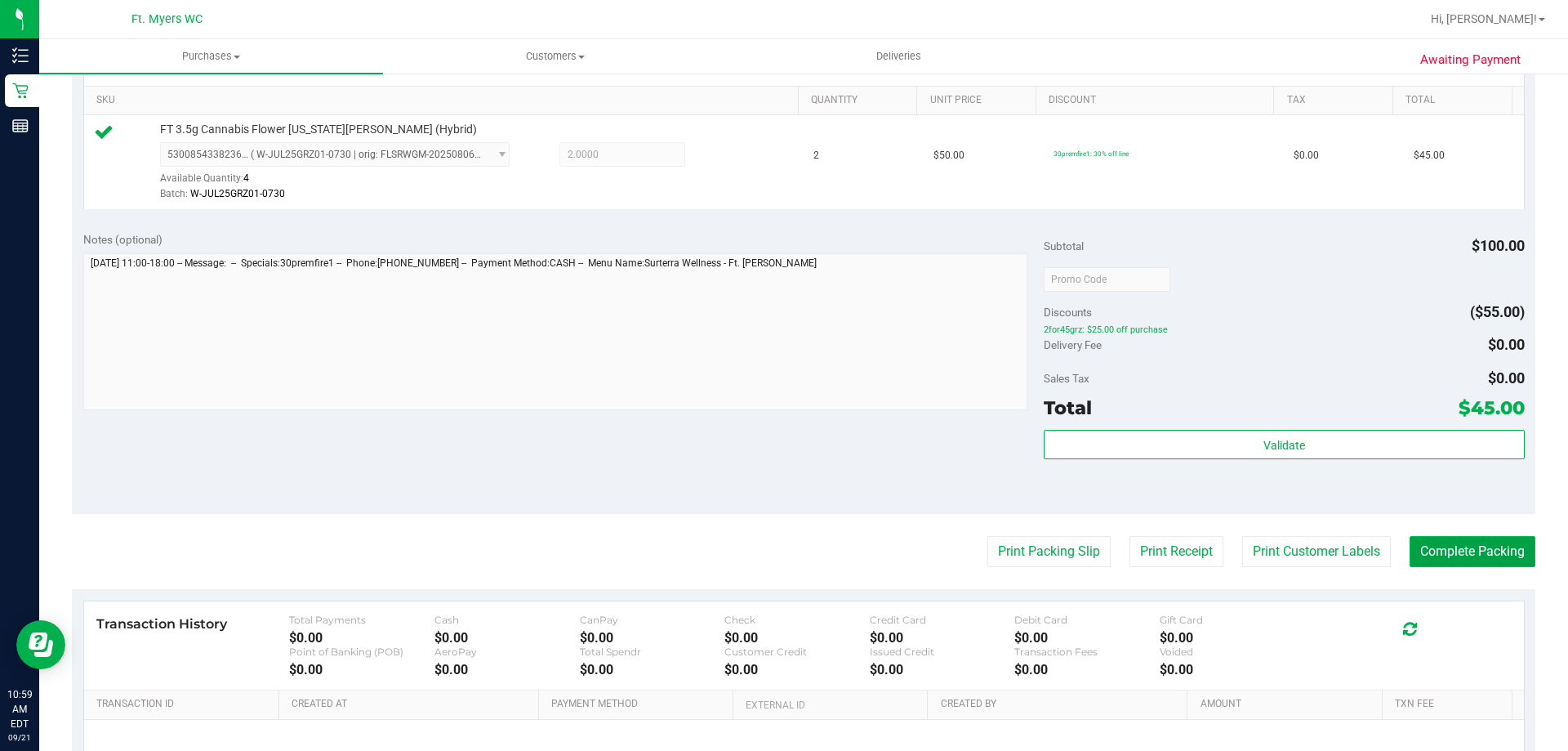
click at [1442, 544] on button "Complete Packing" at bounding box center [1472, 551] width 125 height 31
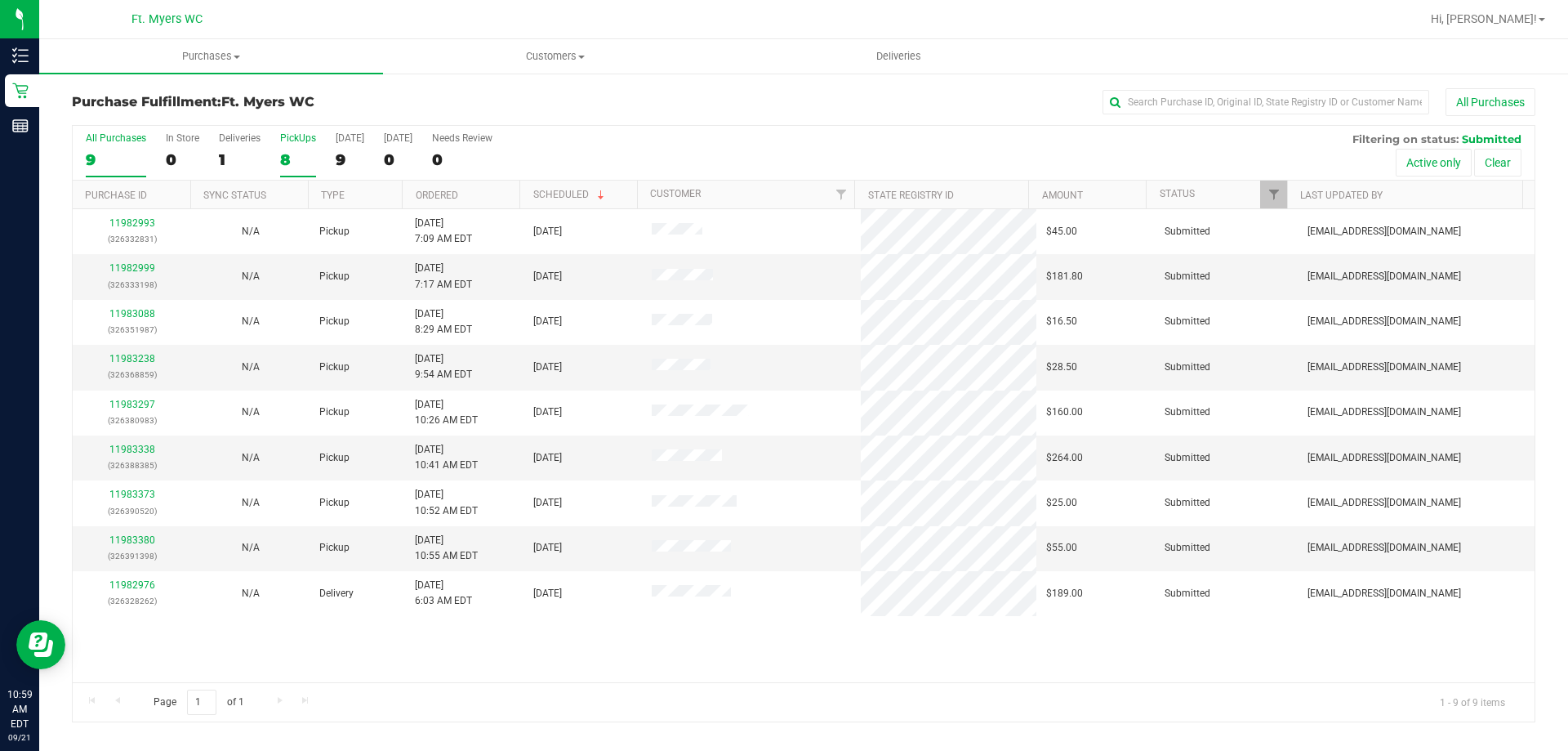
click at [281, 150] on div "8" at bounding box center [298, 160] width 36 height 19
click at [0, 0] on input "PickUps 8" at bounding box center [0, 0] width 0 height 0
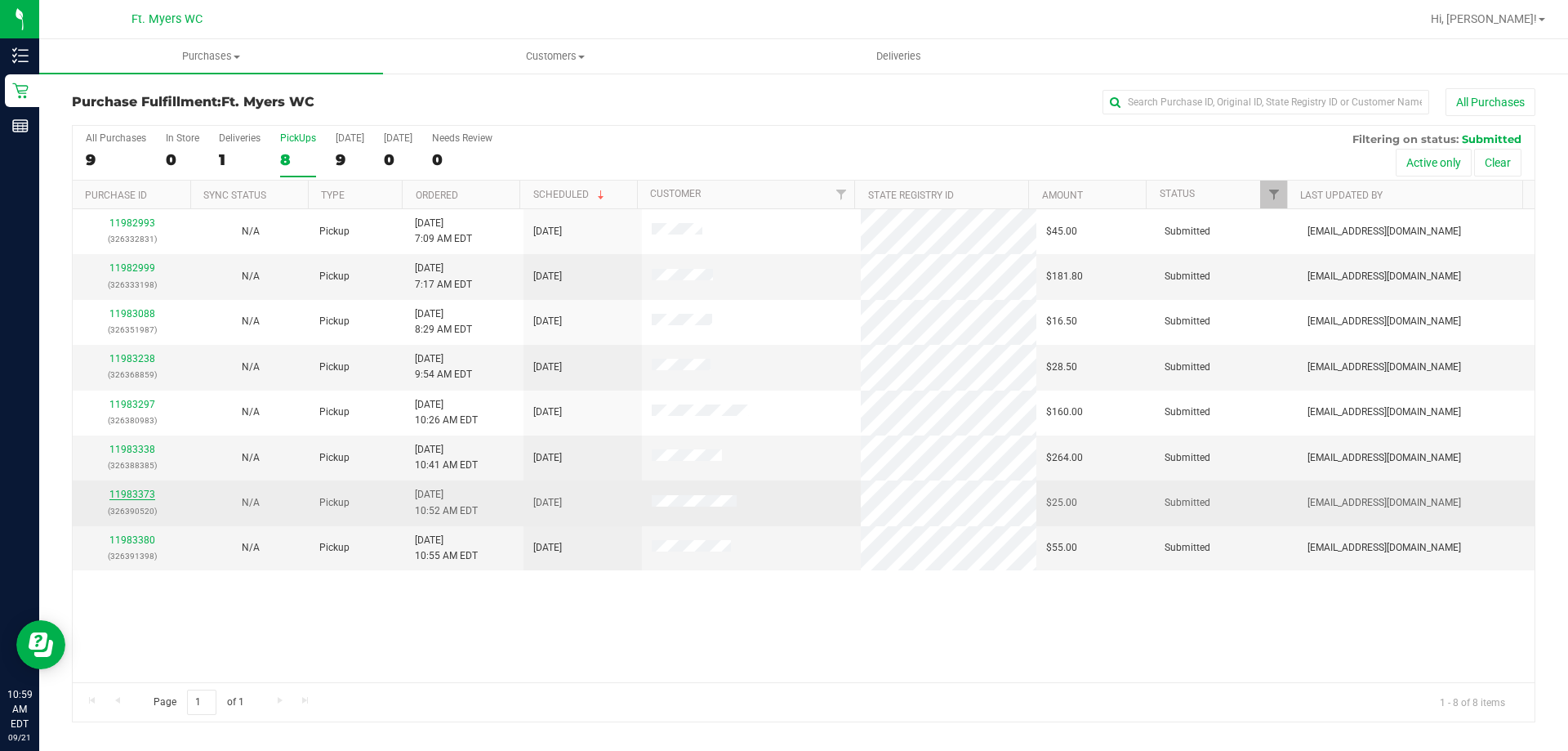
click at [126, 496] on link "11983373" at bounding box center [132, 494] width 46 height 11
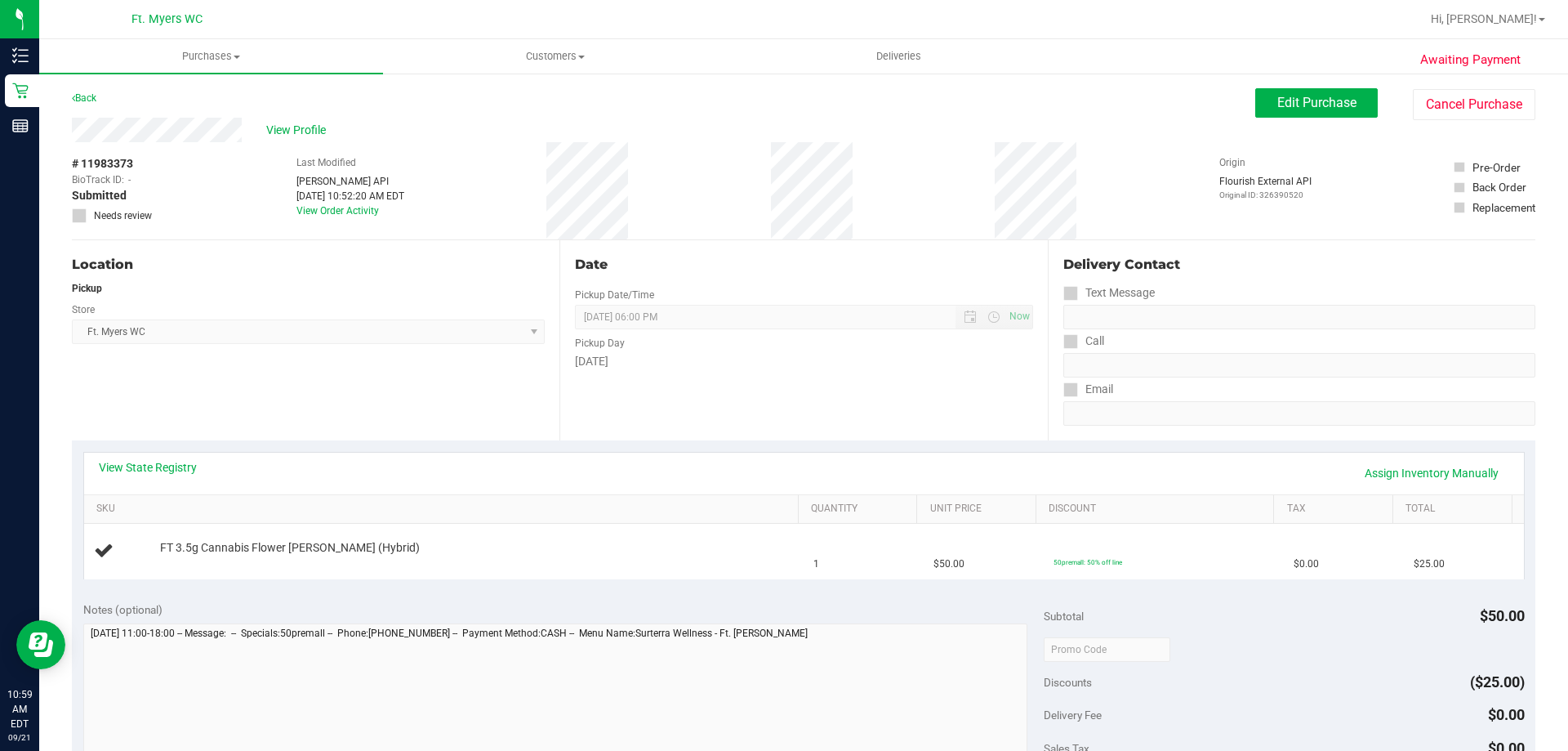
click at [444, 440] on div "View State Registry Assign Inventory Manually SKU Quantity Unit Price Discount …" at bounding box center [804, 514] width 1463 height 149
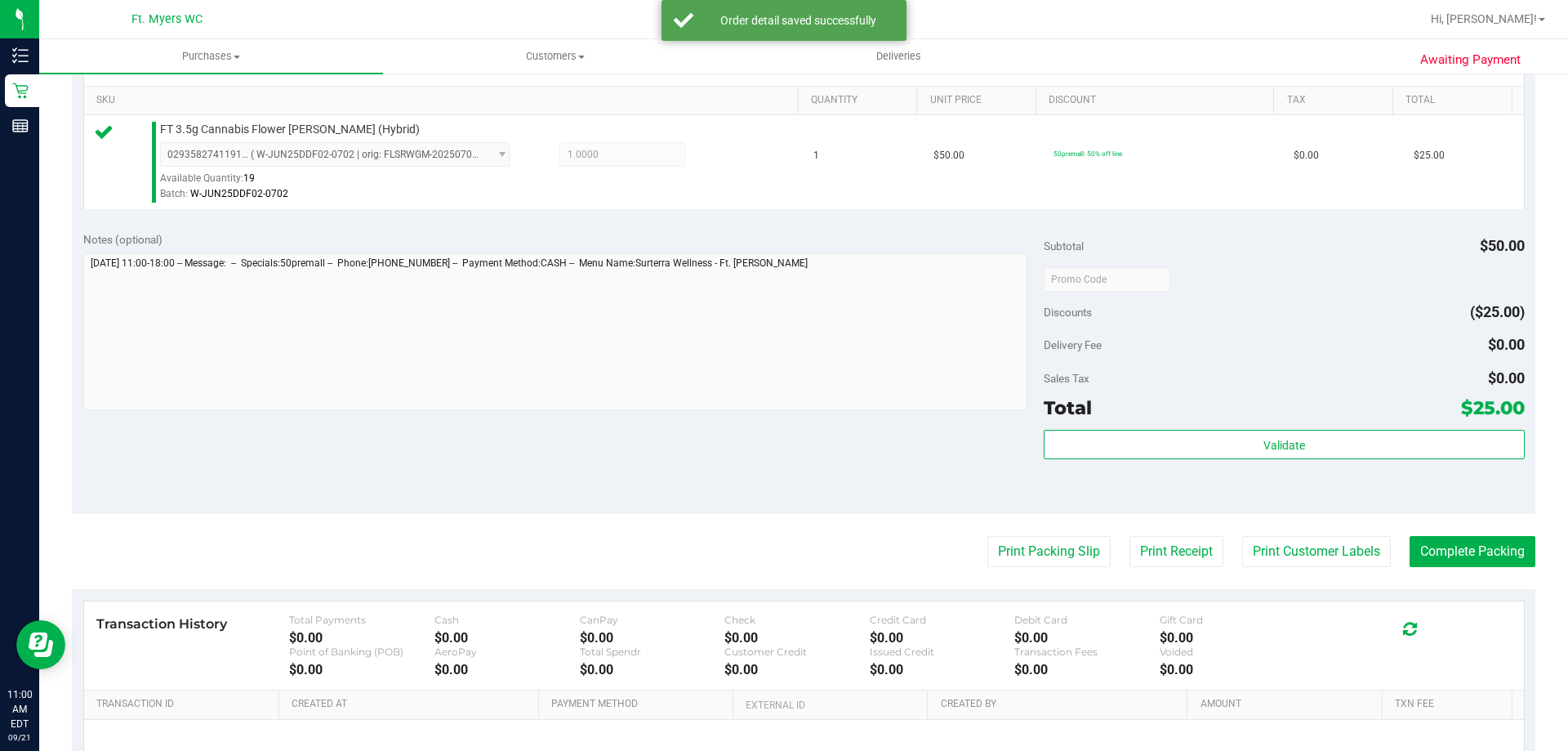
scroll to position [585, 0]
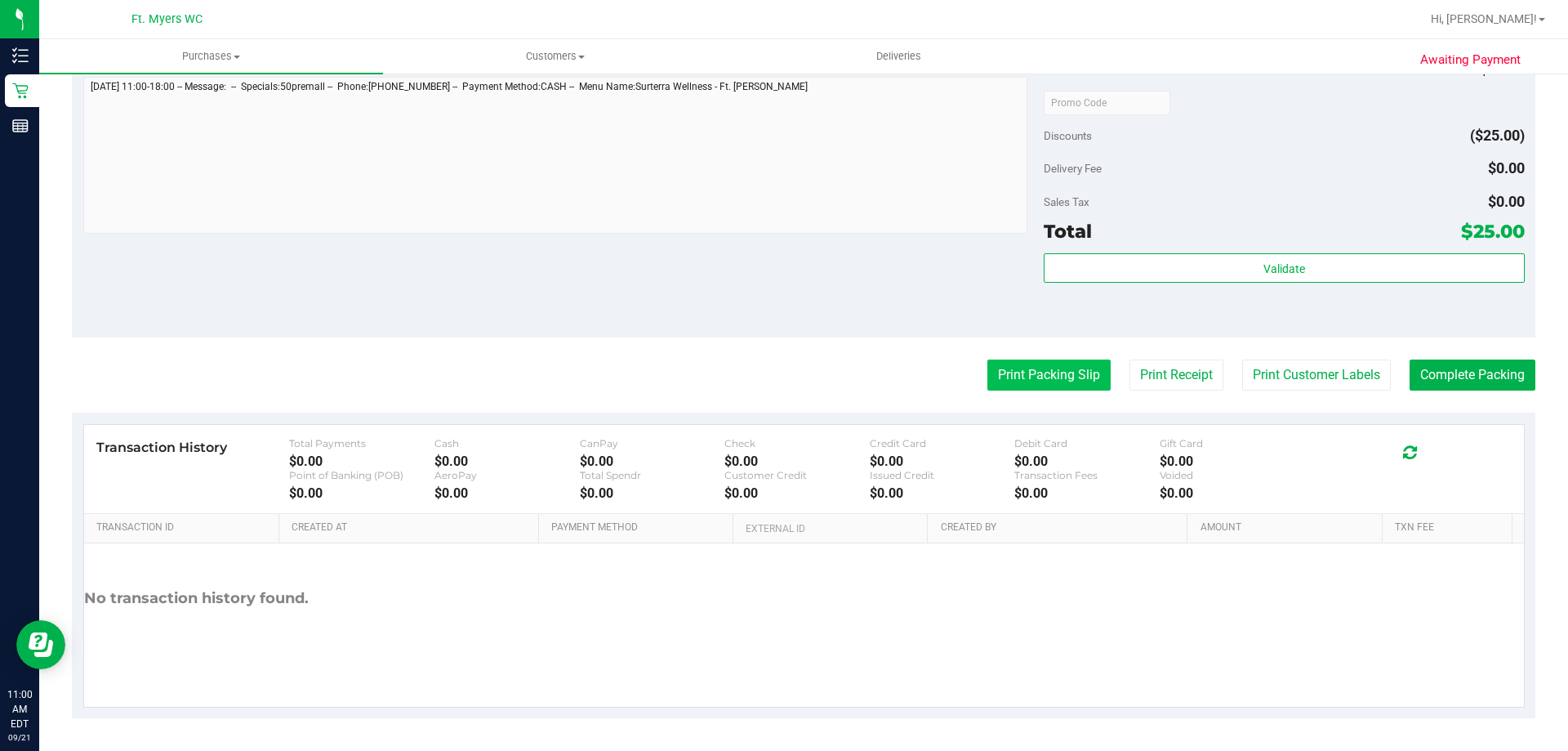
click at [1072, 369] on button "Print Packing Slip" at bounding box center [1049, 375] width 124 height 31
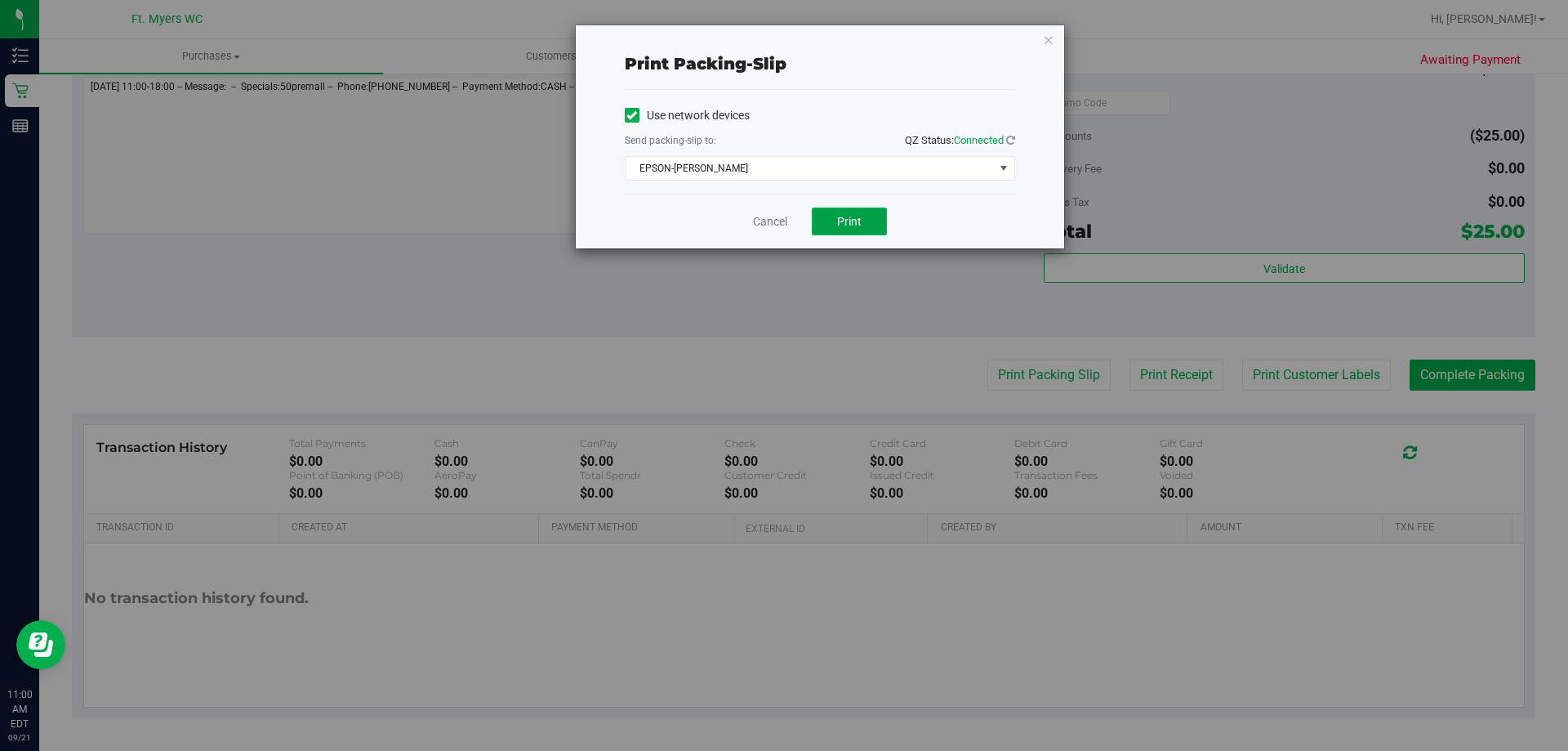
click at [837, 208] on button "Print" at bounding box center [849, 221] width 75 height 28
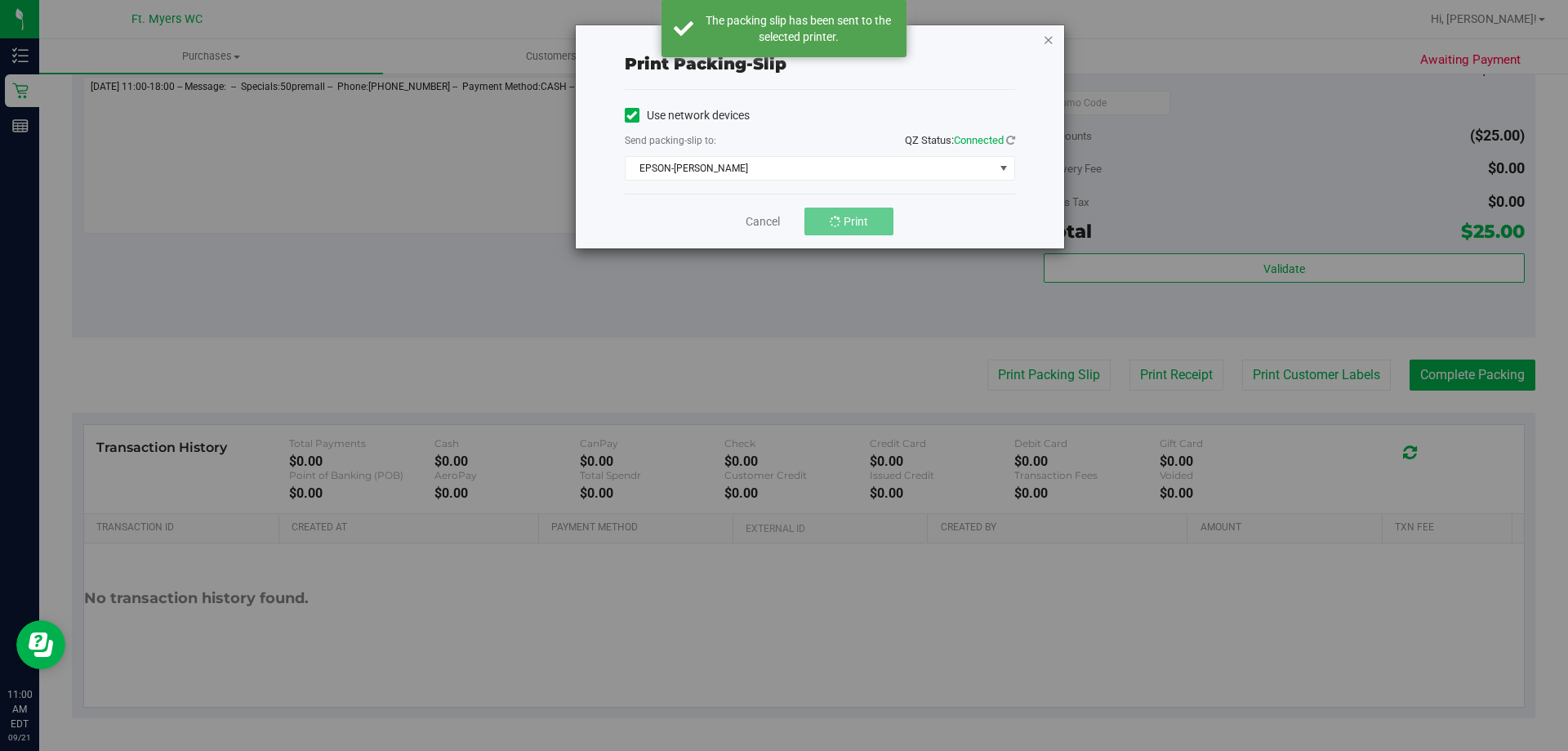
click at [1049, 32] on icon "button" at bounding box center [1048, 39] width 11 height 20
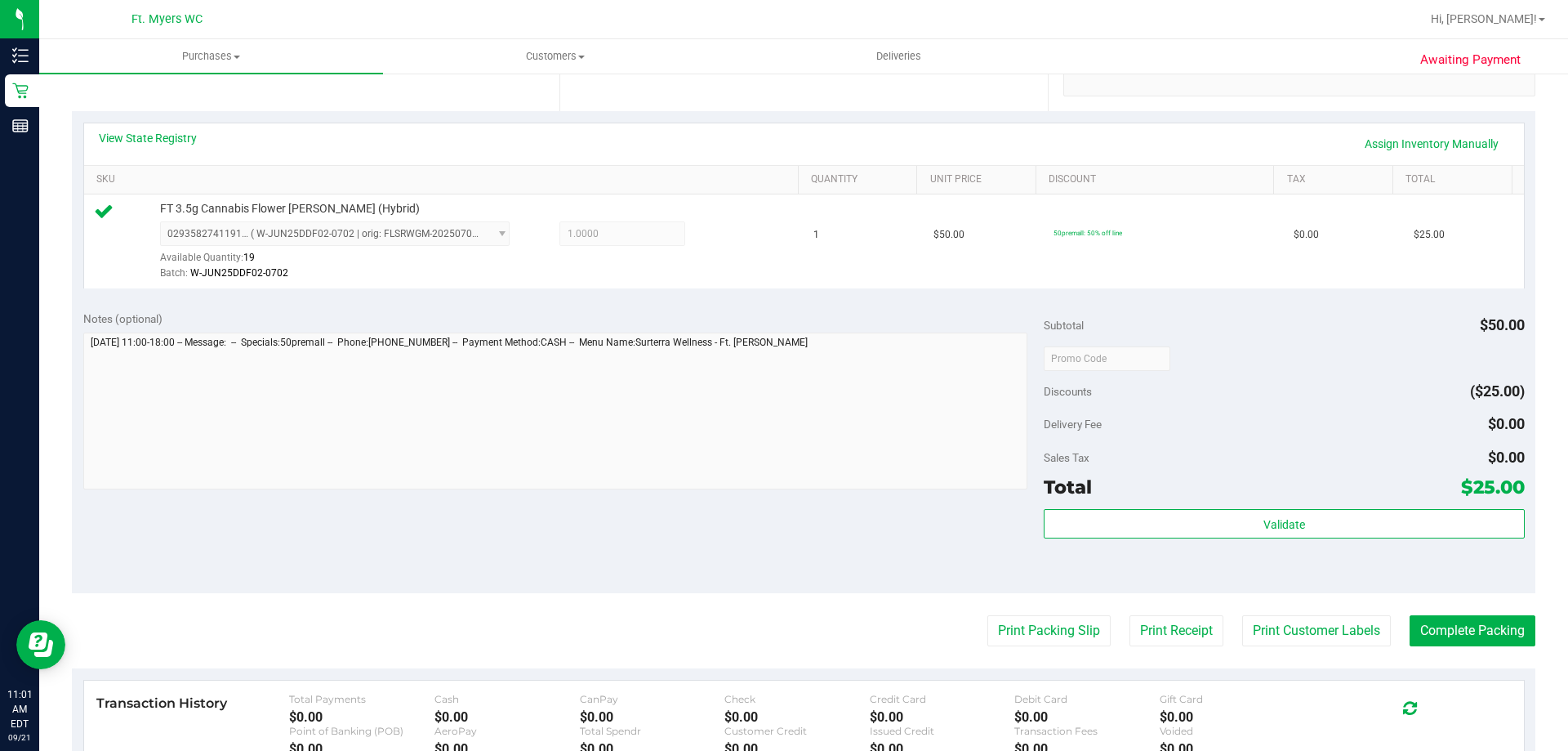
scroll to position [409, 0]
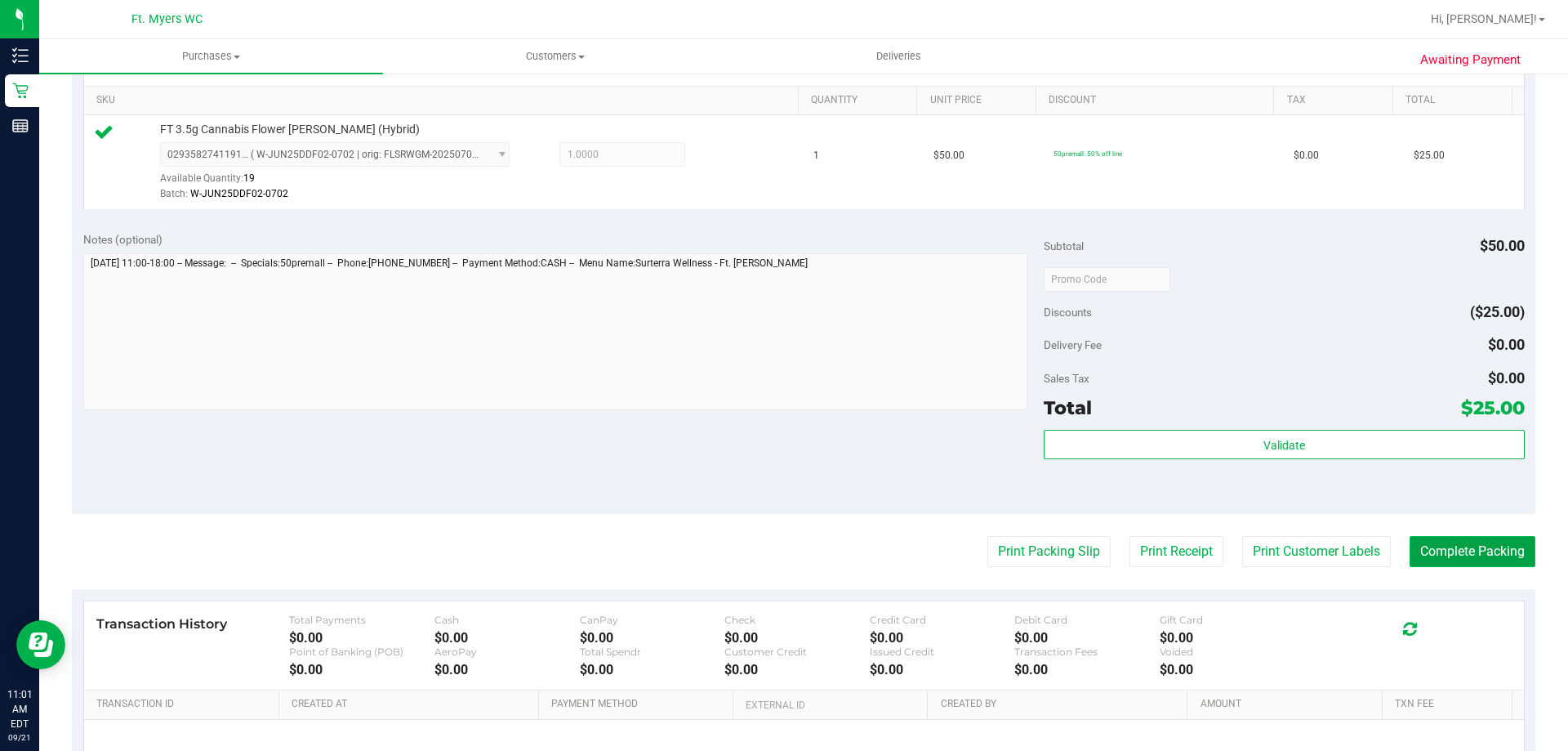
click at [1444, 543] on button "Complete Packing" at bounding box center [1472, 551] width 125 height 31
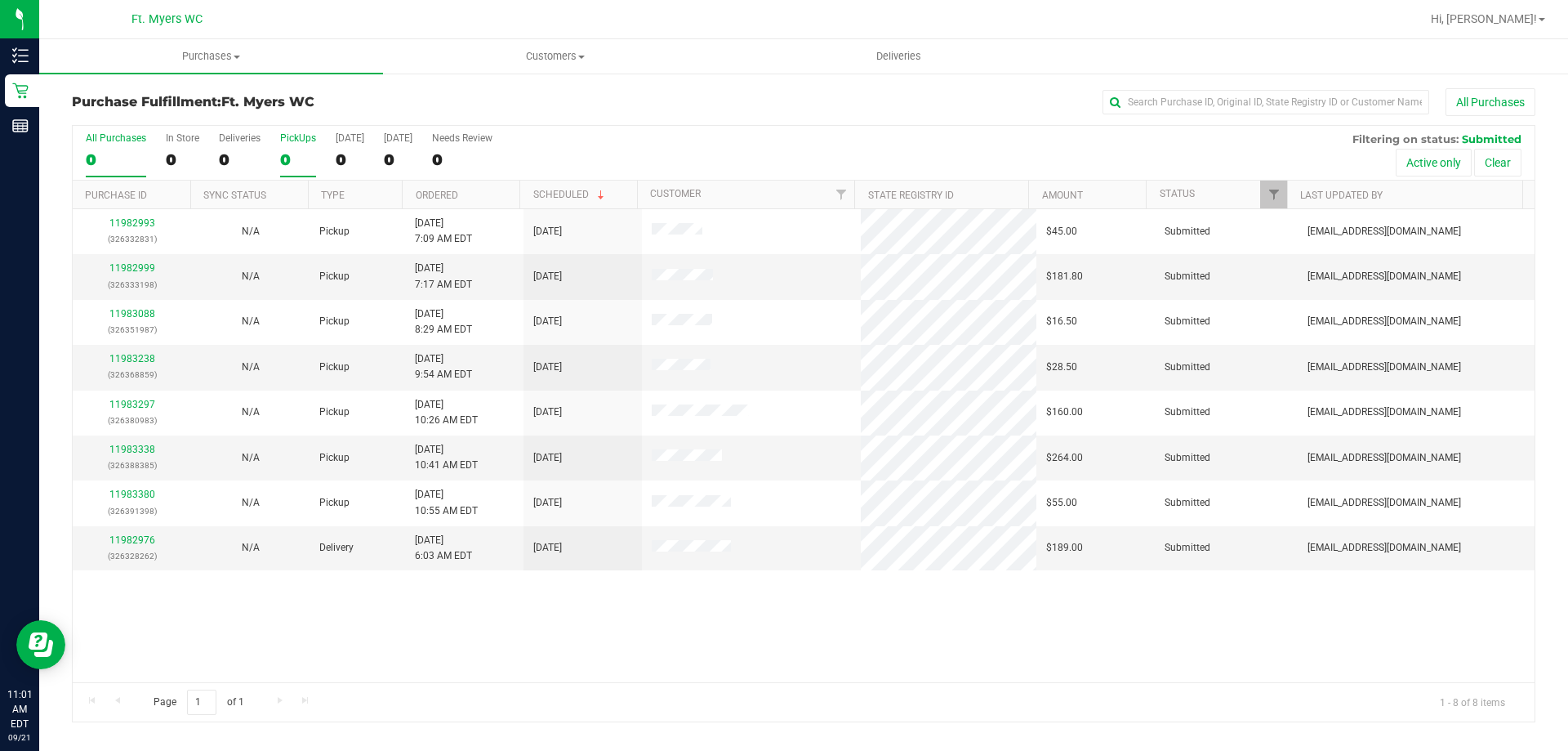
click at [294, 140] on div "PickUps" at bounding box center [298, 138] width 36 height 11
click at [0, 0] on input "PickUps 0" at bounding box center [0, 0] width 0 height 0
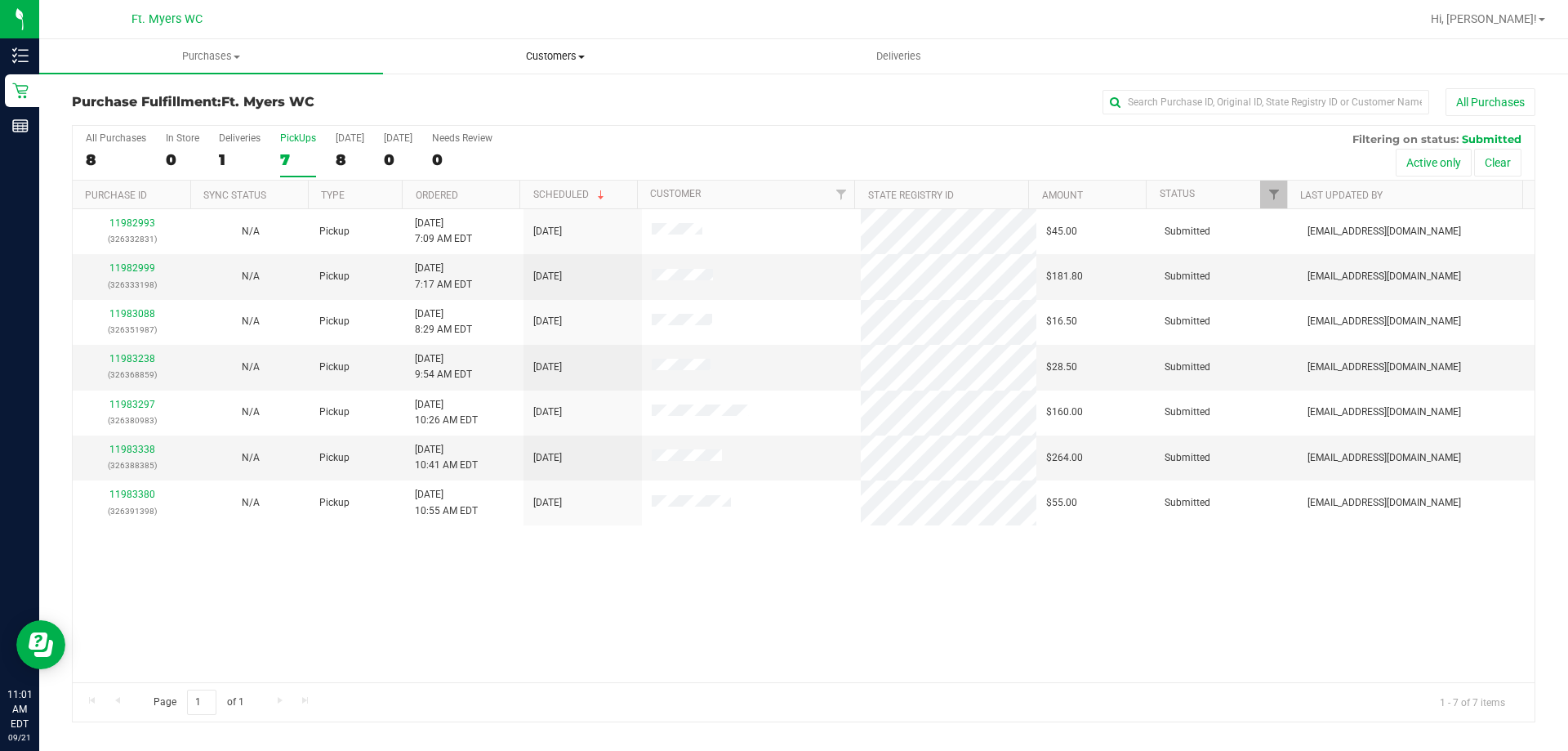
click at [470, 69] on uib-tab-heading "Customers All customers Add a new customer All physicians" at bounding box center [555, 56] width 342 height 32
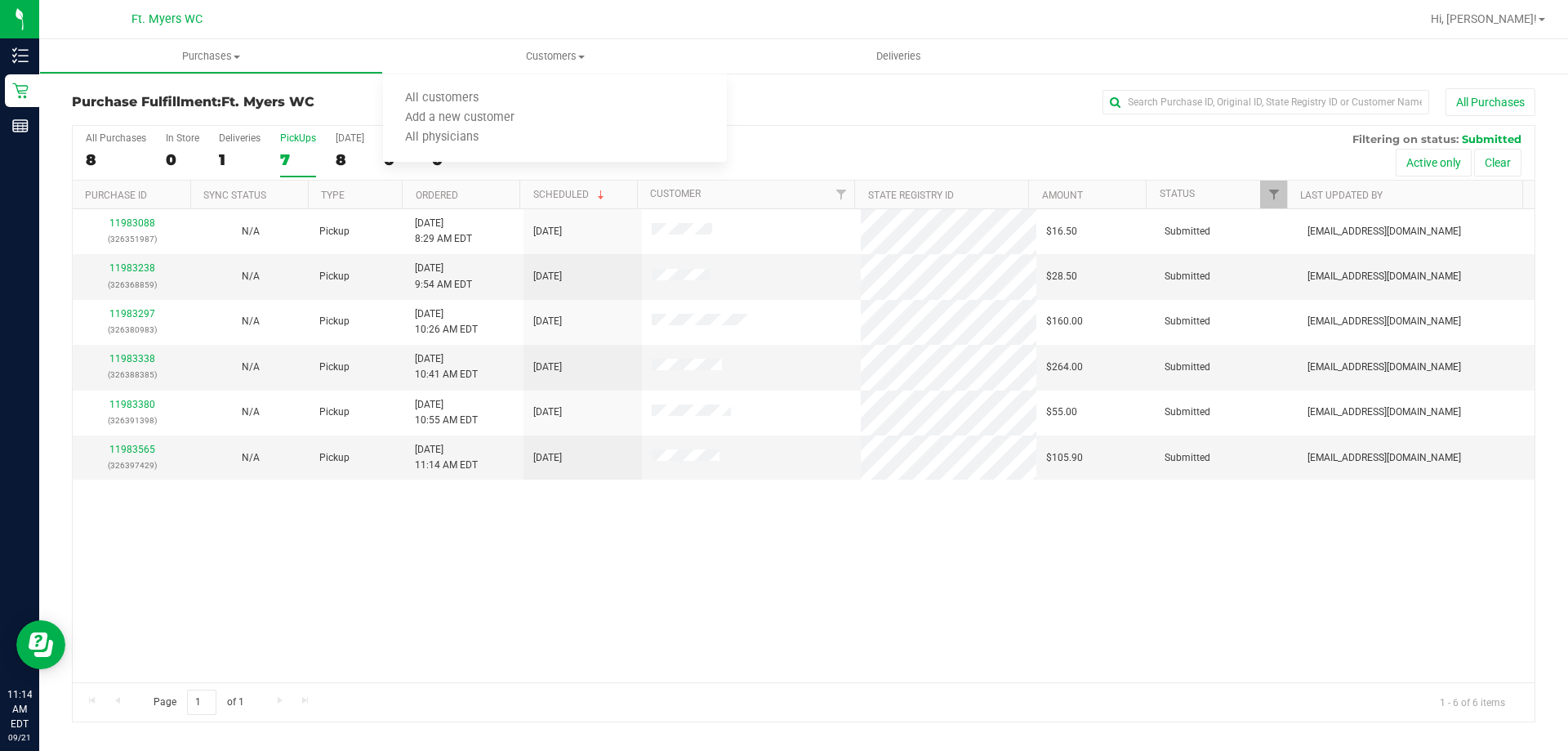
click at [294, 137] on div "PickUps" at bounding box center [298, 138] width 36 height 11
click at [0, 0] on input "PickUps 7" at bounding box center [0, 0] width 0 height 0
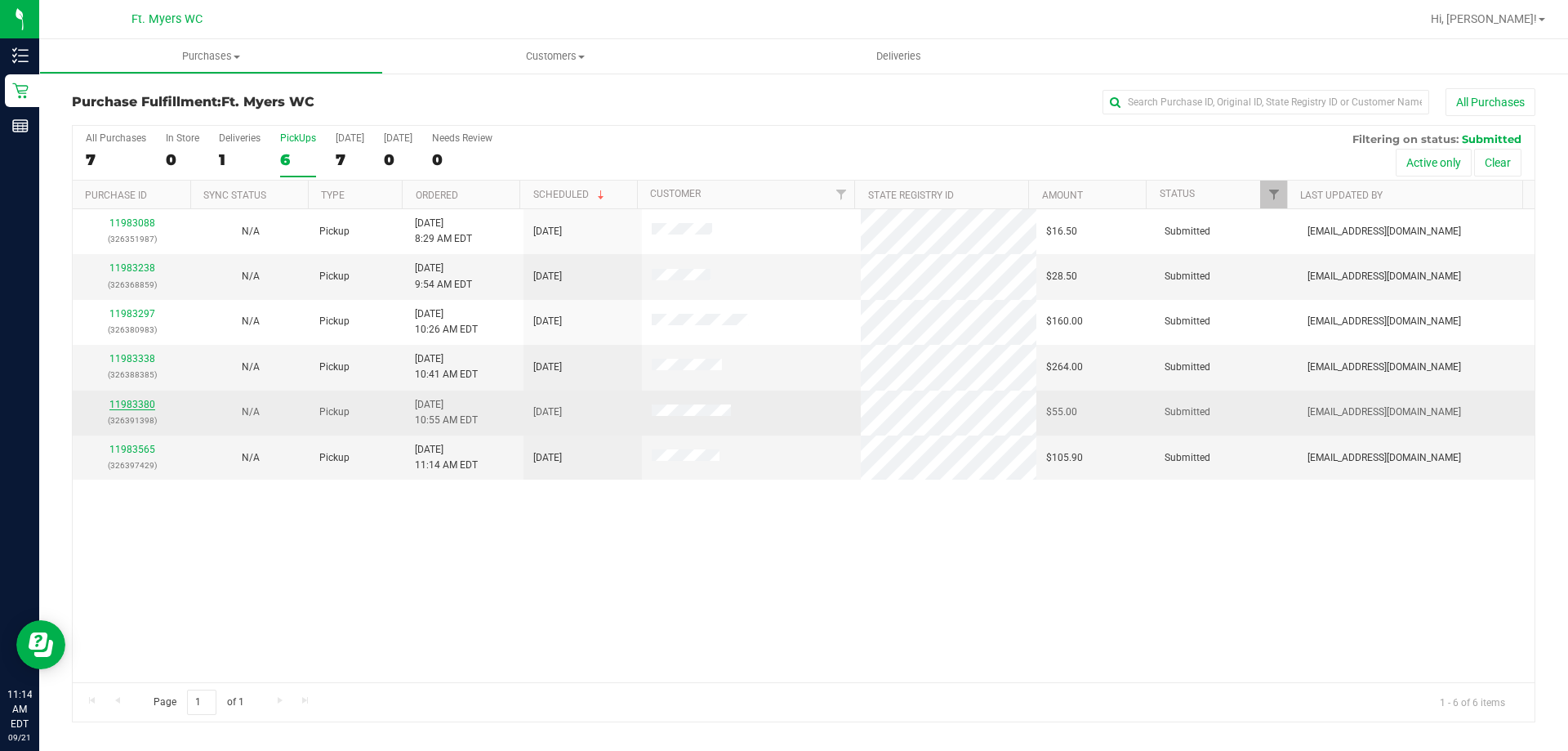
click at [131, 403] on link "11983380" at bounding box center [132, 404] width 46 height 11
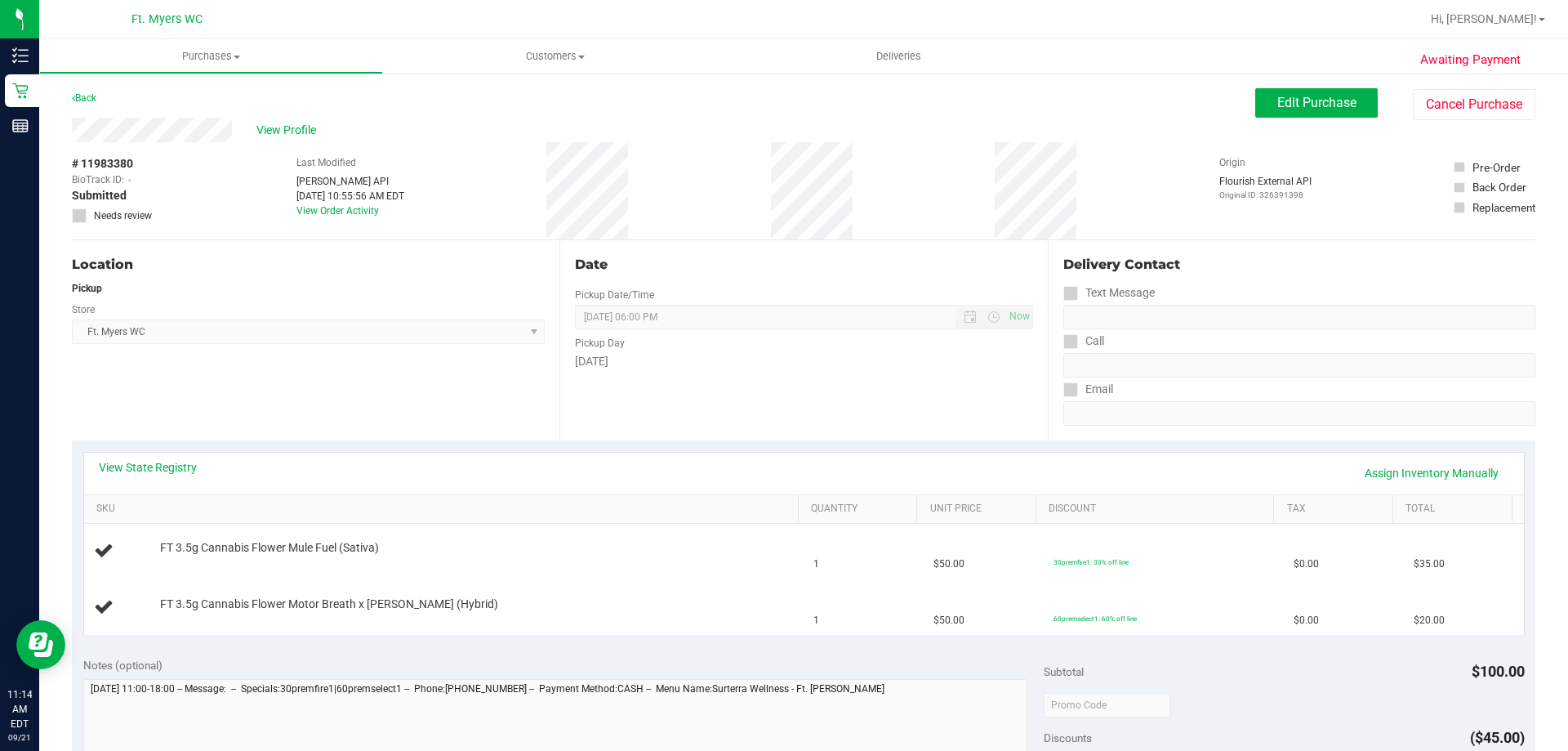
click at [285, 451] on div "View State Registry Assign Inventory Manually SKU Quantity Unit Price Discount …" at bounding box center [804, 543] width 1463 height 205
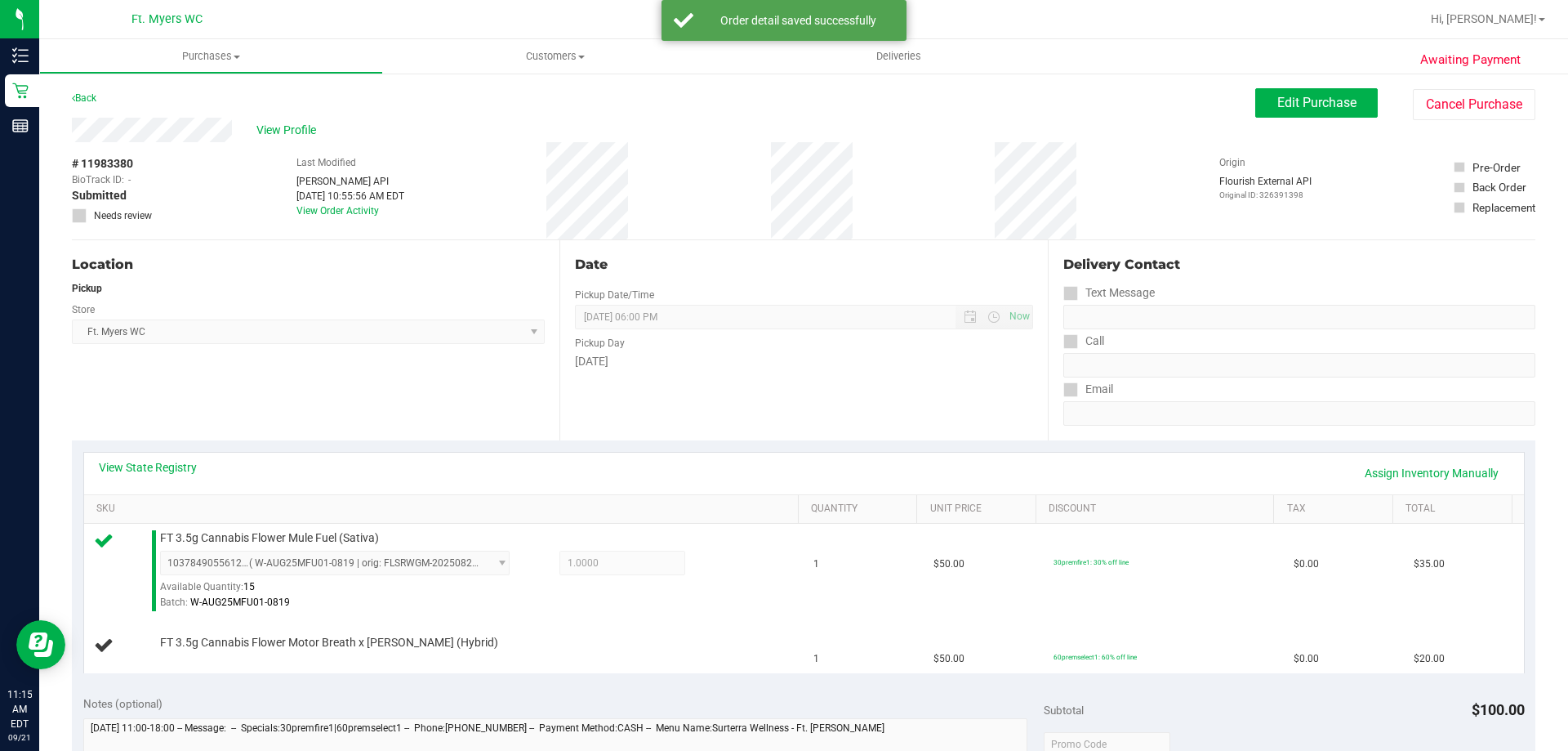
click at [591, 452] on div "View State Registry Assign Inventory Manually SKU Quantity Unit Price Discount …" at bounding box center [804, 563] width 1442 height 222
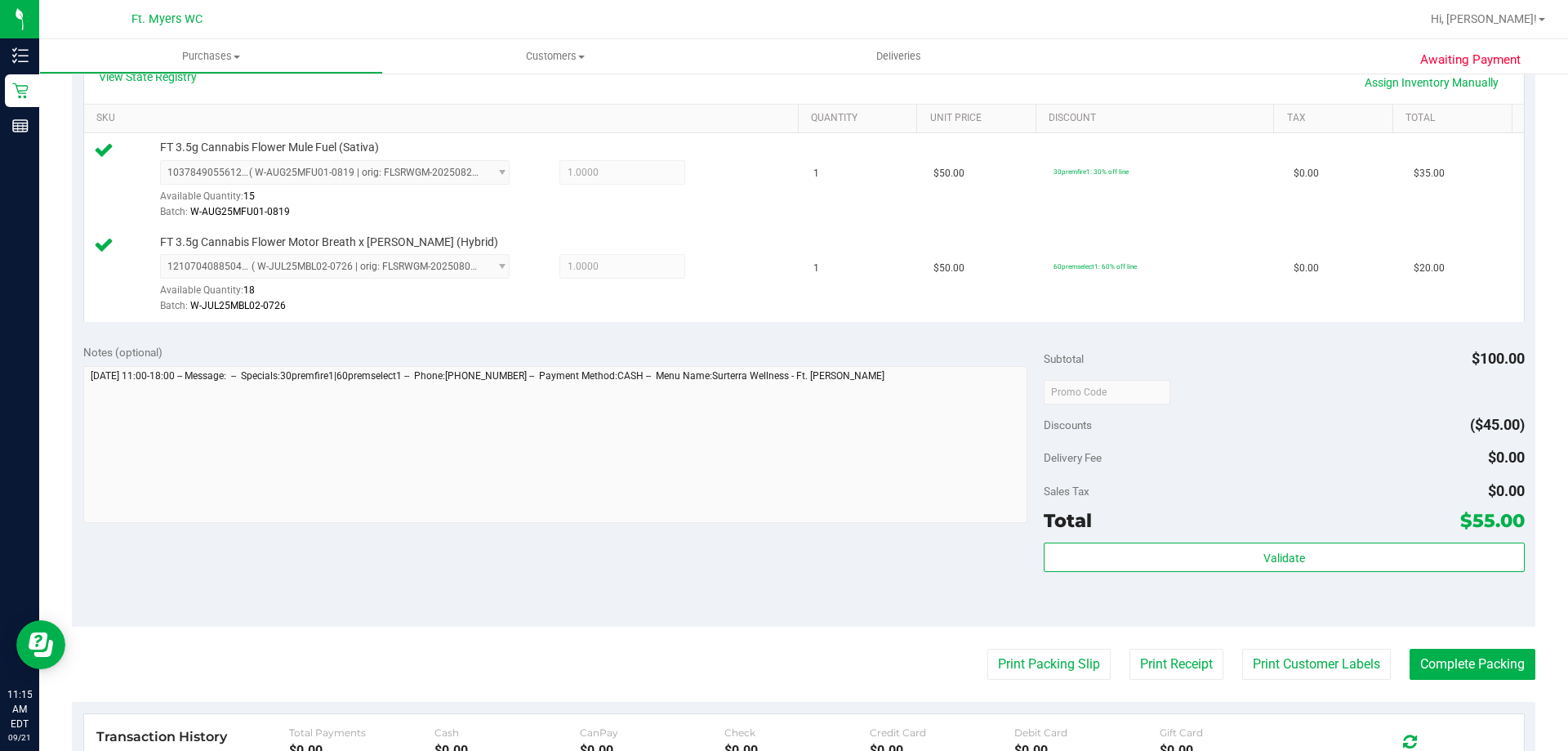
scroll to position [409, 0]
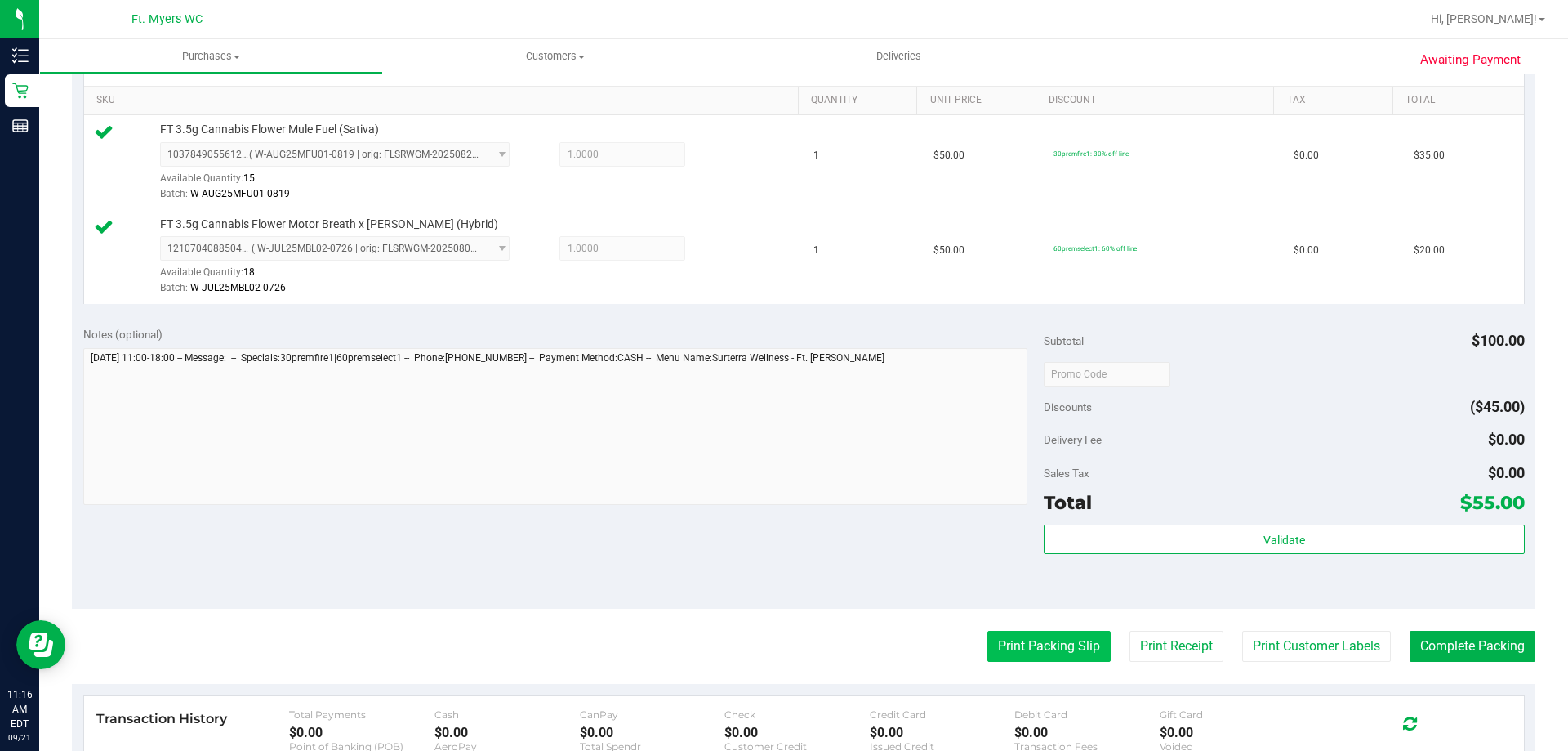
click at [1052, 634] on button "Print Packing Slip" at bounding box center [1049, 645] width 124 height 31
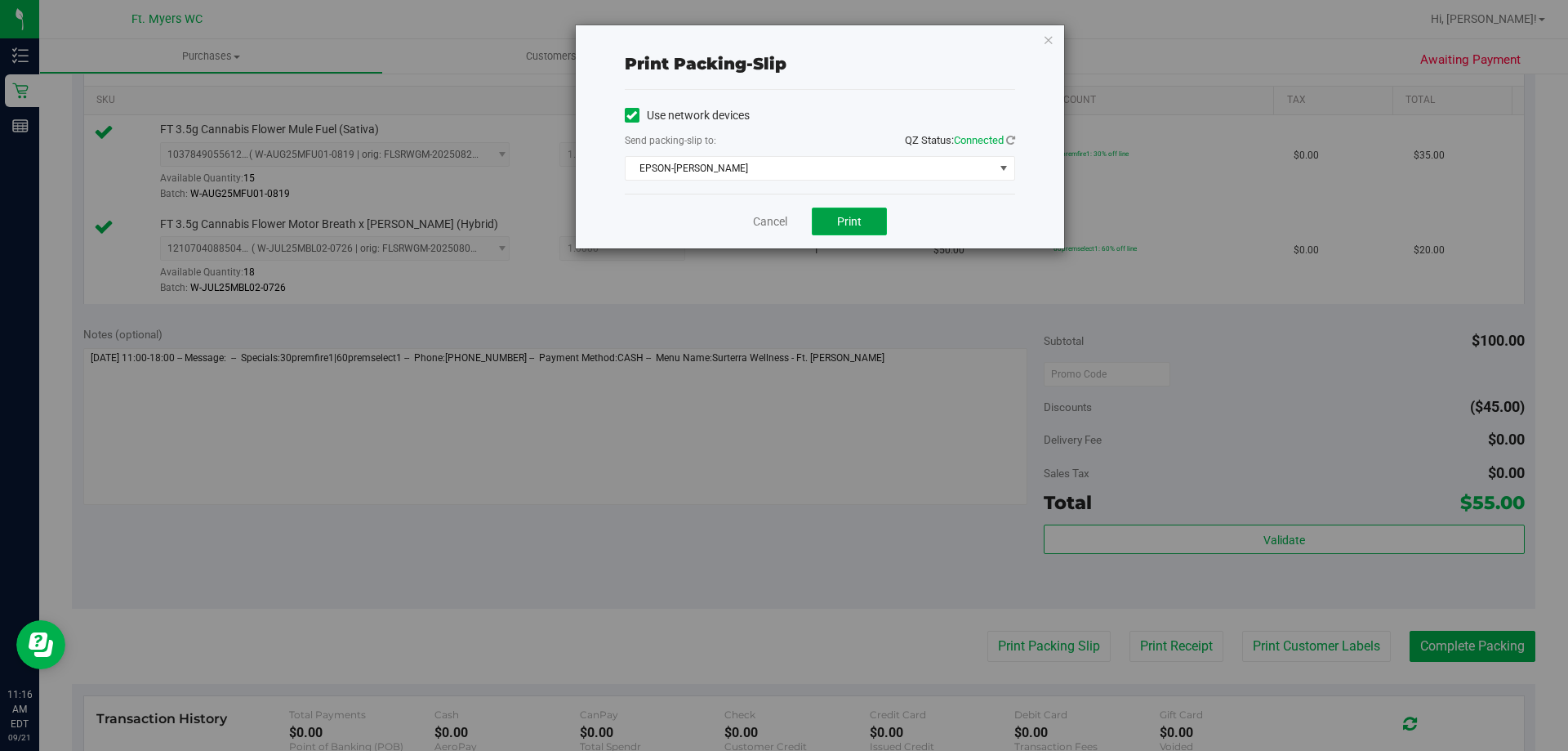
click at [872, 231] on button "Print" at bounding box center [849, 221] width 75 height 28
click at [1043, 46] on icon "button" at bounding box center [1048, 39] width 11 height 20
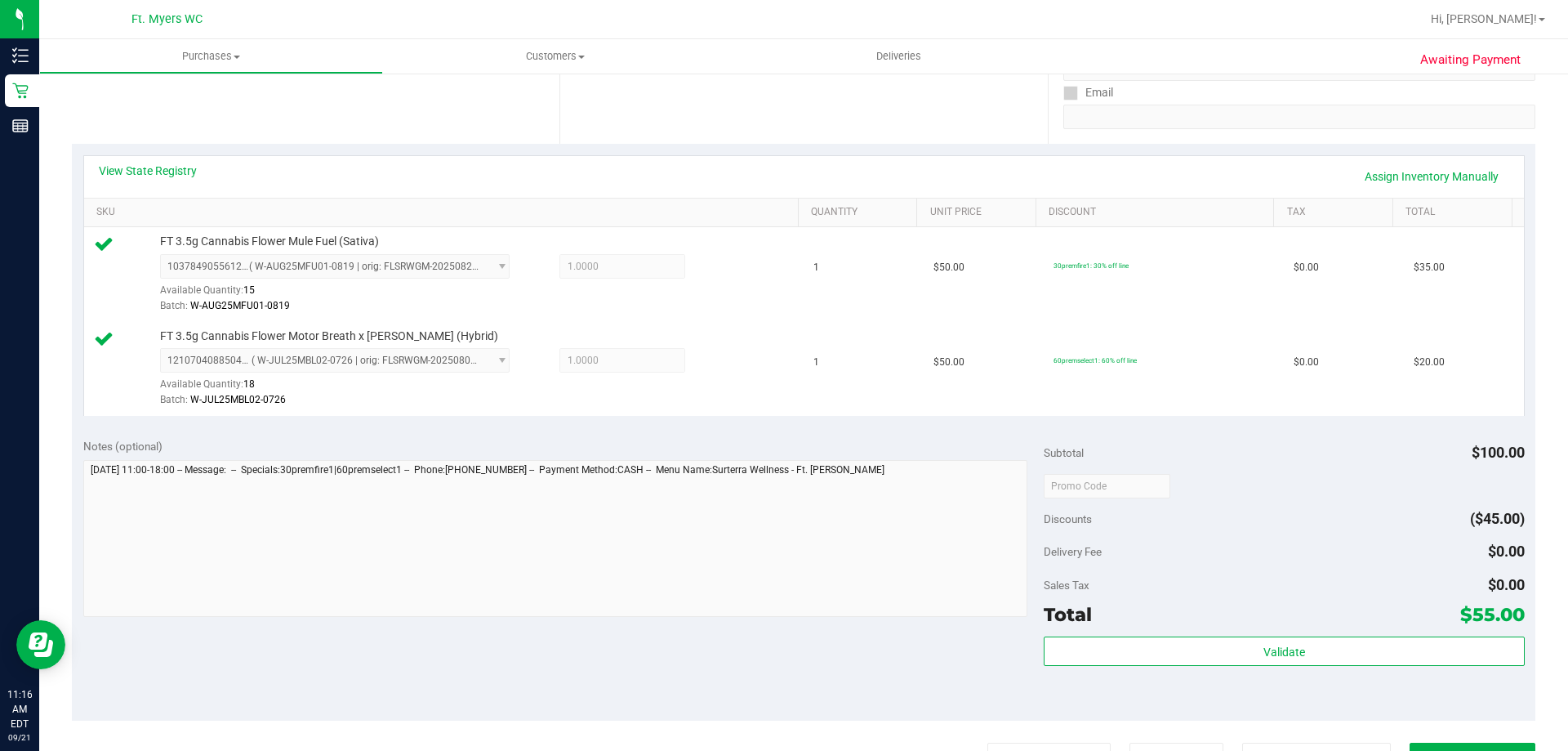
scroll to position [491, 0]
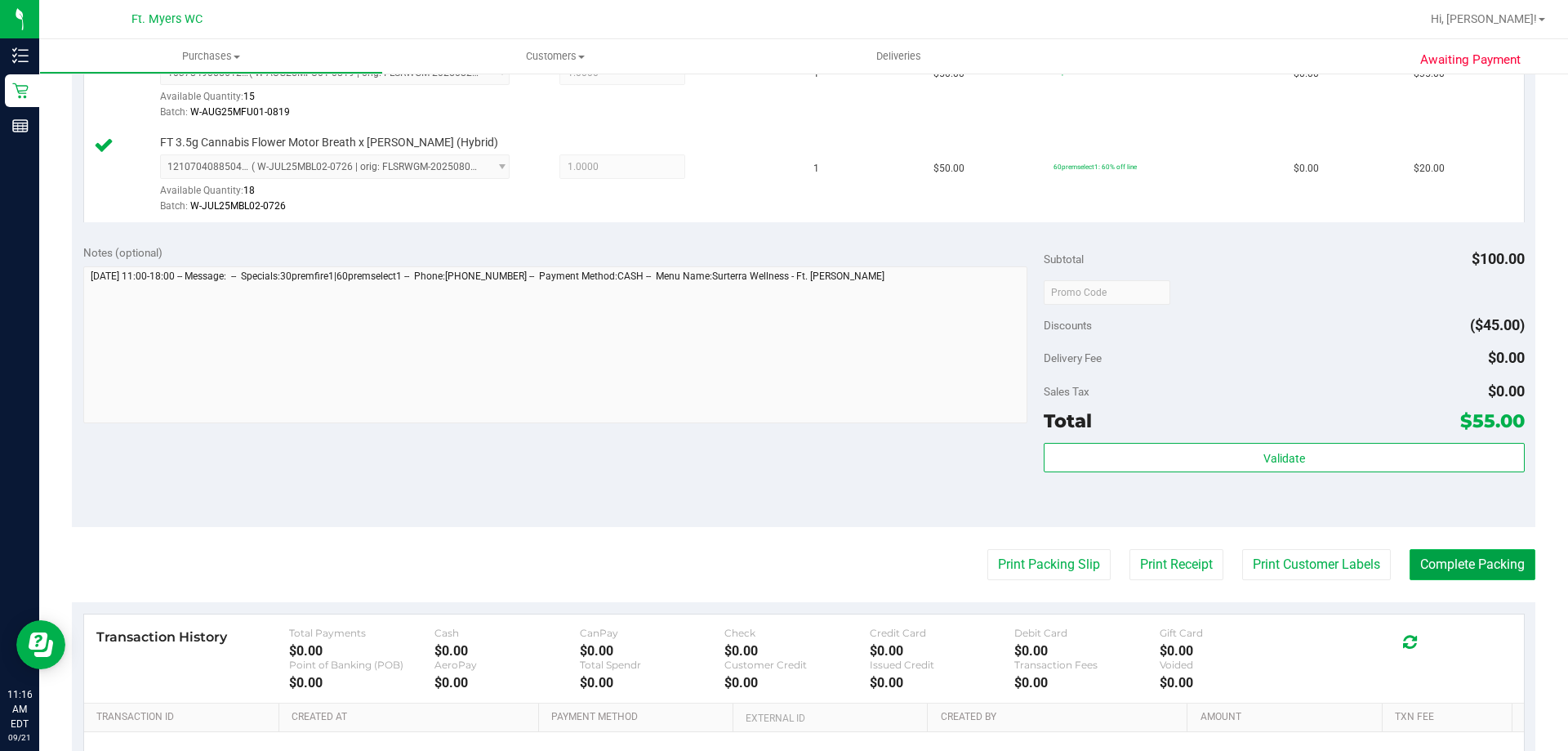
click at [1469, 566] on button "Complete Packing" at bounding box center [1472, 565] width 125 height 31
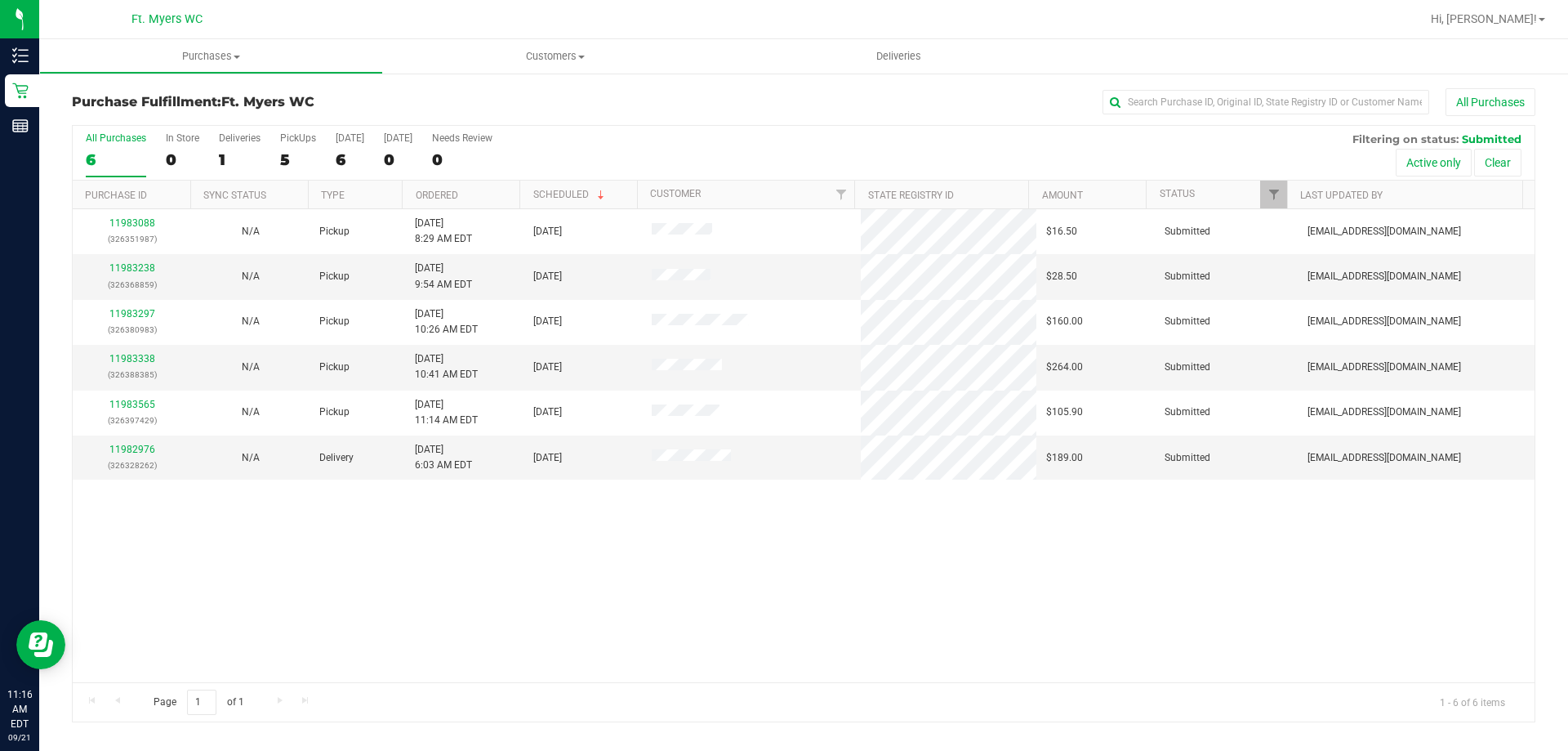
click at [590, 139] on div "All Purchases 6 In Store 0 Deliveries 1 PickUps 5 Today 6 Tomorrow 0 Needs Revi…" at bounding box center [803, 153] width 1462 height 55
click at [228, 57] on span "Purchases" at bounding box center [211, 56] width 342 height 14
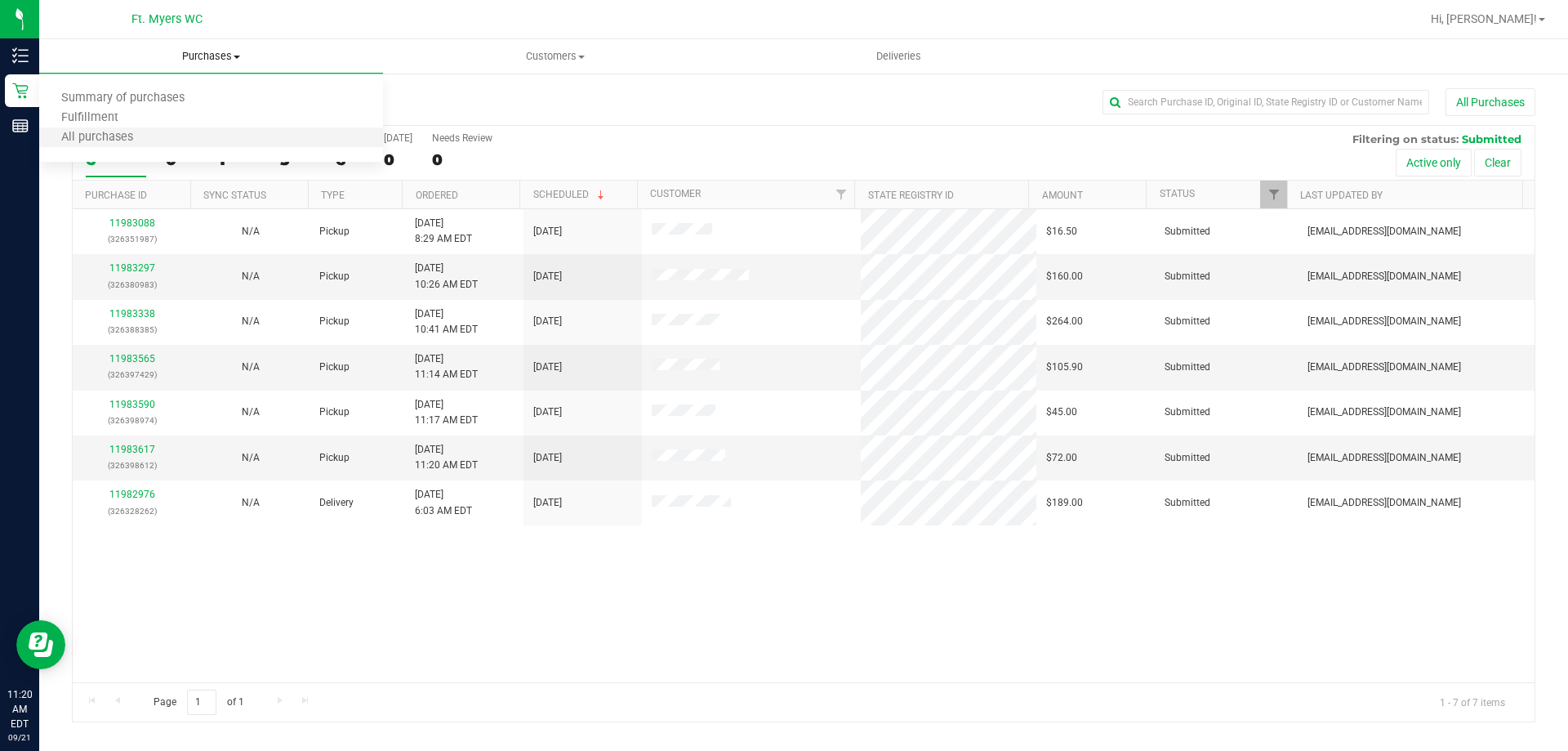
click at [157, 128] on li "All purchases" at bounding box center [211, 138] width 344 height 20
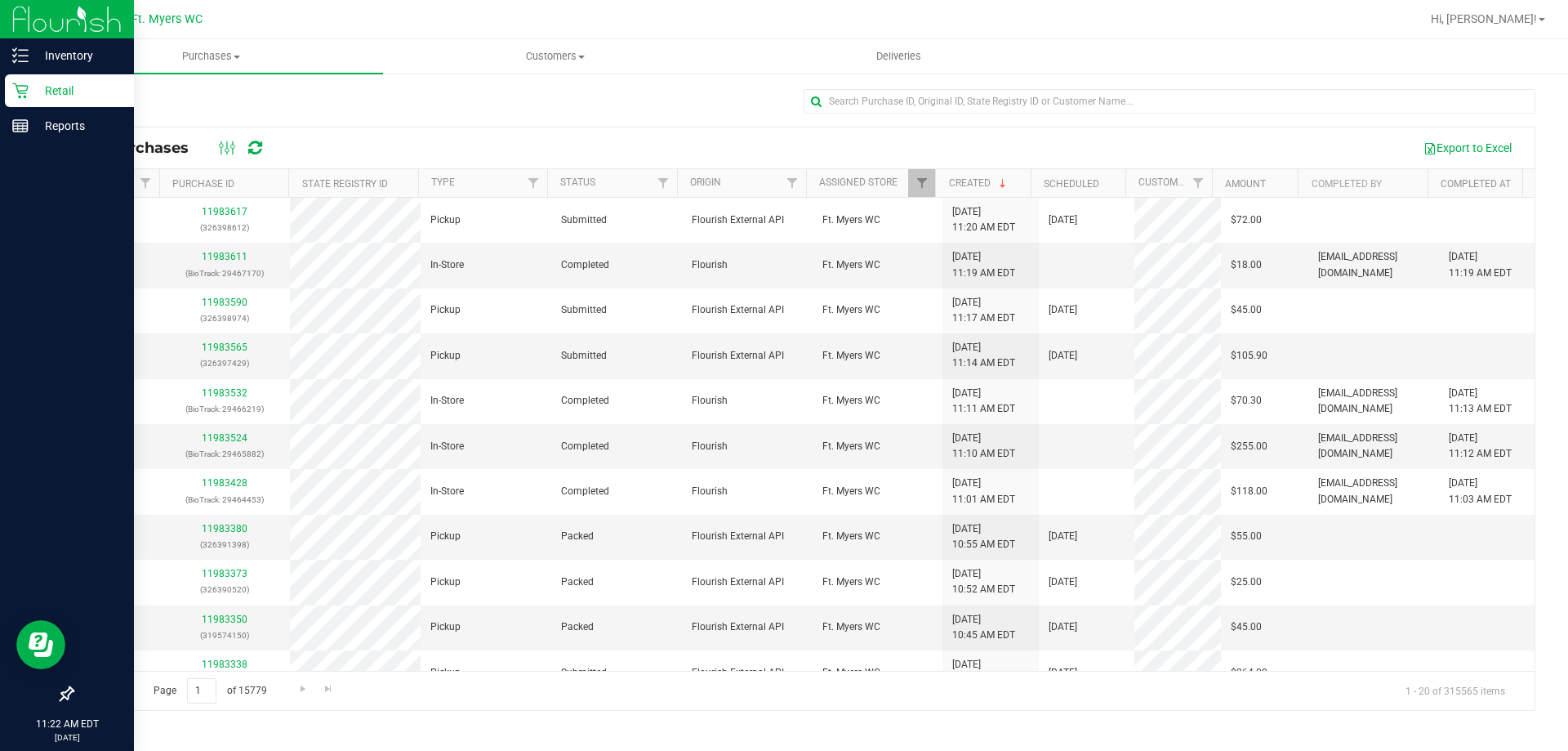
click at [32, 82] on p "Retail" at bounding box center [77, 90] width 98 height 20
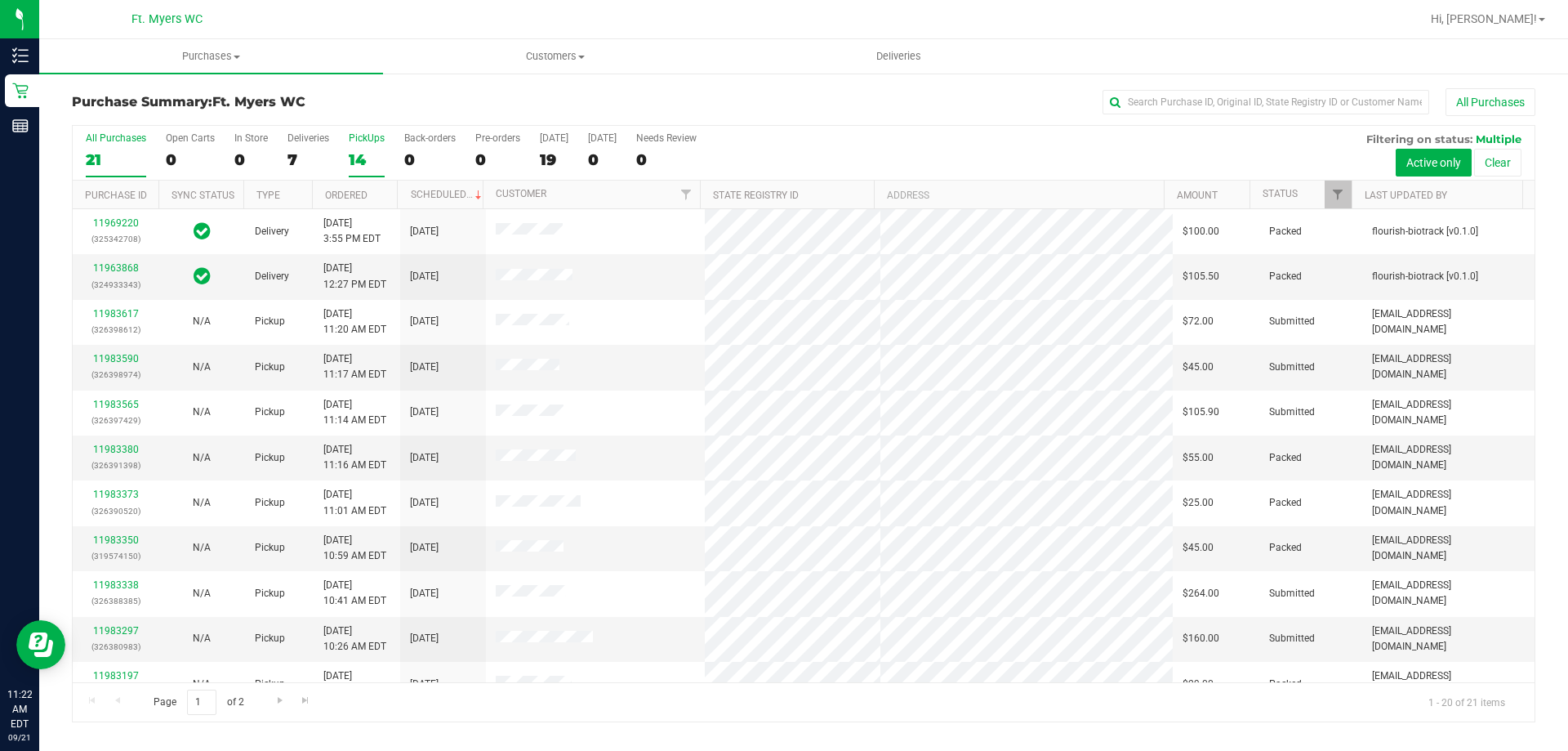
click at [373, 156] on div "14" at bounding box center [367, 160] width 36 height 19
click at [0, 0] on input "PickUps 14" at bounding box center [0, 0] width 0 height 0
click at [202, 61] on span "Purchases" at bounding box center [211, 56] width 344 height 14
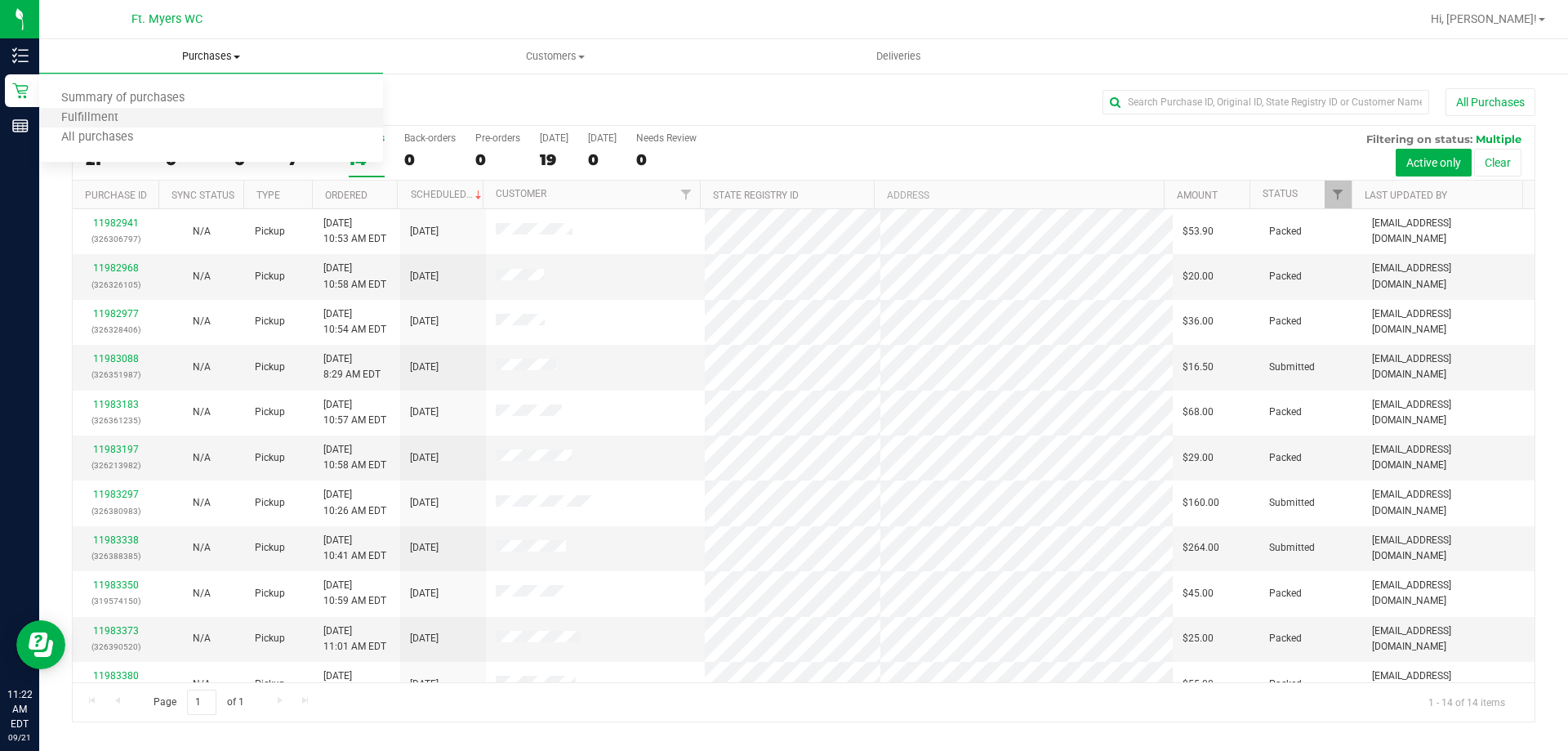
click at [152, 112] on li "Fulfillment" at bounding box center [211, 118] width 344 height 20
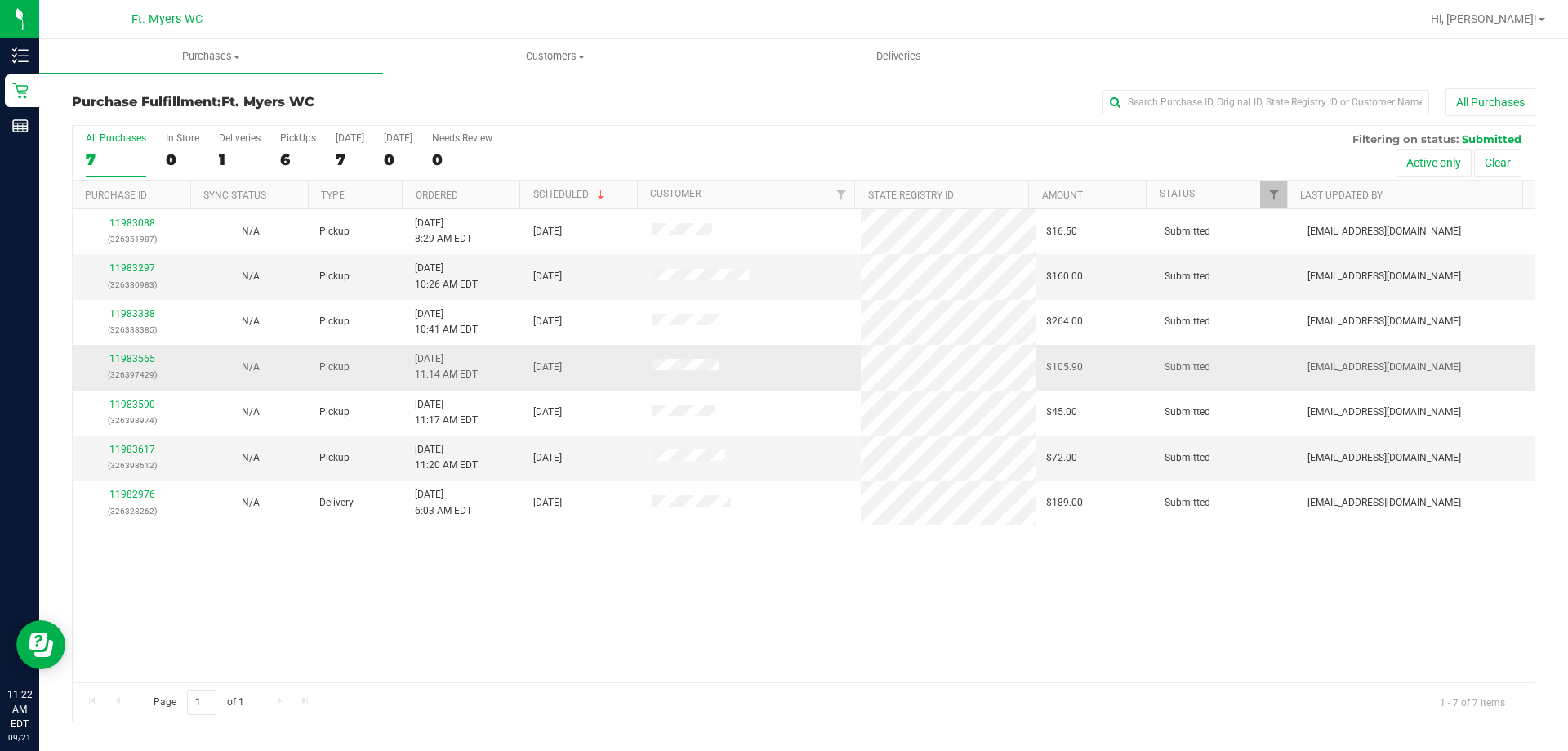
click at [130, 357] on link "11983565" at bounding box center [132, 358] width 46 height 11
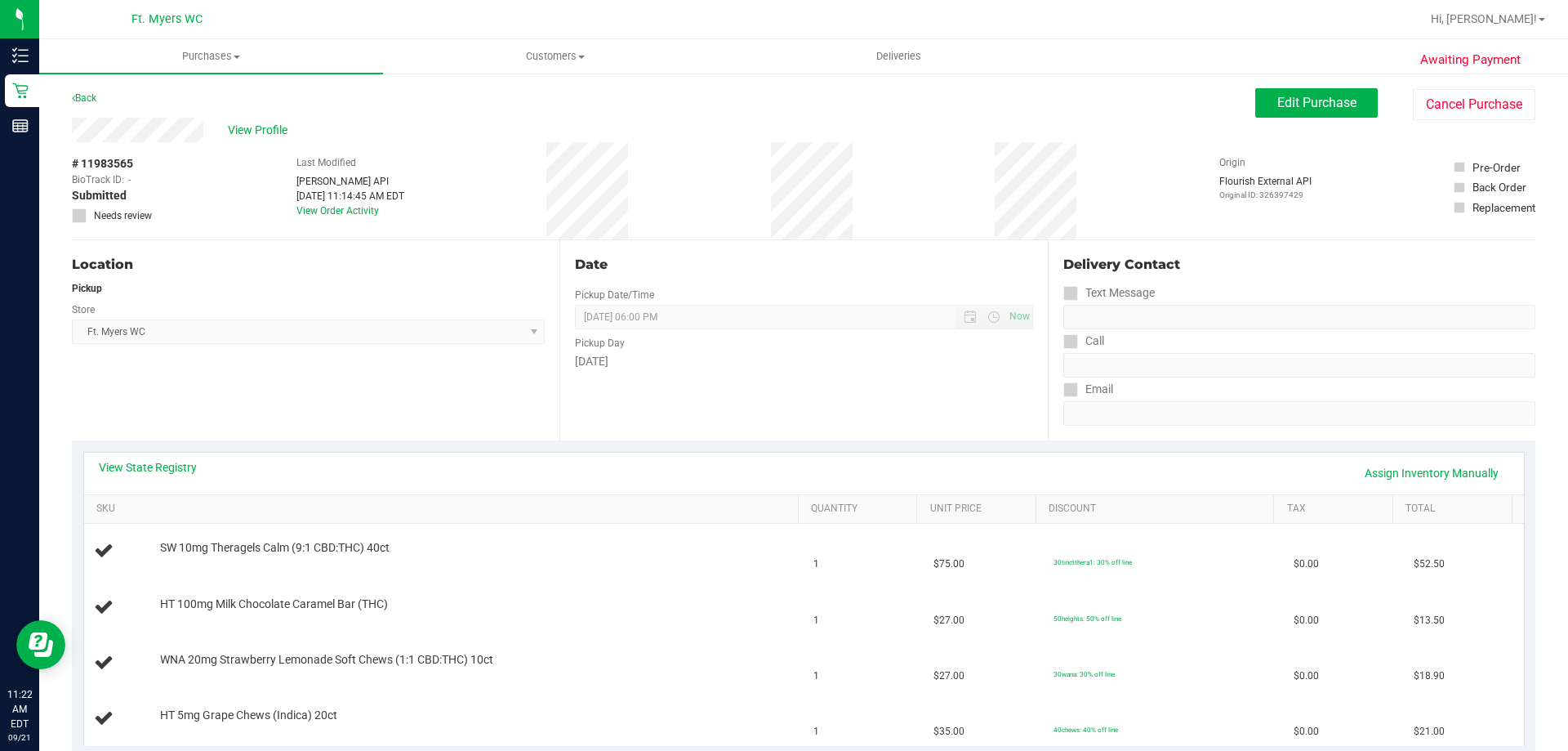
click at [395, 427] on div "Location Pickup Store Ft. Myers WC Select Store Bonita Springs WC Boynton Beach…" at bounding box center [316, 340] width 488 height 201
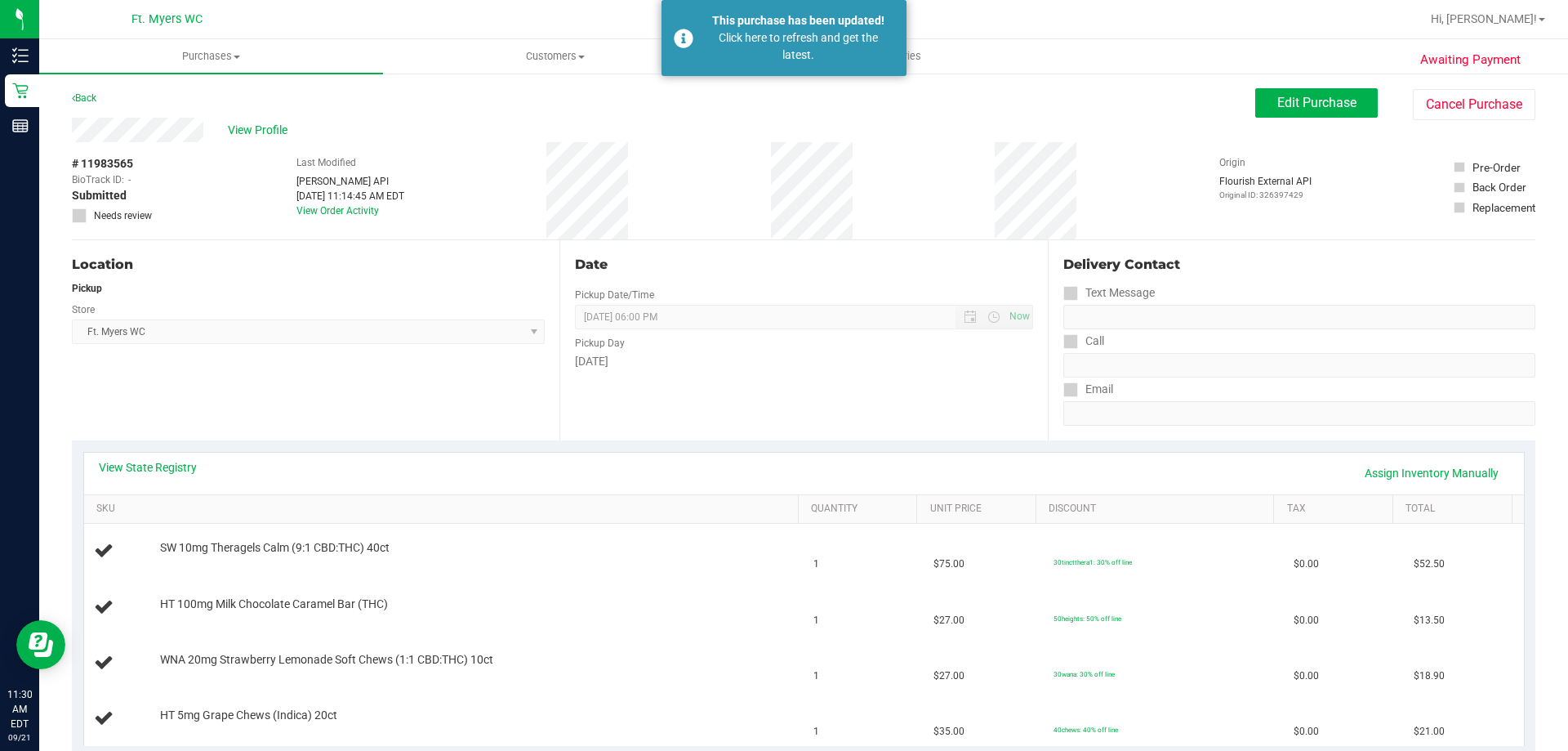
click at [443, 453] on div "View State Registry Assign Inventory Manually" at bounding box center [804, 473] width 1440 height 42
click at [322, 439] on div "Location Pickup Store Ft. Myers WC Select Store Bonita Springs WC Boynton Beach…" at bounding box center [316, 340] width 488 height 201
click at [81, 98] on link "Back" at bounding box center [85, 98] width 25 height 11
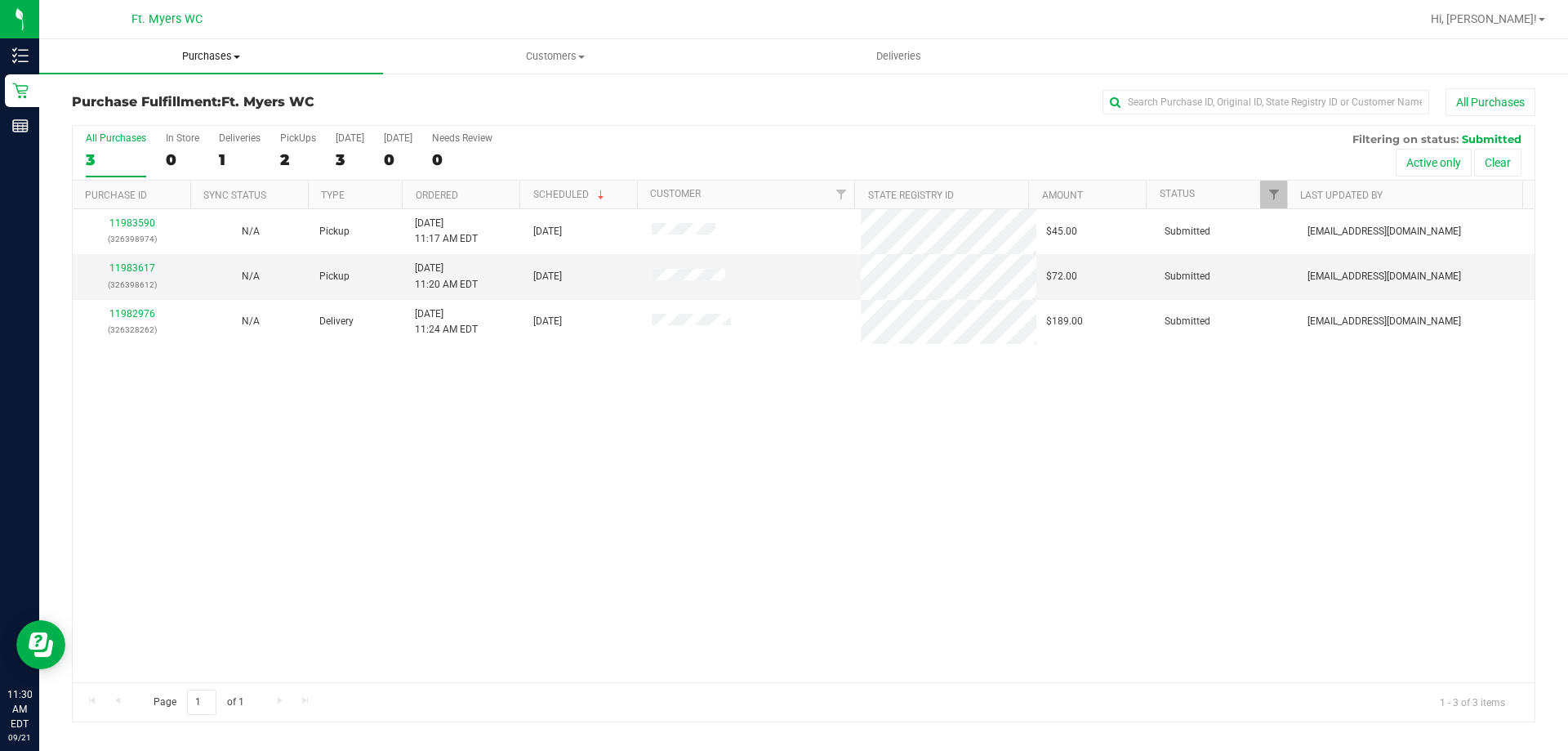
click at [242, 53] on span "Purchases" at bounding box center [211, 56] width 344 height 14
click at [144, 124] on li "Fulfillment" at bounding box center [211, 118] width 344 height 20
click at [283, 154] on div "0" at bounding box center [298, 160] width 36 height 19
click at [0, 0] on input "PickUps 0" at bounding box center [0, 0] width 0 height 0
click at [144, 263] on link "11983617" at bounding box center [132, 268] width 46 height 11
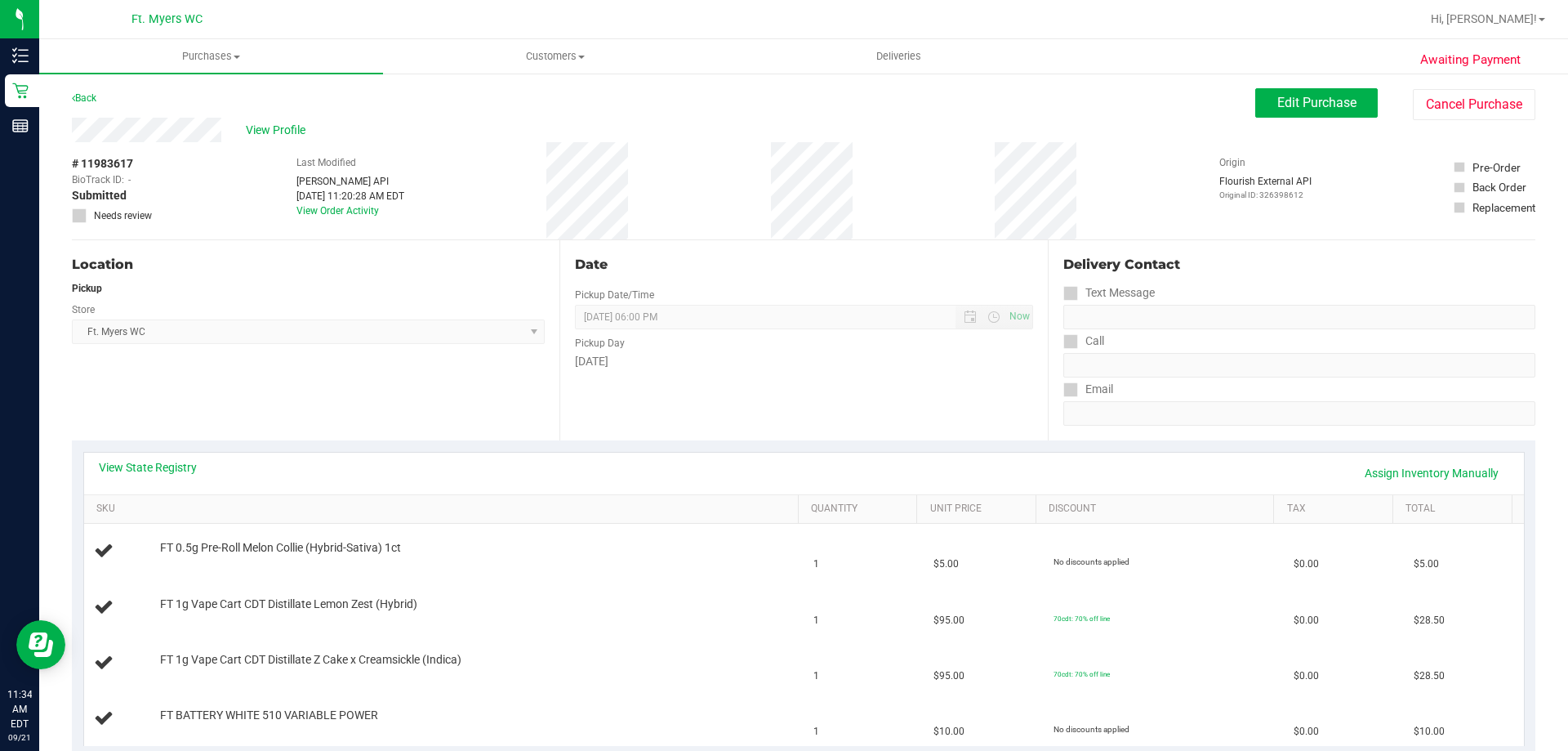
click at [373, 451] on div "View State Registry Assign Inventory Manually SKU Quantity Unit Price Discount …" at bounding box center [804, 598] width 1463 height 317
click at [373, 482] on div "View State Registry Assign Inventory Manually" at bounding box center [804, 472] width 1410 height 28
click at [74, 88] on div "Back" at bounding box center [85, 98] width 25 height 20
click at [85, 90] on div "Back" at bounding box center [85, 98] width 25 height 20
click at [89, 97] on link "Back" at bounding box center [85, 98] width 25 height 11
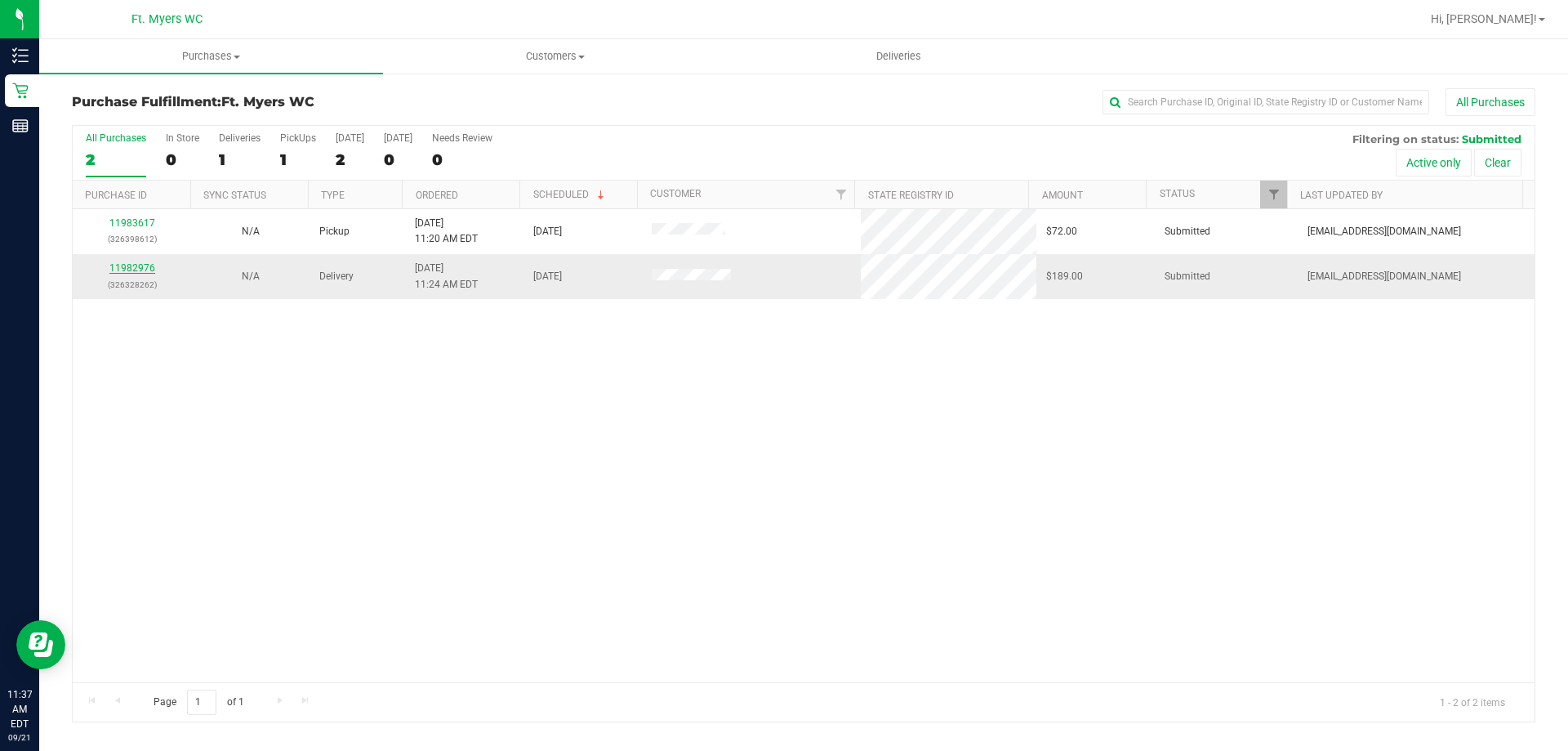
click at [147, 266] on link "11982976" at bounding box center [132, 268] width 46 height 11
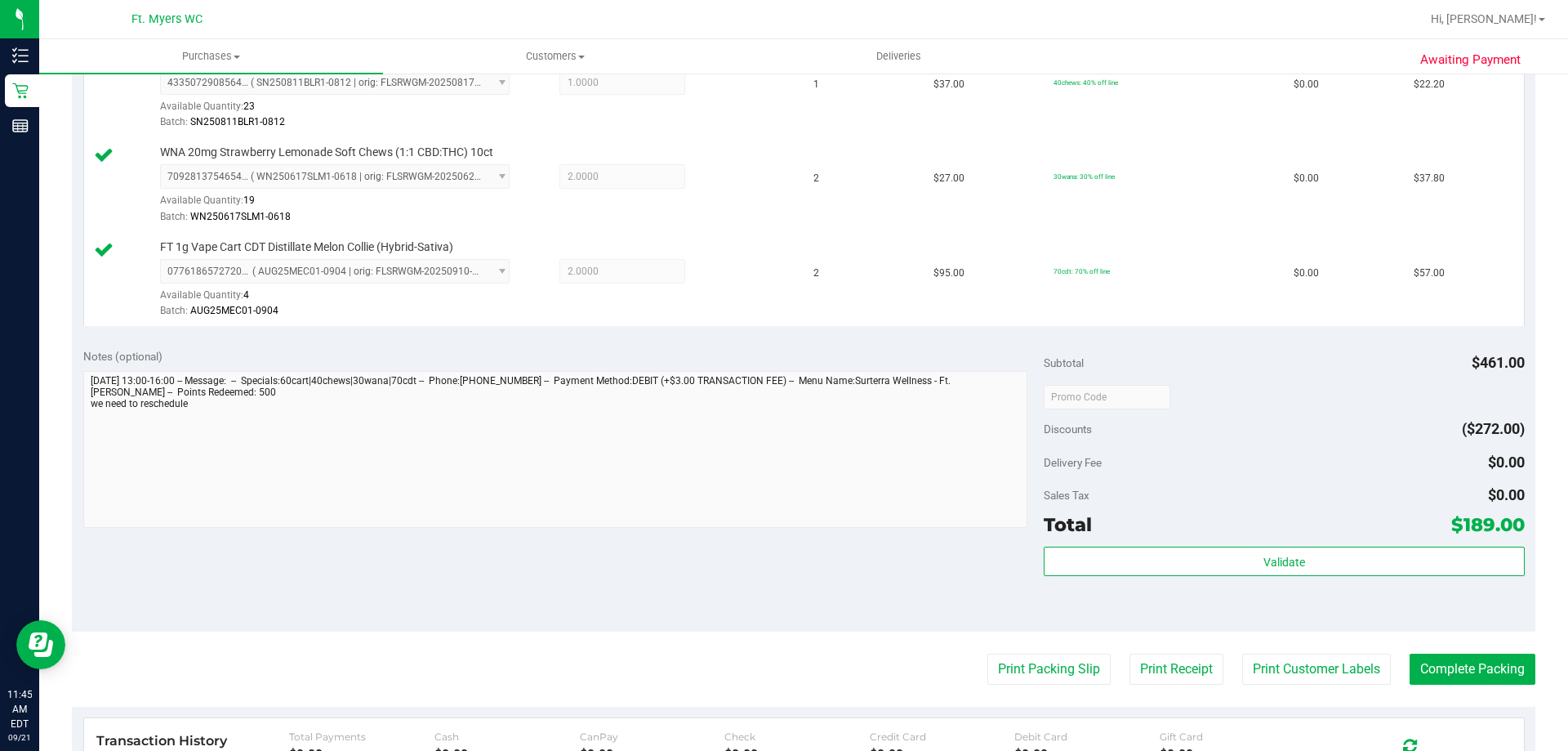
scroll to position [898, 0]
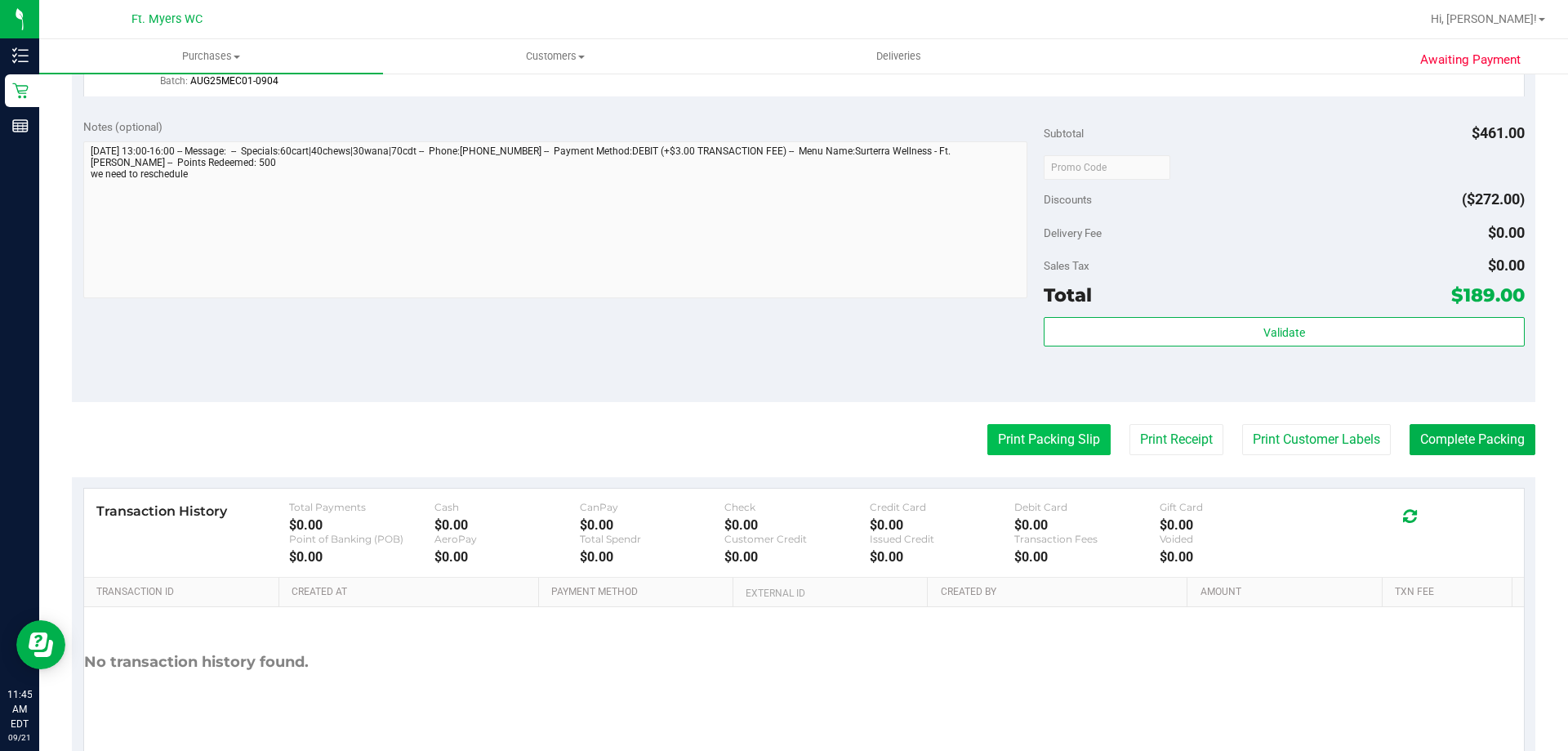
click at [1042, 442] on button "Print Packing Slip" at bounding box center [1049, 439] width 124 height 31
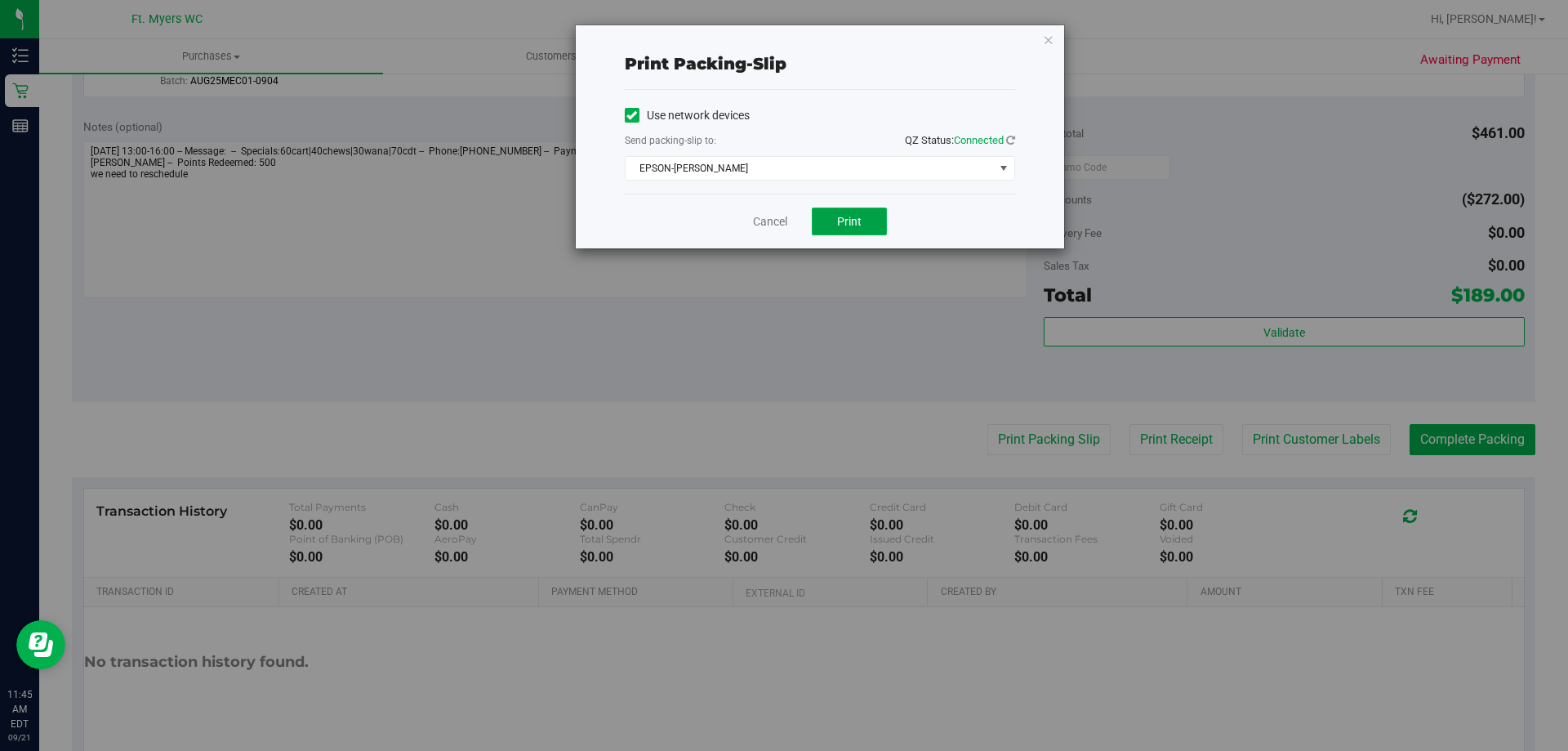
click at [846, 220] on span "Print" at bounding box center [850, 221] width 25 height 13
click at [1048, 33] on icon "button" at bounding box center [1048, 39] width 11 height 20
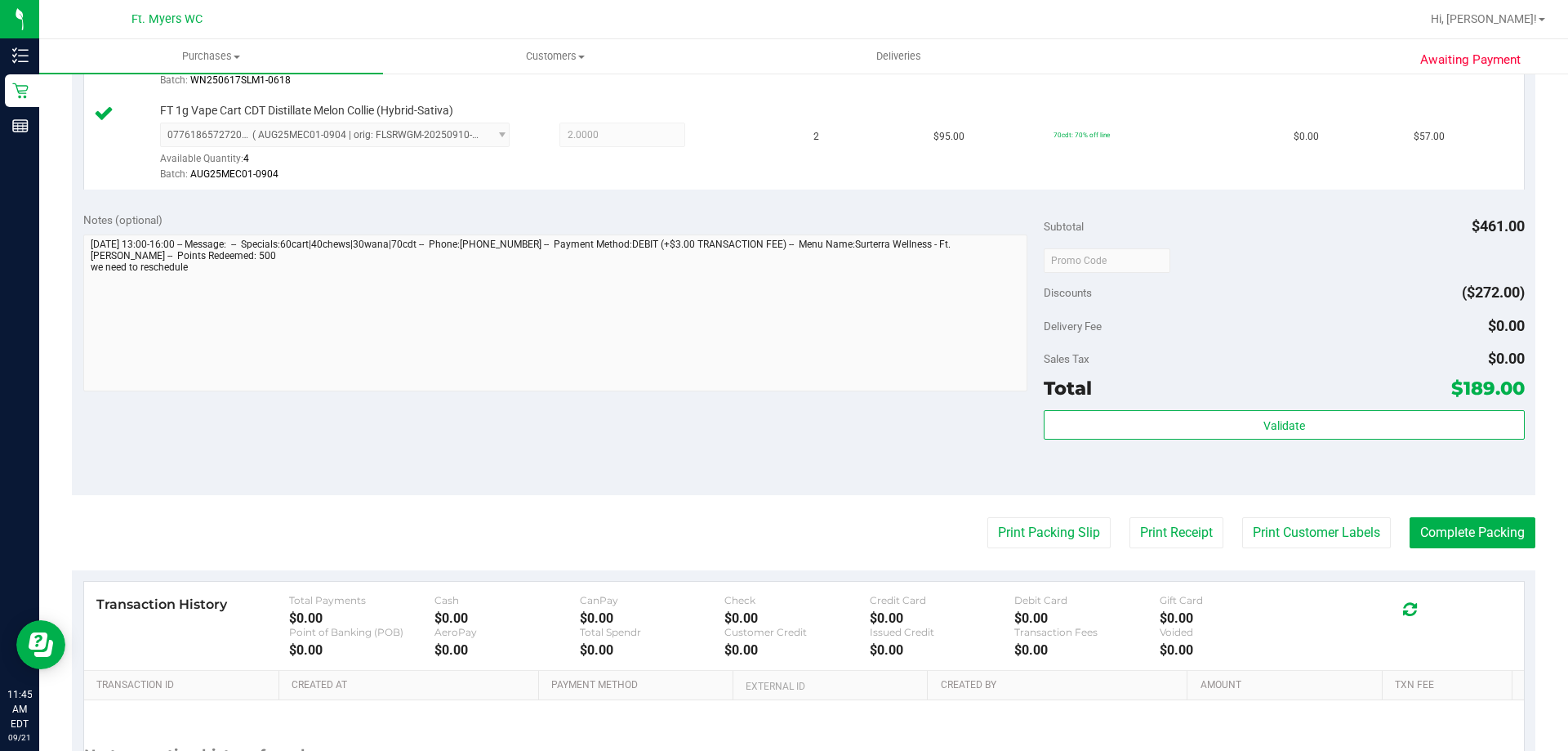
scroll to position [963, 0]
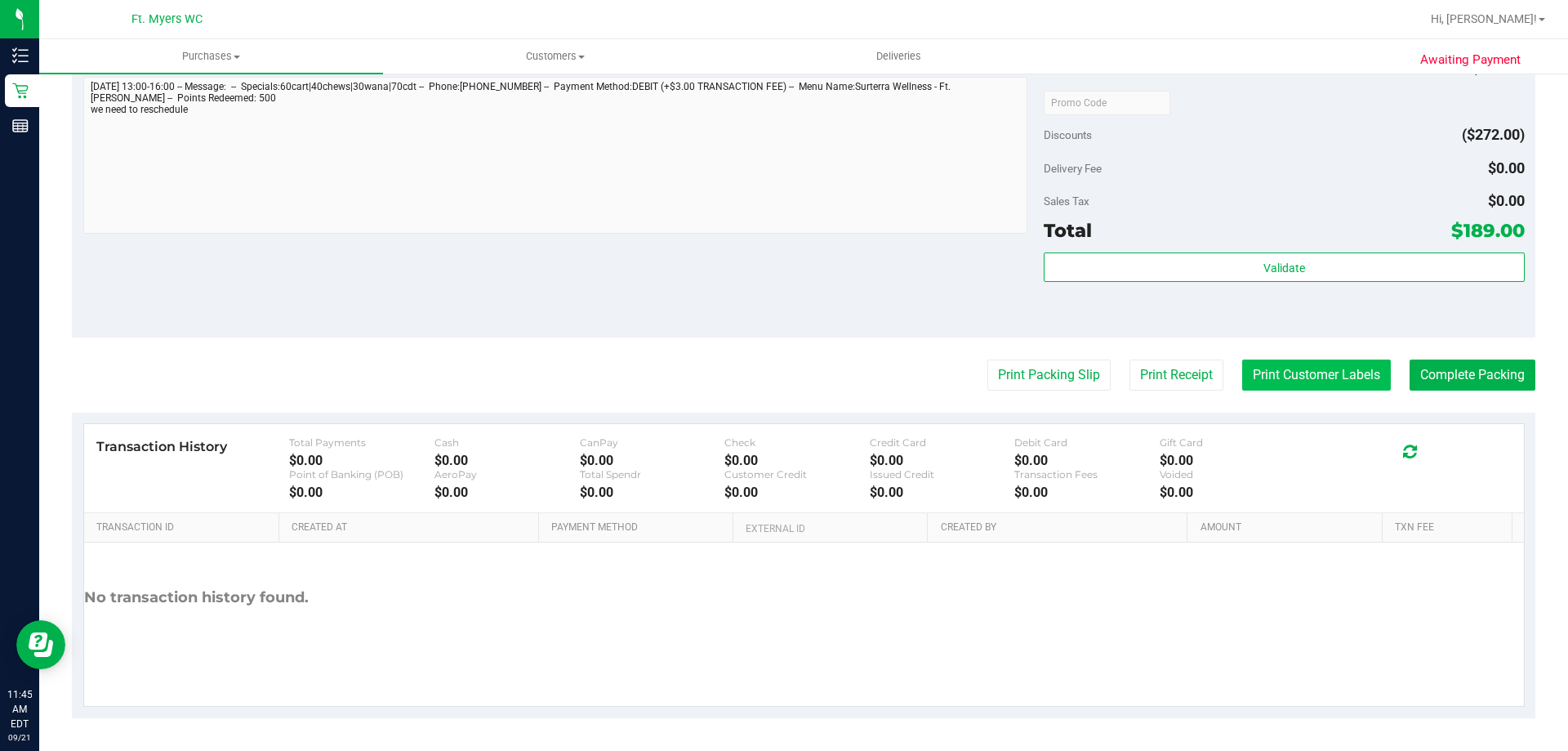
click at [1333, 390] on button "Print Customer Labels" at bounding box center [1316, 375] width 148 height 31
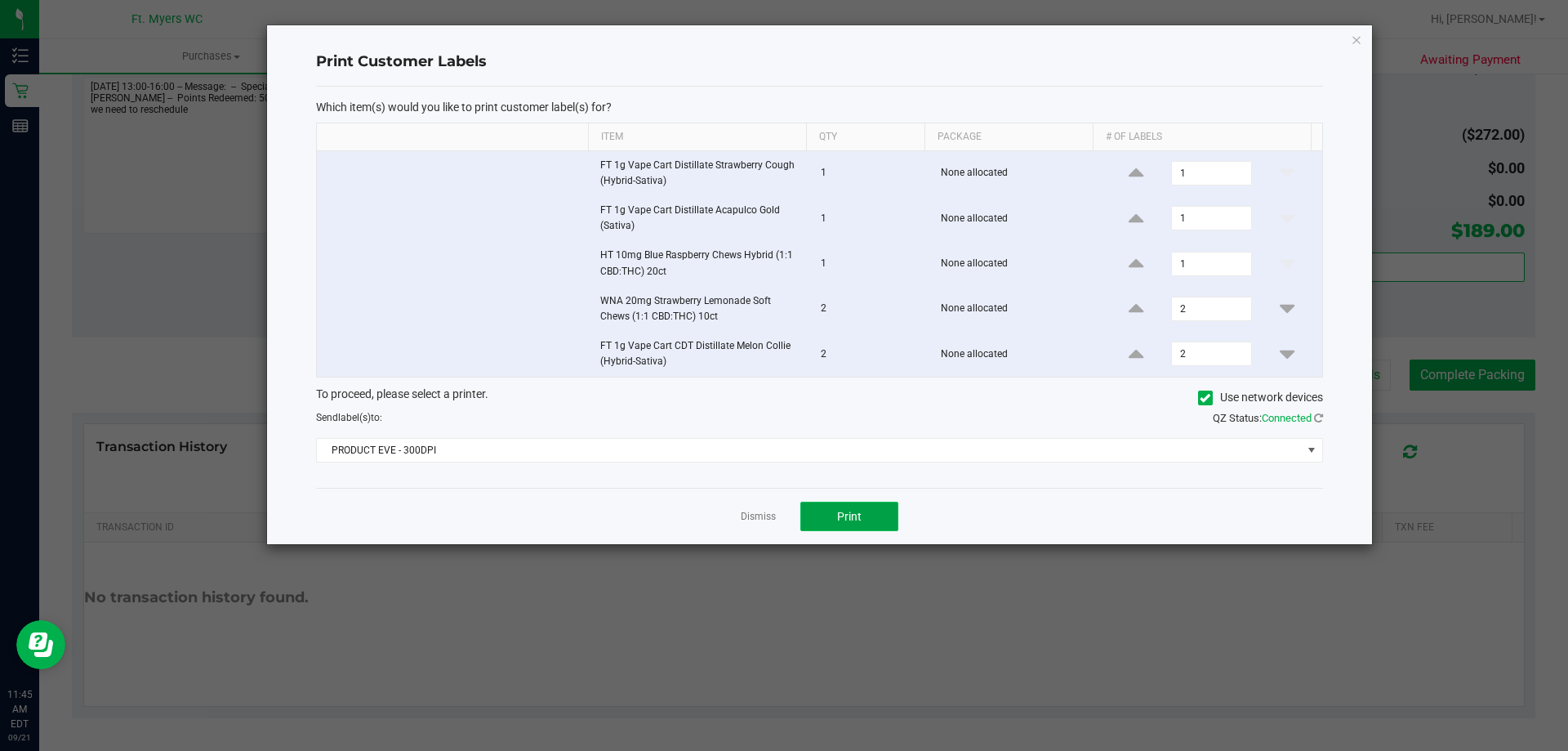
click at [864, 507] on button "Print" at bounding box center [849, 516] width 98 height 29
click at [1352, 44] on icon "button" at bounding box center [1356, 39] width 11 height 20
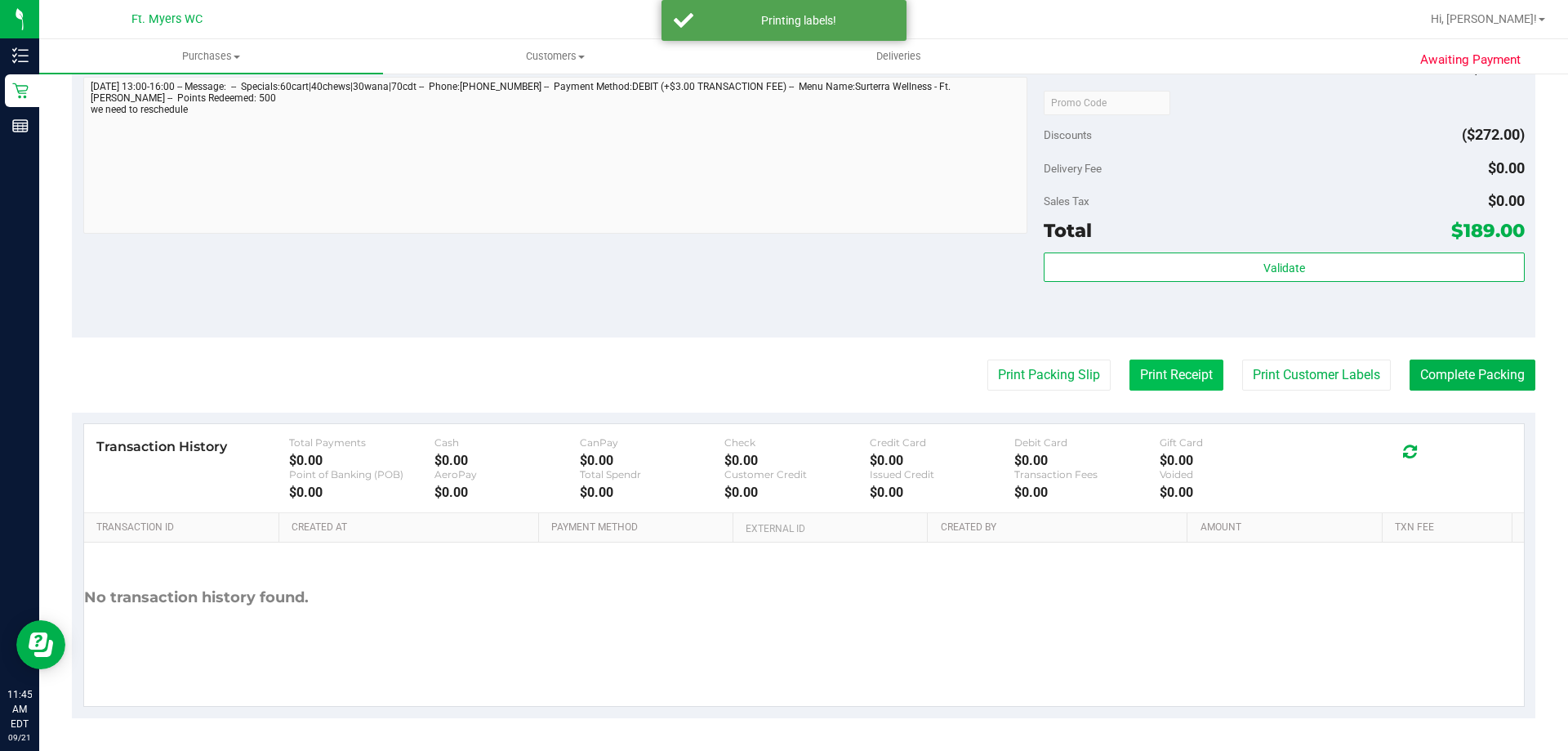
click at [1185, 371] on button "Print Receipt" at bounding box center [1176, 375] width 94 height 31
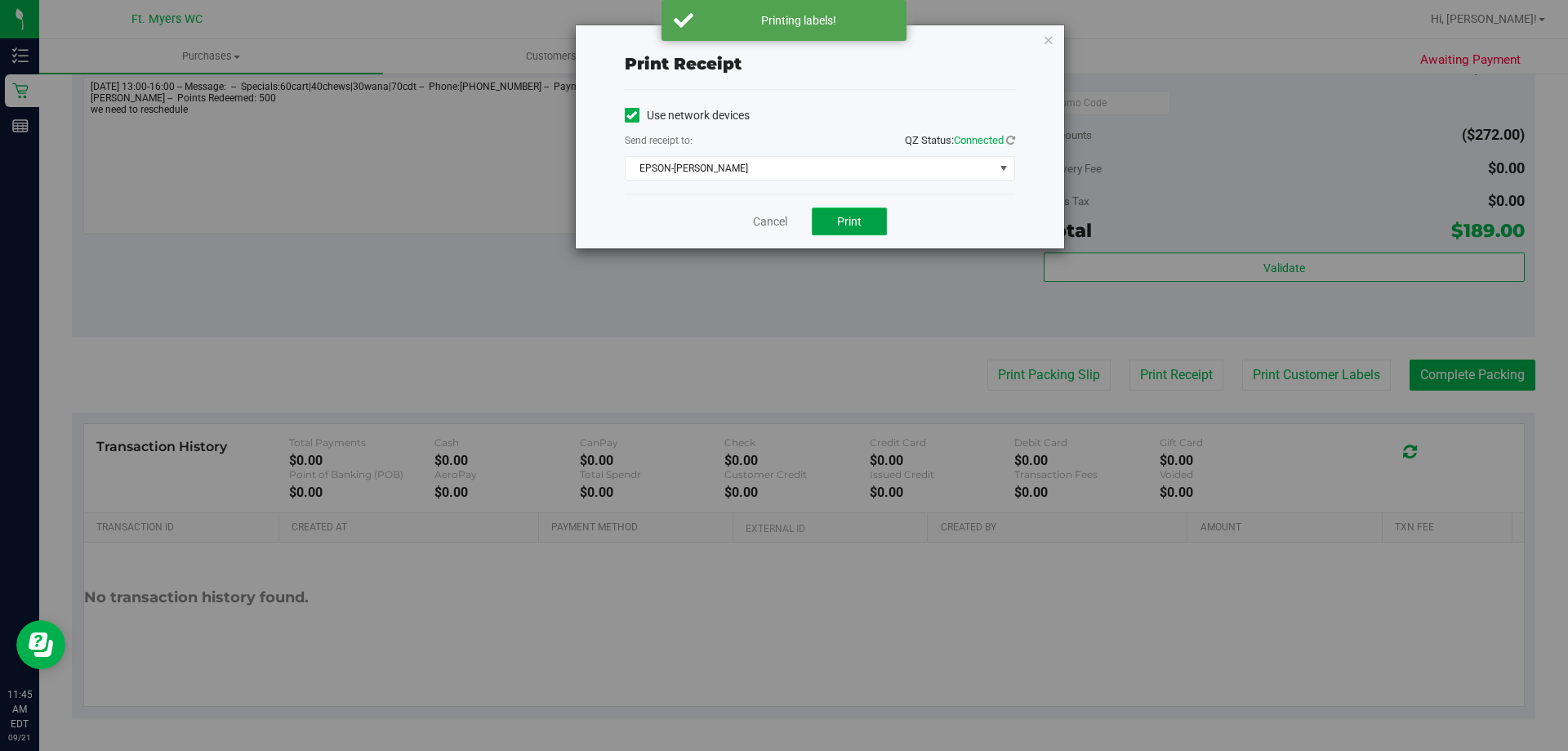
click at [858, 227] on span "Print" at bounding box center [850, 221] width 25 height 13
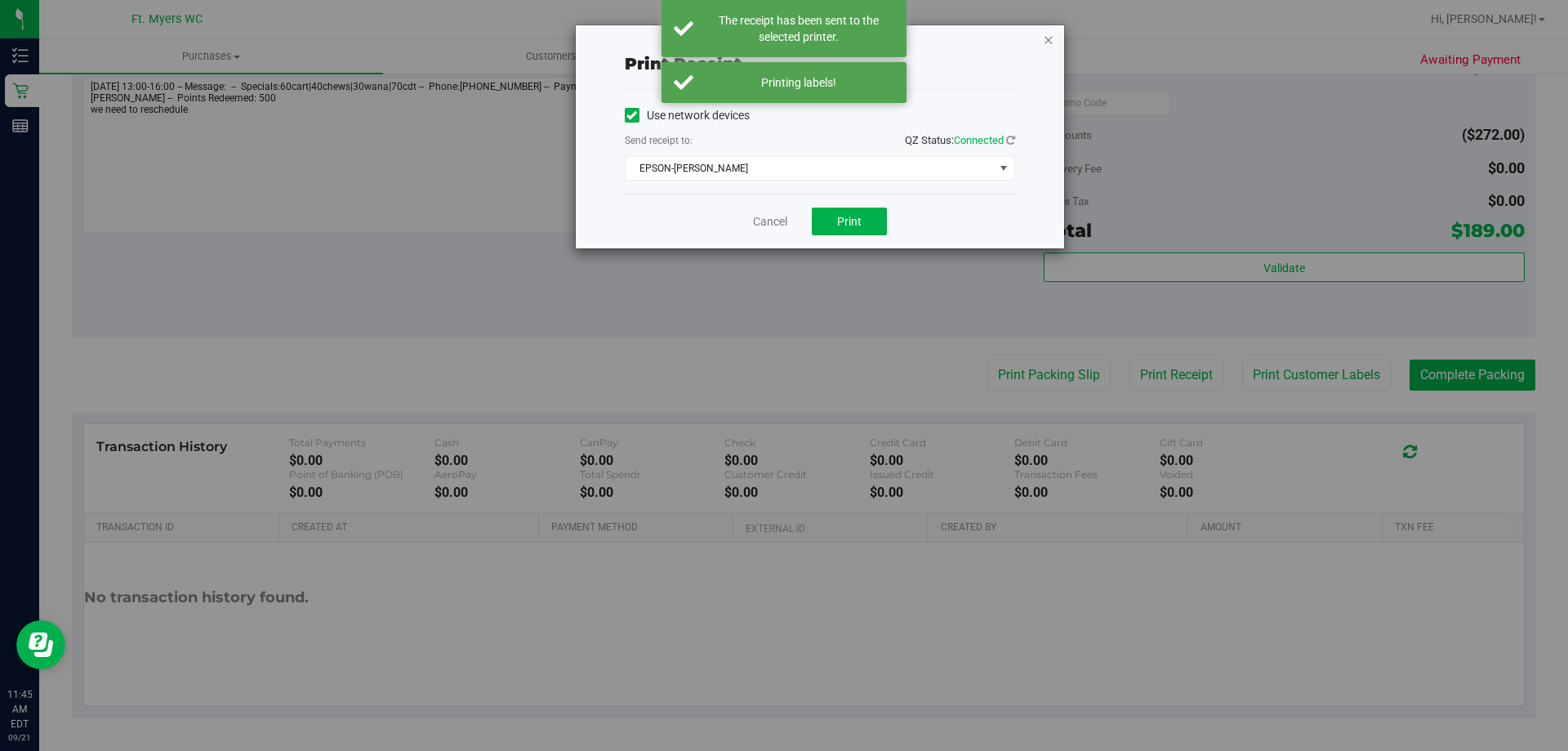
click at [1048, 41] on icon "button" at bounding box center [1048, 39] width 11 height 20
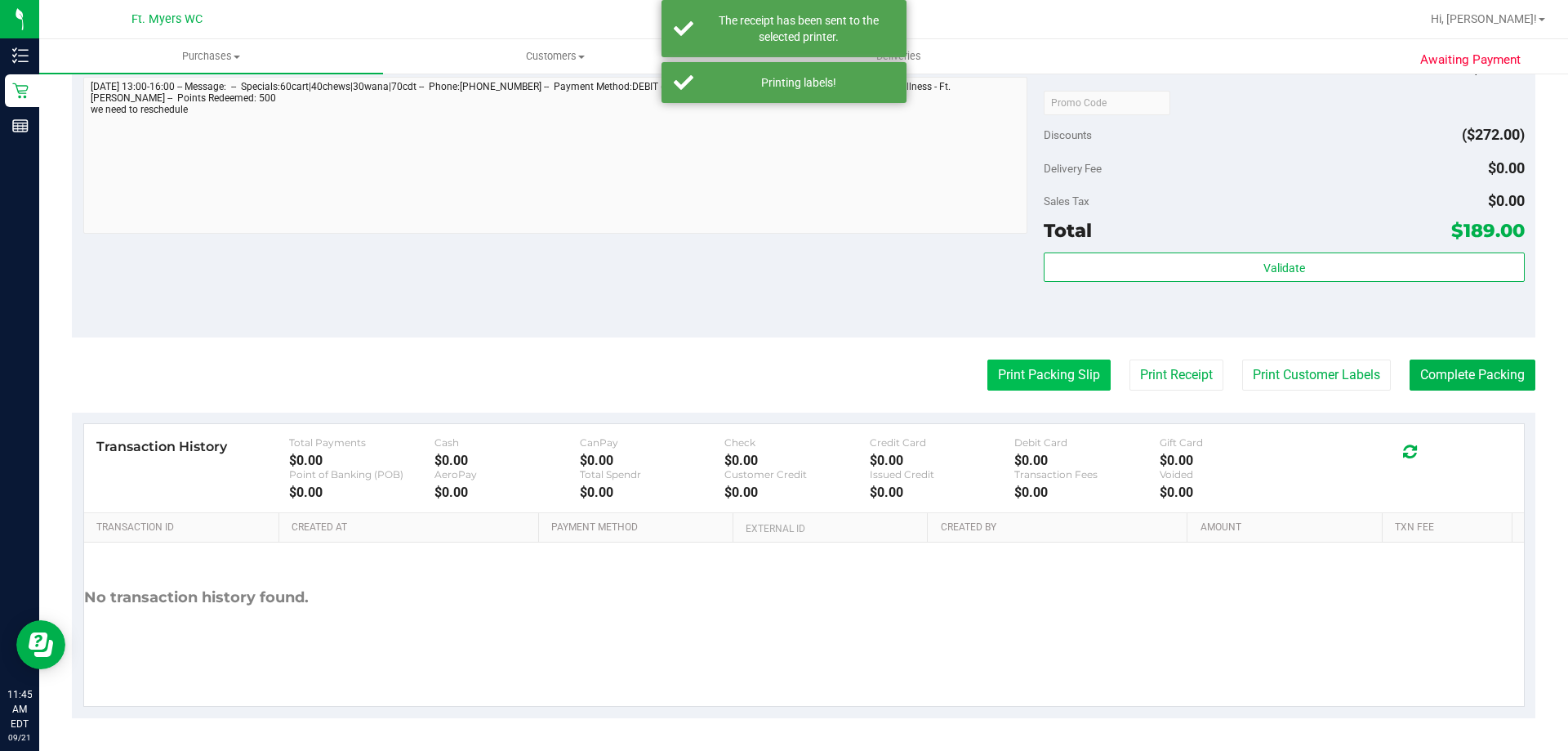
click at [1059, 368] on button "Print Packing Slip" at bounding box center [1049, 375] width 124 height 31
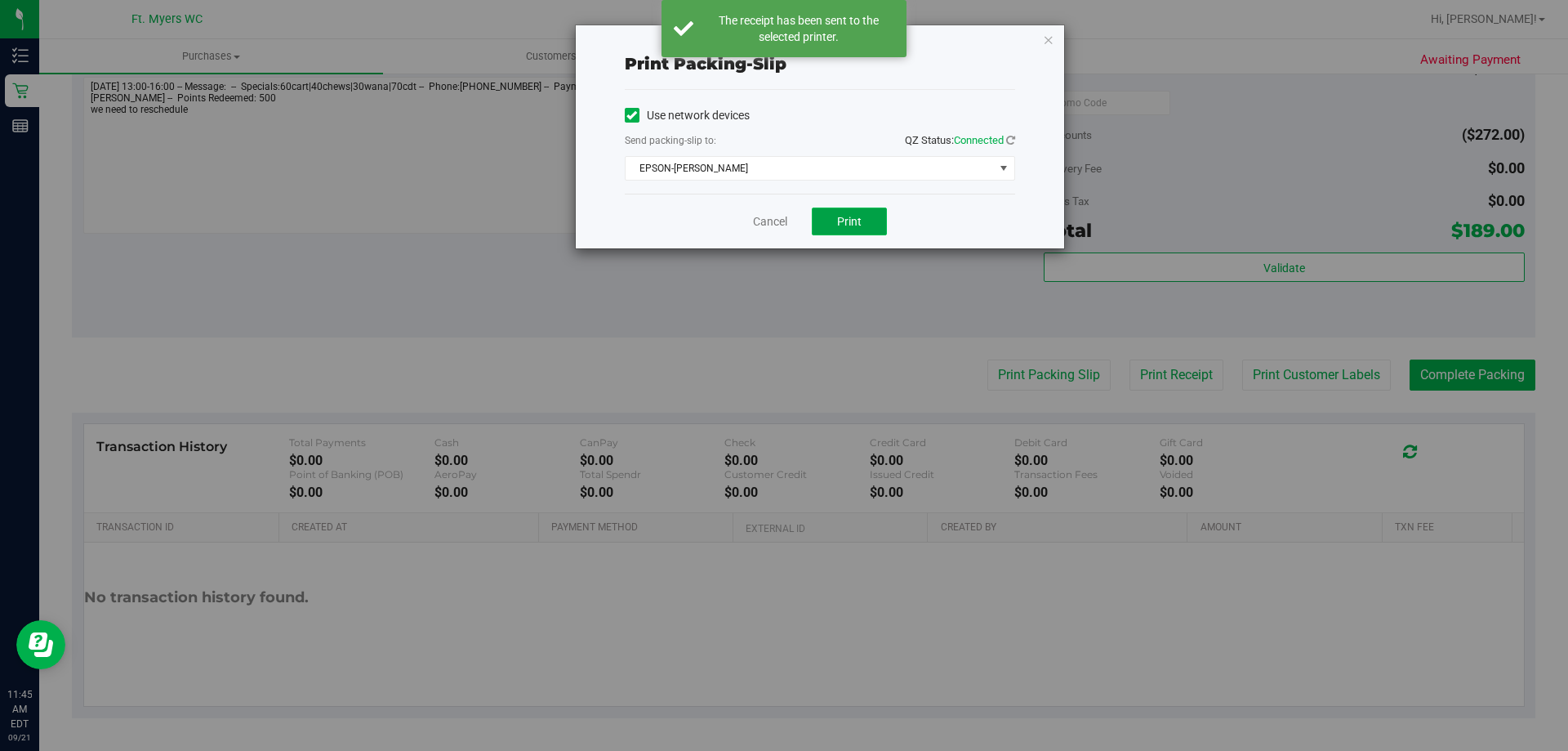
click at [856, 222] on span "Print" at bounding box center [850, 221] width 25 height 13
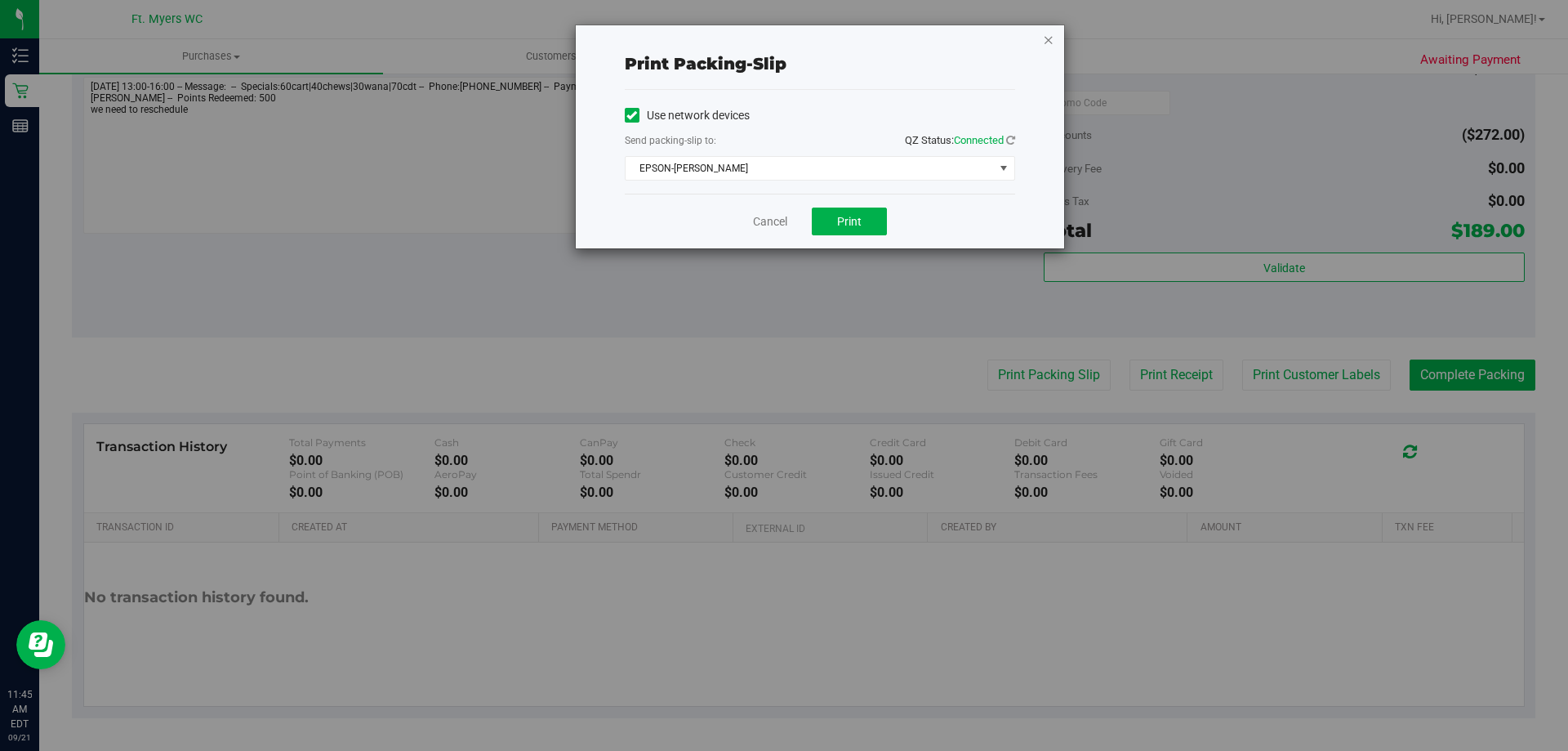
click at [1049, 38] on icon "button" at bounding box center [1048, 39] width 11 height 20
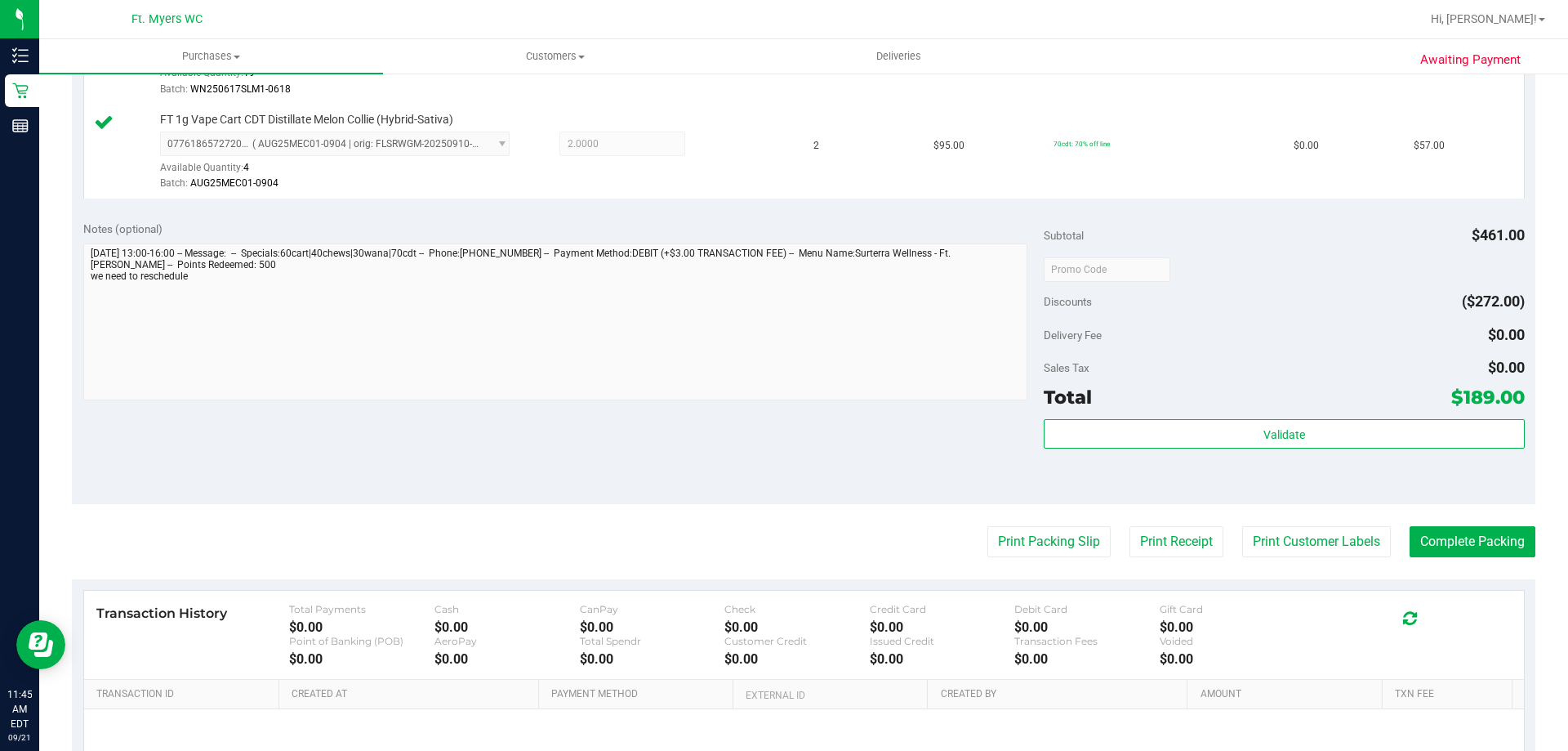
scroll to position [636, 0]
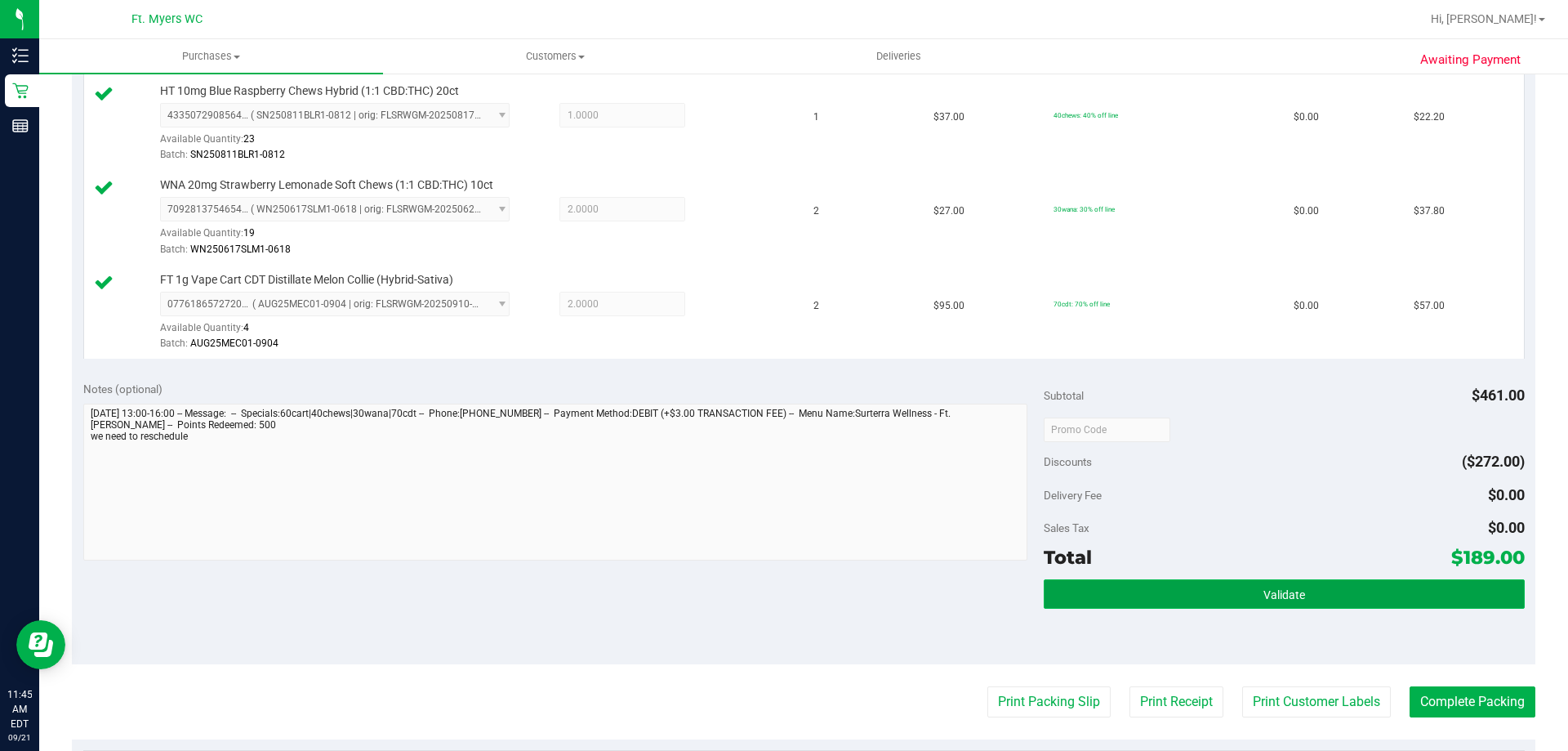
click at [1428, 591] on button "Validate" at bounding box center [1283, 593] width 480 height 29
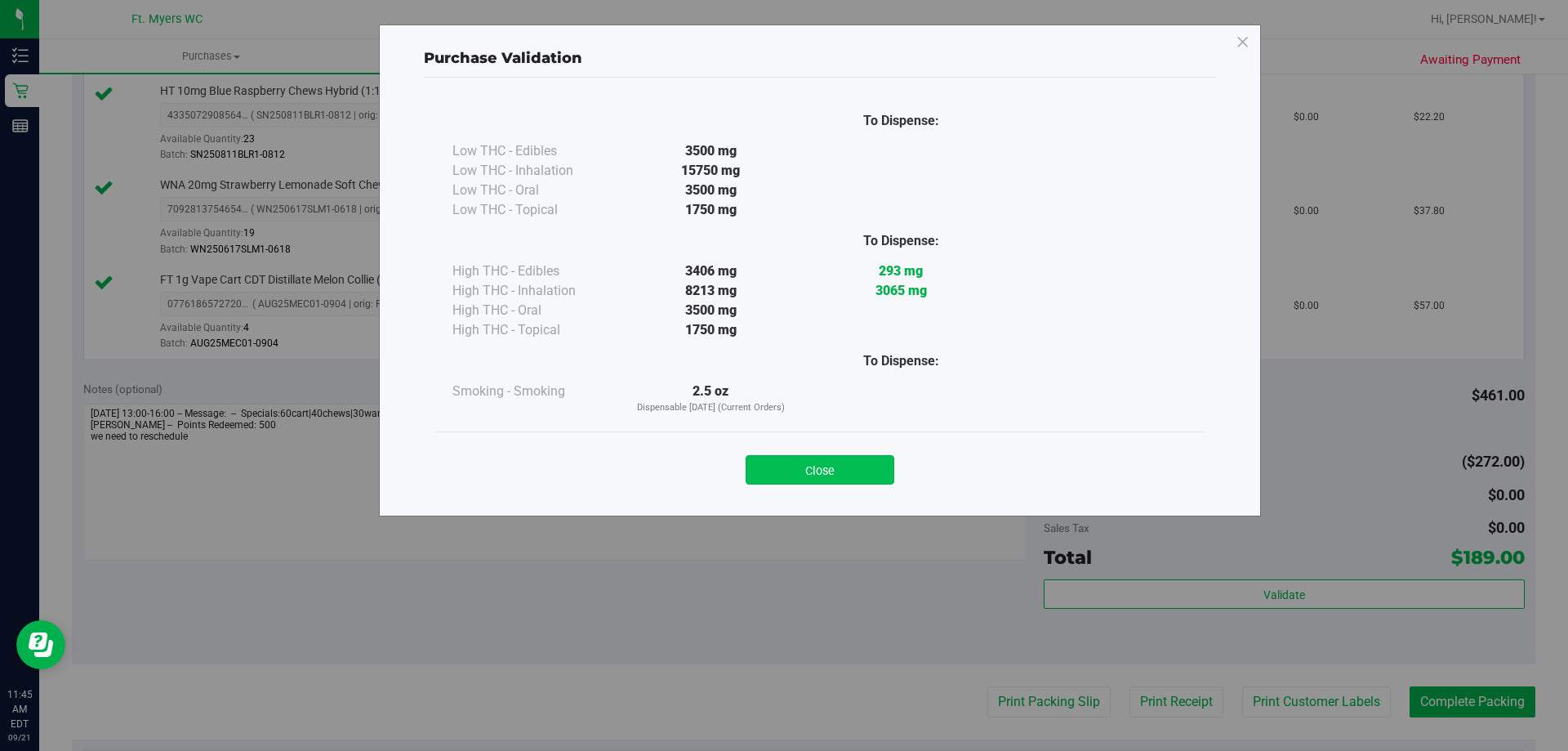
click at [852, 460] on button "Close" at bounding box center [820, 470] width 148 height 29
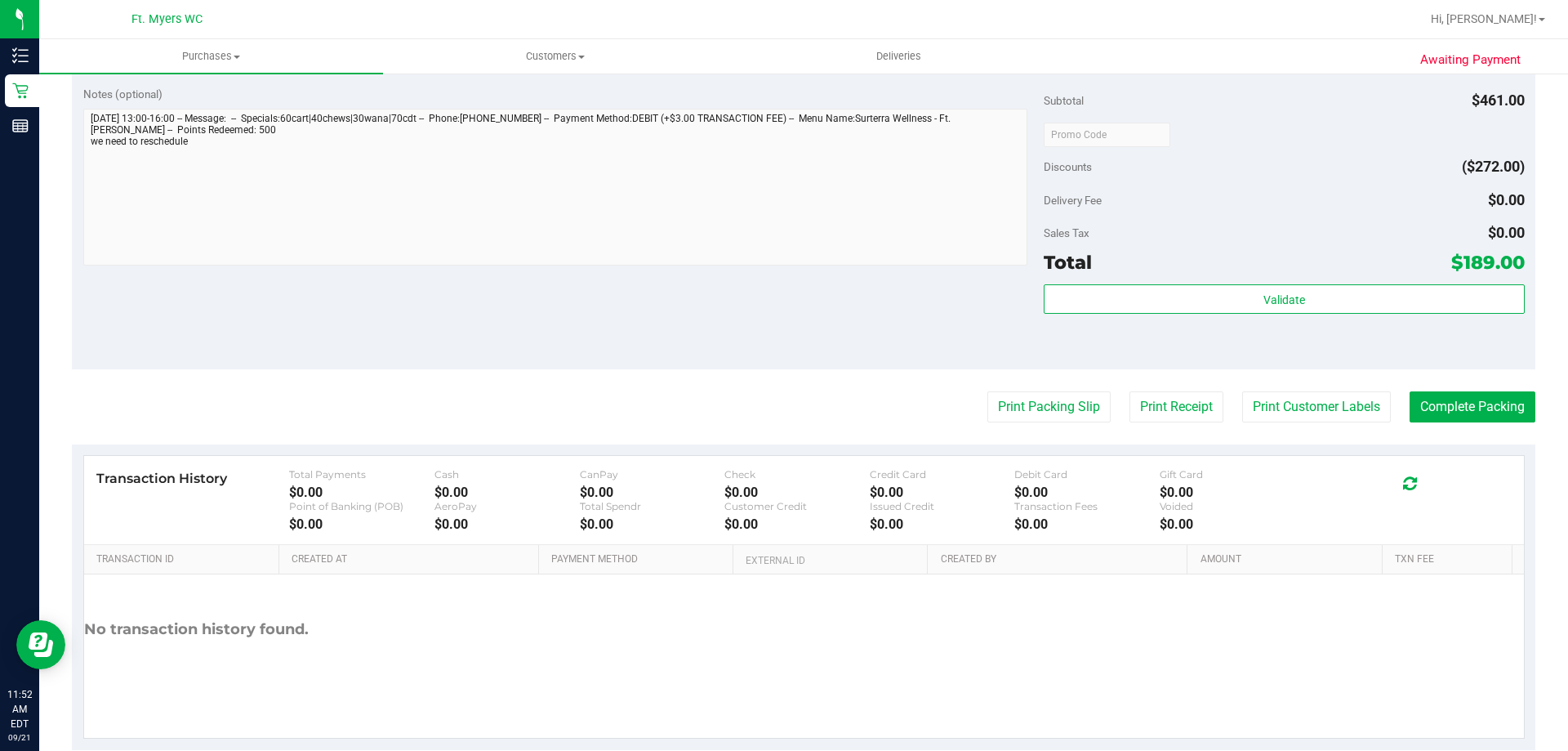
scroll to position [963, 0]
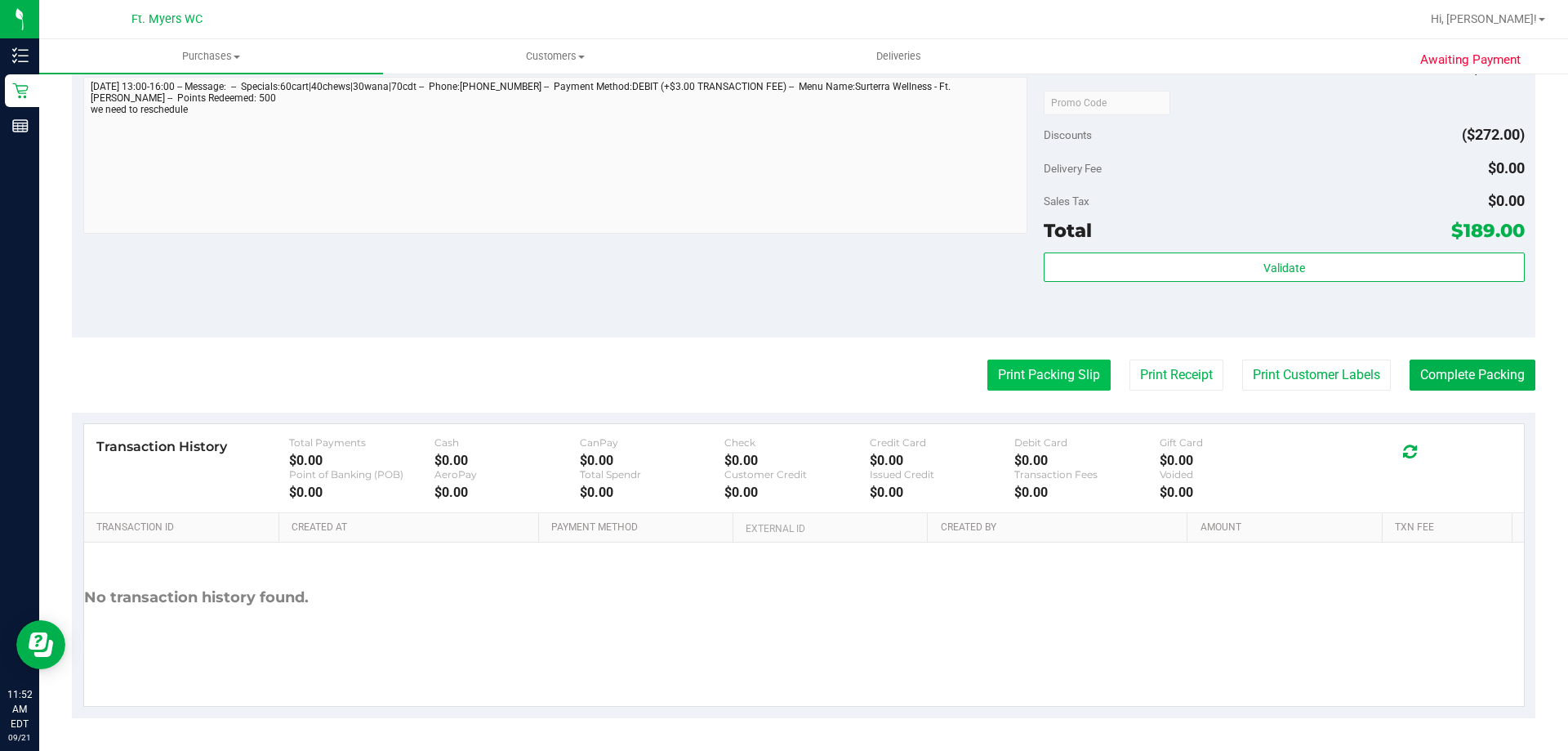
click at [1052, 380] on button "Print Packing Slip" at bounding box center [1049, 375] width 124 height 31
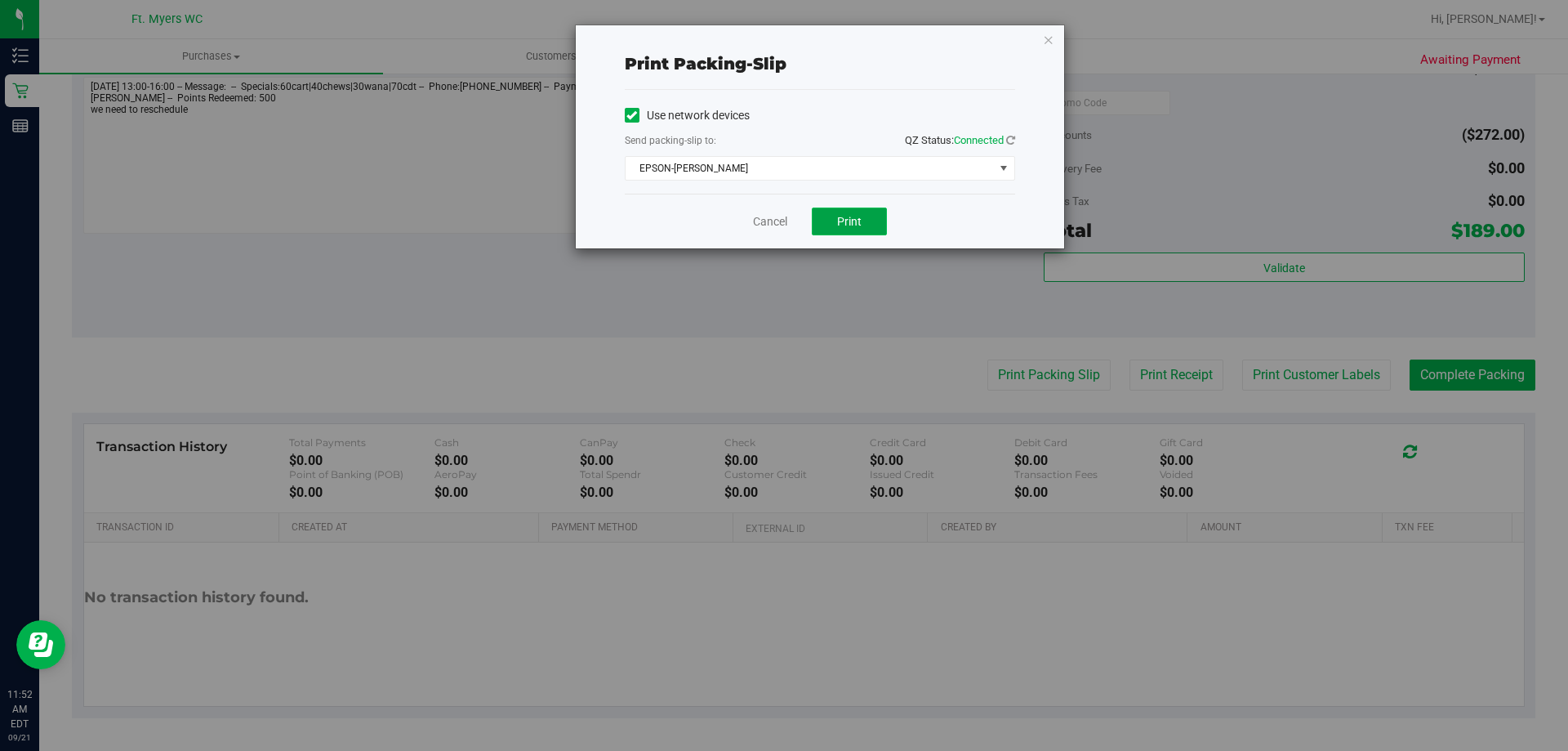
click at [884, 219] on button "Print" at bounding box center [849, 221] width 75 height 28
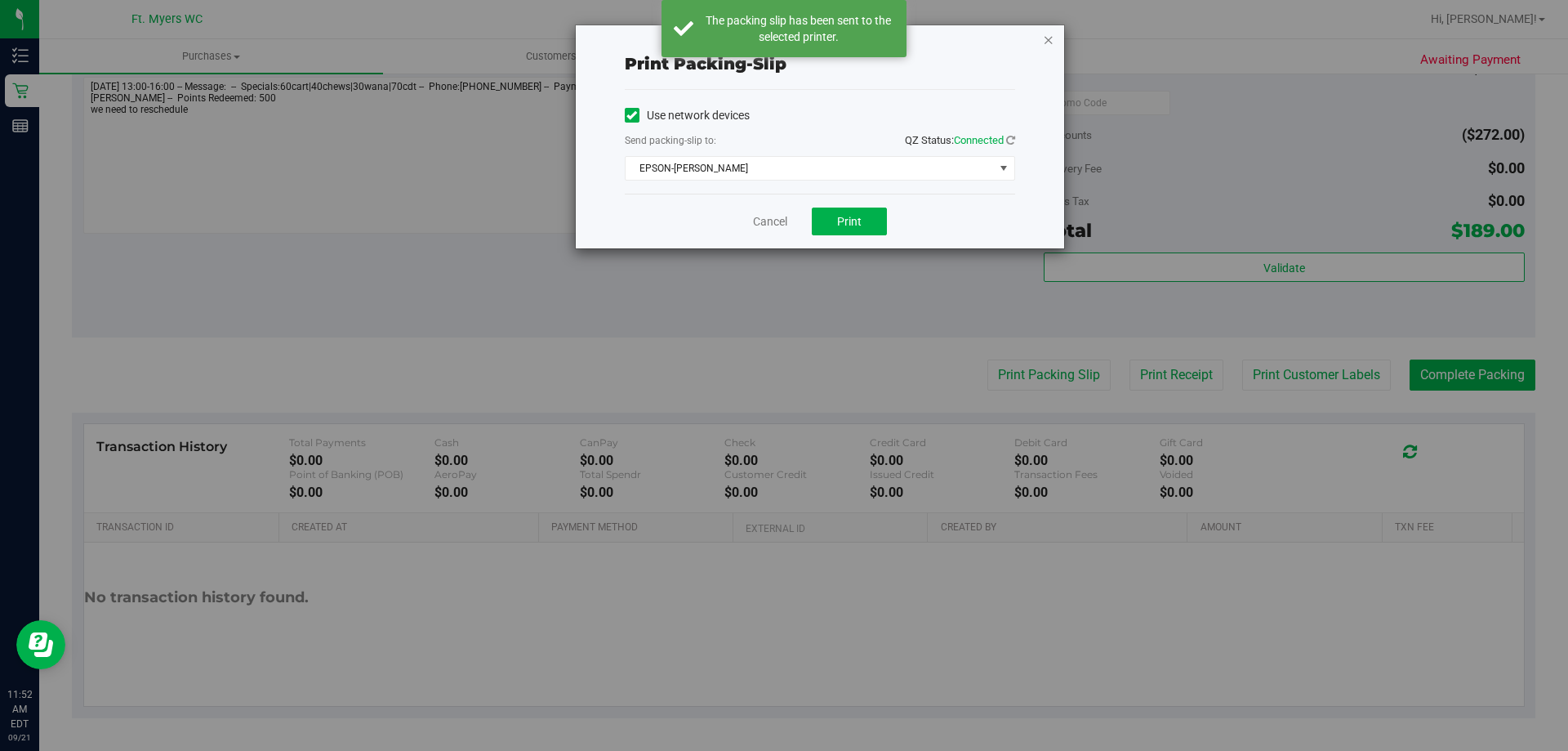
click at [1045, 45] on icon "button" at bounding box center [1048, 39] width 11 height 20
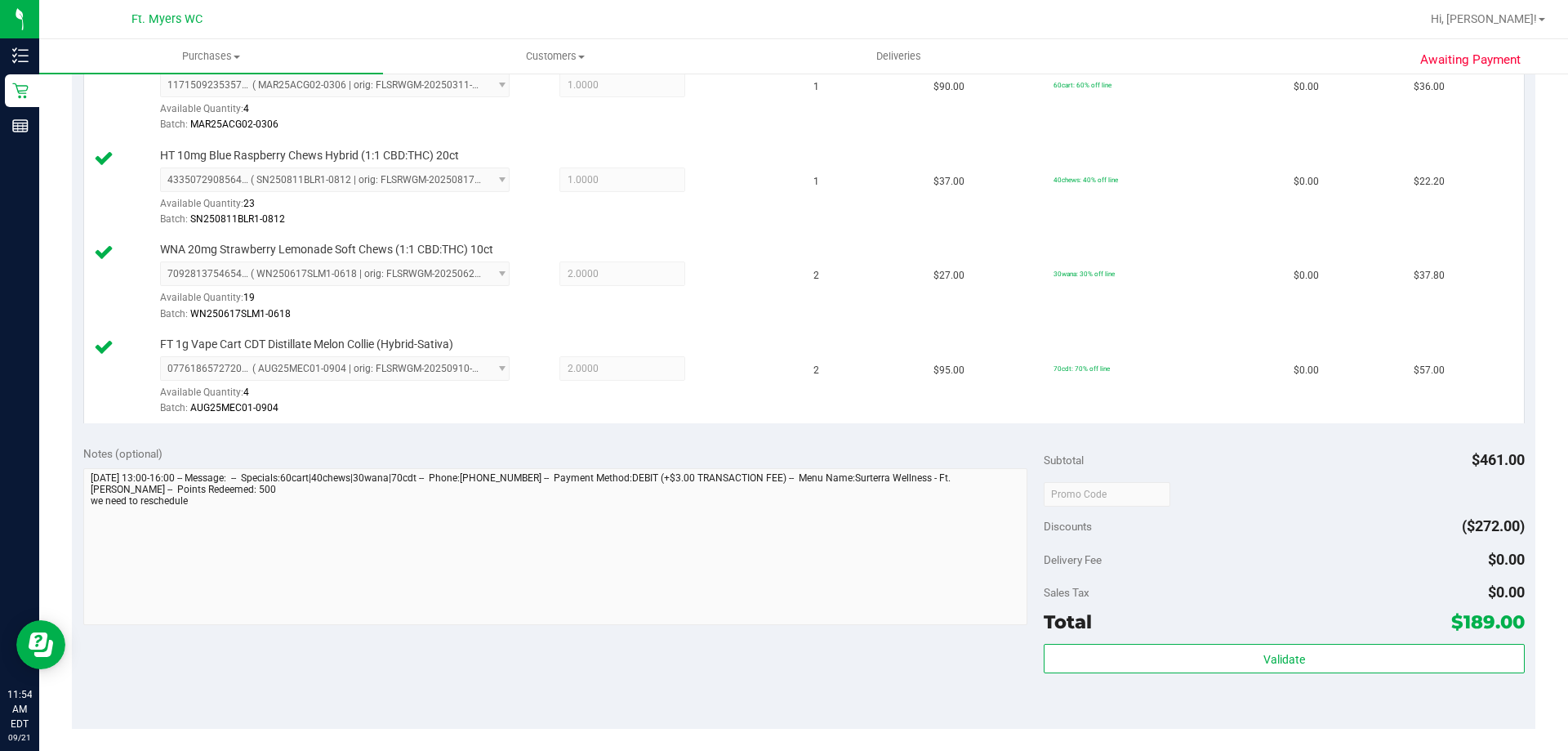
scroll to position [898, 0]
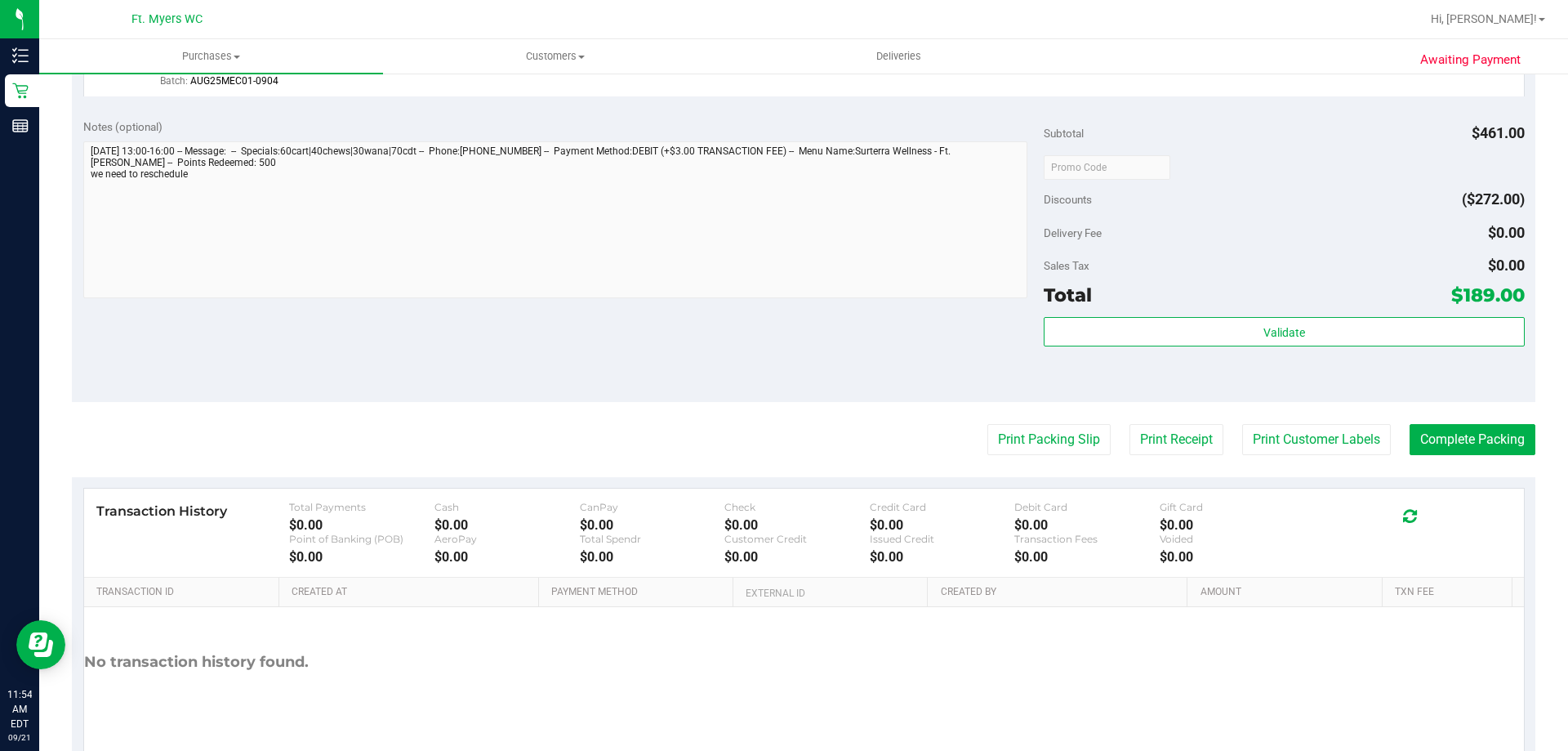
click at [1372, 395] on div "Notes (optional) Subtotal $461.00 Discounts ($272.00) Delivery Fee $0.00 Sales …" at bounding box center [804, 254] width 1463 height 294
click at [1432, 447] on button "Complete Packing" at bounding box center [1472, 439] width 125 height 31
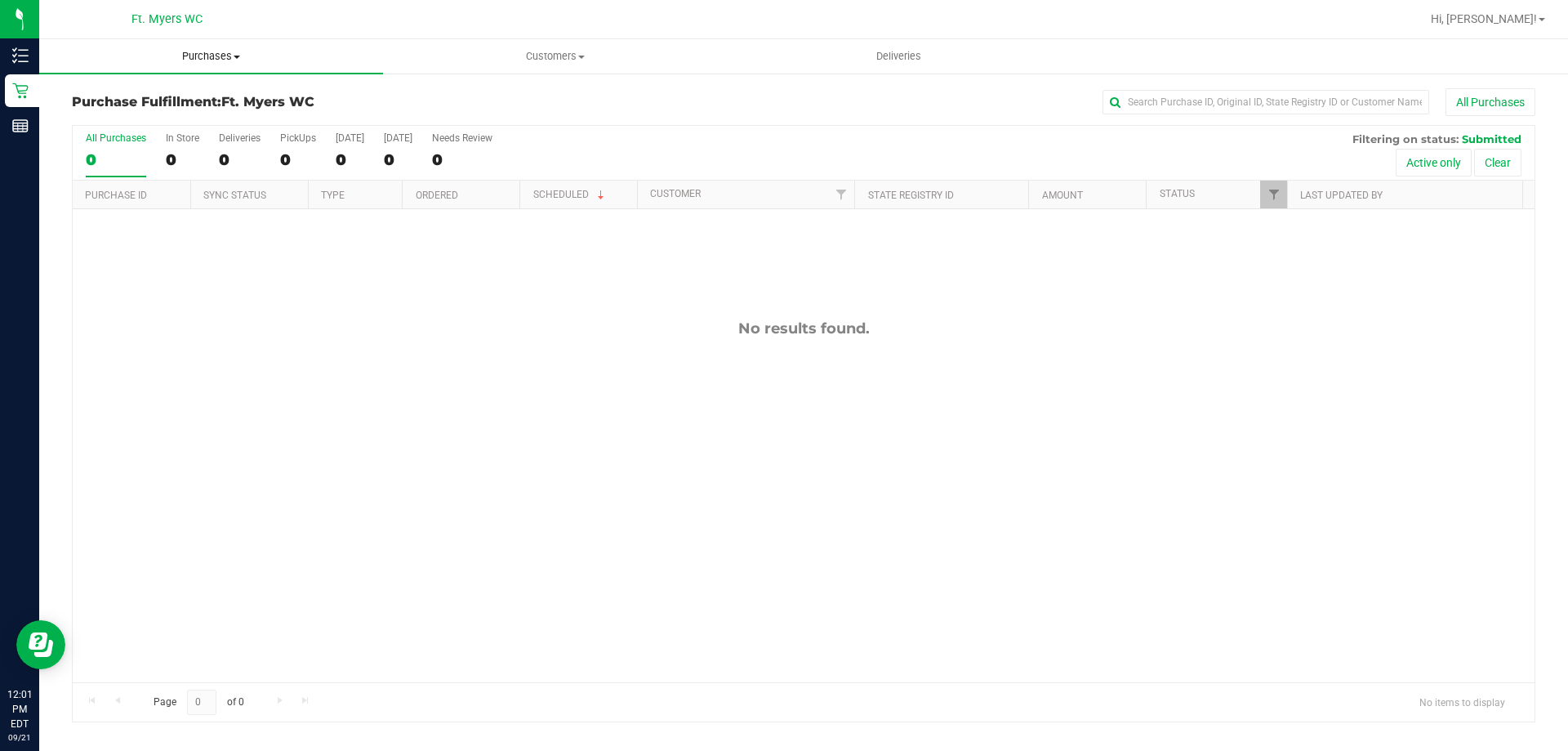
click at [230, 63] on span "Purchases" at bounding box center [211, 56] width 344 height 14
click at [117, 125] on li "Fulfillment" at bounding box center [211, 118] width 344 height 20
click at [298, 156] on div "0" at bounding box center [298, 160] width 36 height 19
click at [0, 0] on input "PickUps 0" at bounding box center [0, 0] width 0 height 0
click at [347, 103] on h3 "Purchase Fulfillment: Ft. Myers WC" at bounding box center [316, 102] width 488 height 14
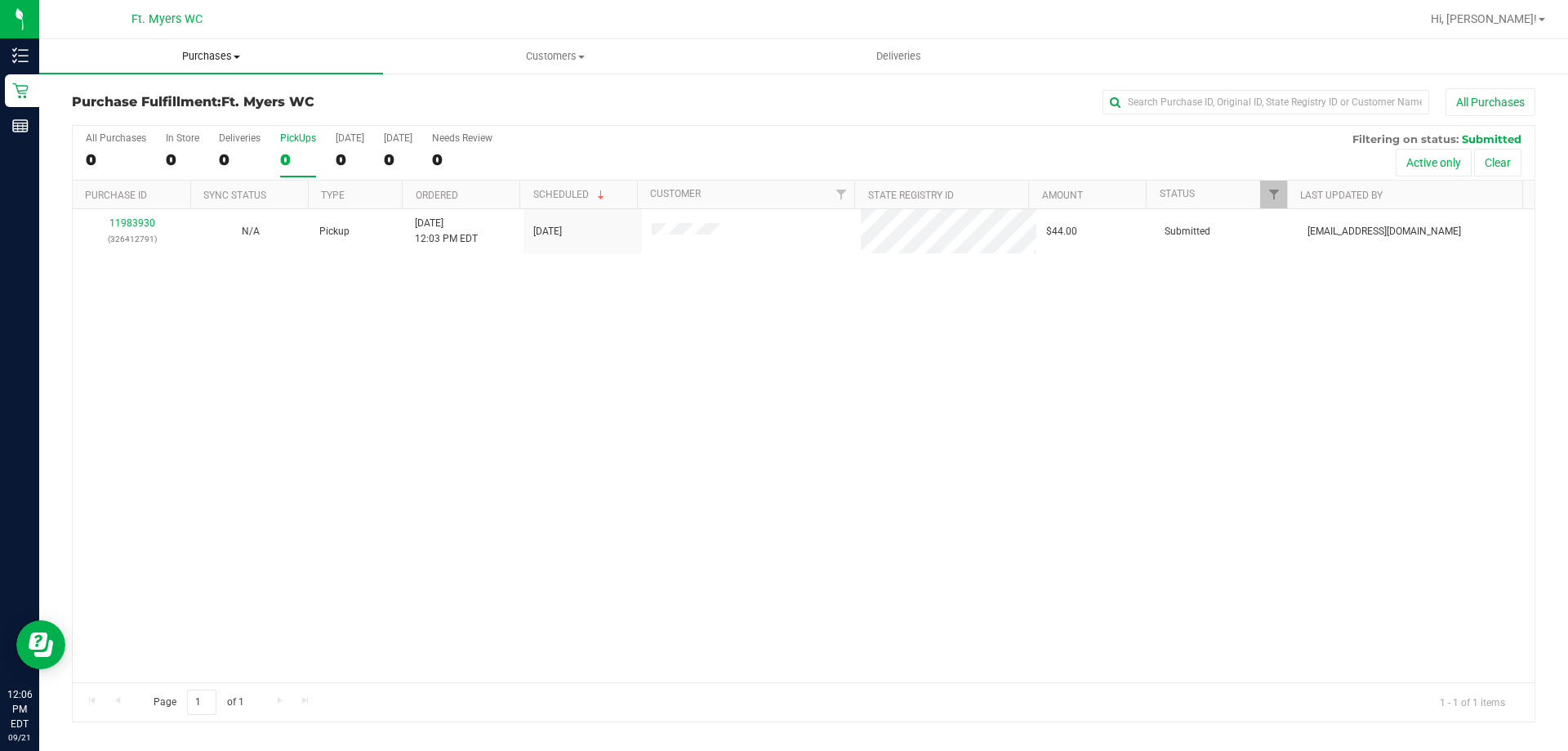
click at [201, 61] on span "Purchases" at bounding box center [211, 56] width 344 height 14
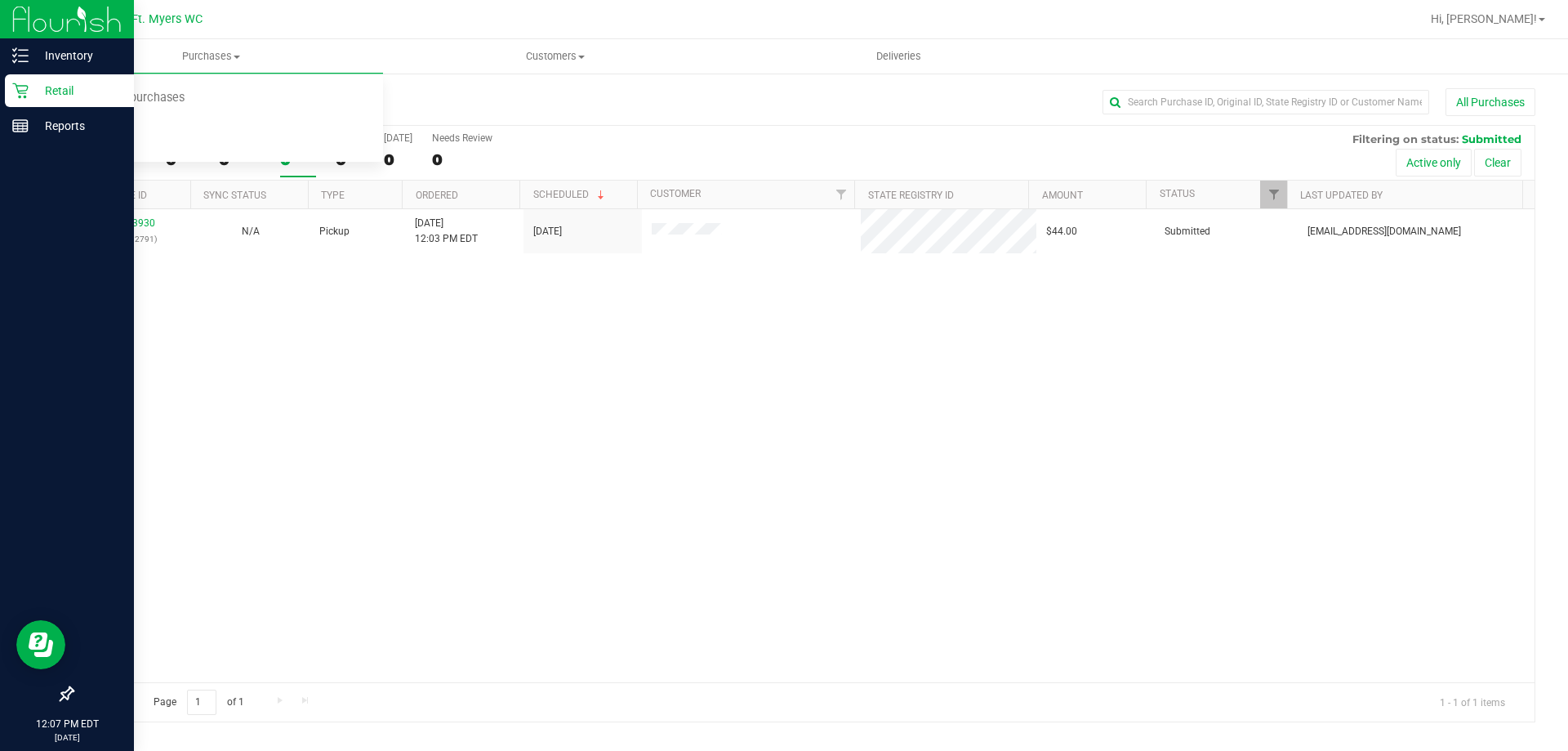
click at [27, 85] on icon at bounding box center [20, 90] width 16 height 16
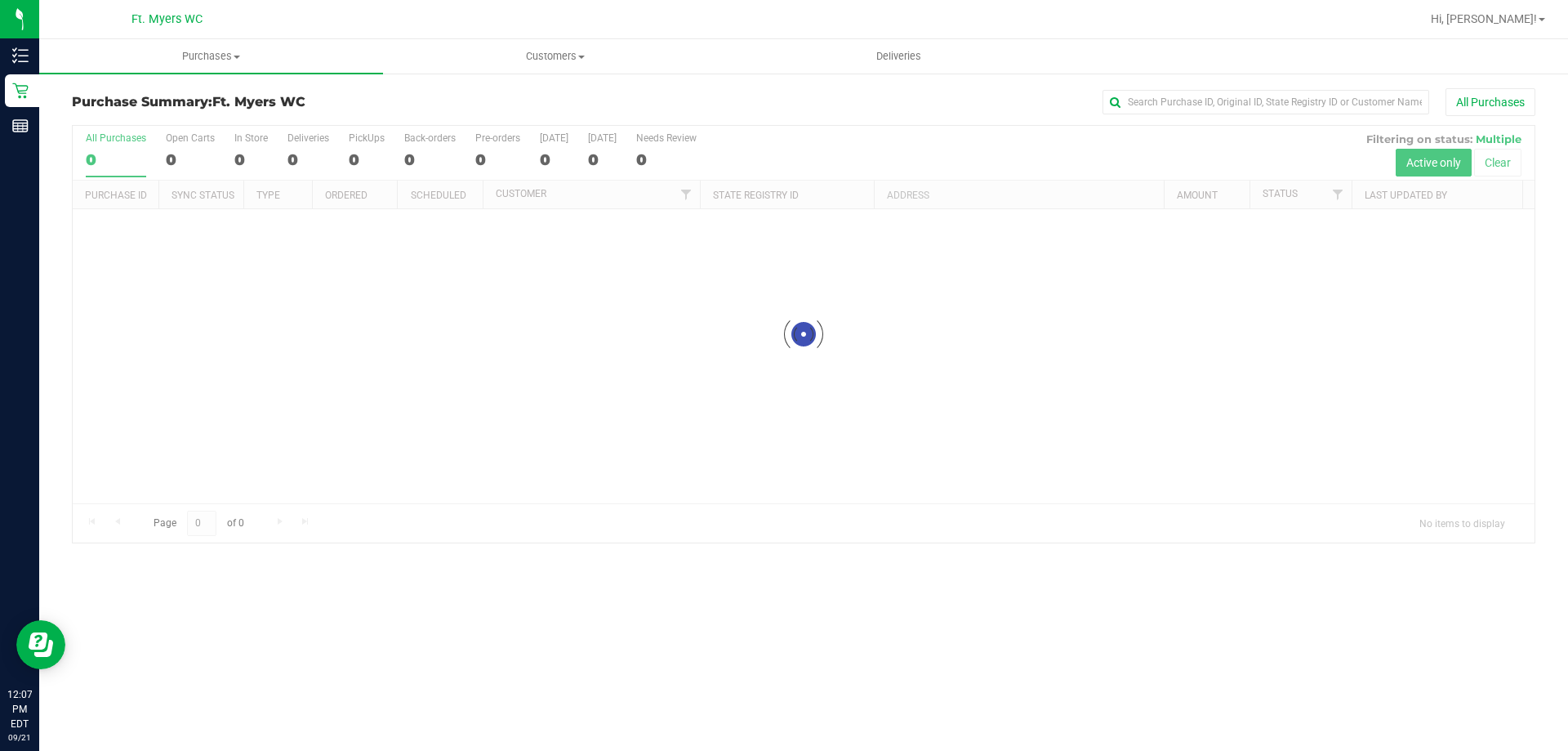
click at [277, 20] on div "Ft. Myers WC" at bounding box center [166, 19] width 239 height 26
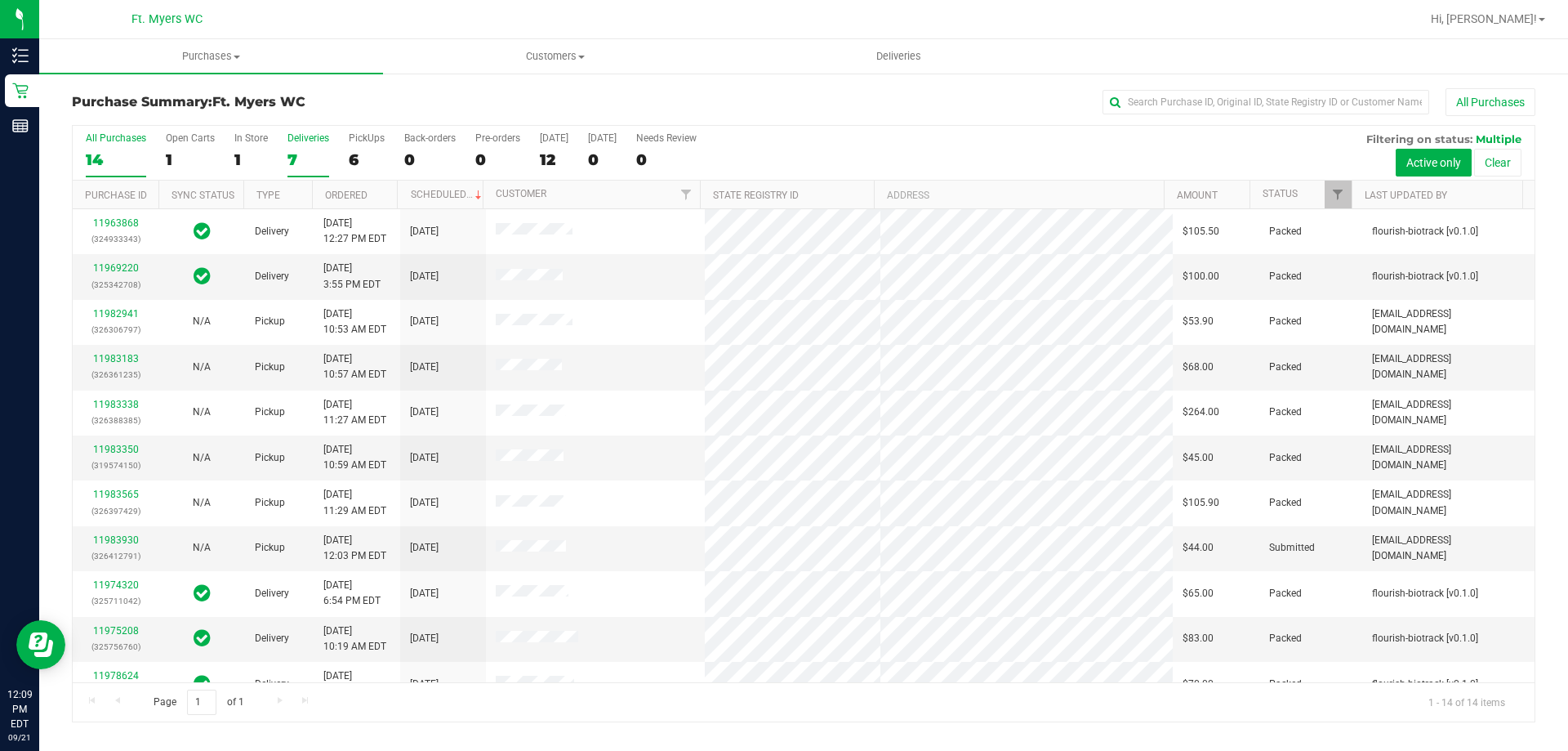
click at [309, 154] on div "7" at bounding box center [309, 160] width 42 height 19
click at [0, 0] on input "Deliveries 7" at bounding box center [0, 0] width 0 height 0
